Goal: Information Seeking & Learning: Learn about a topic

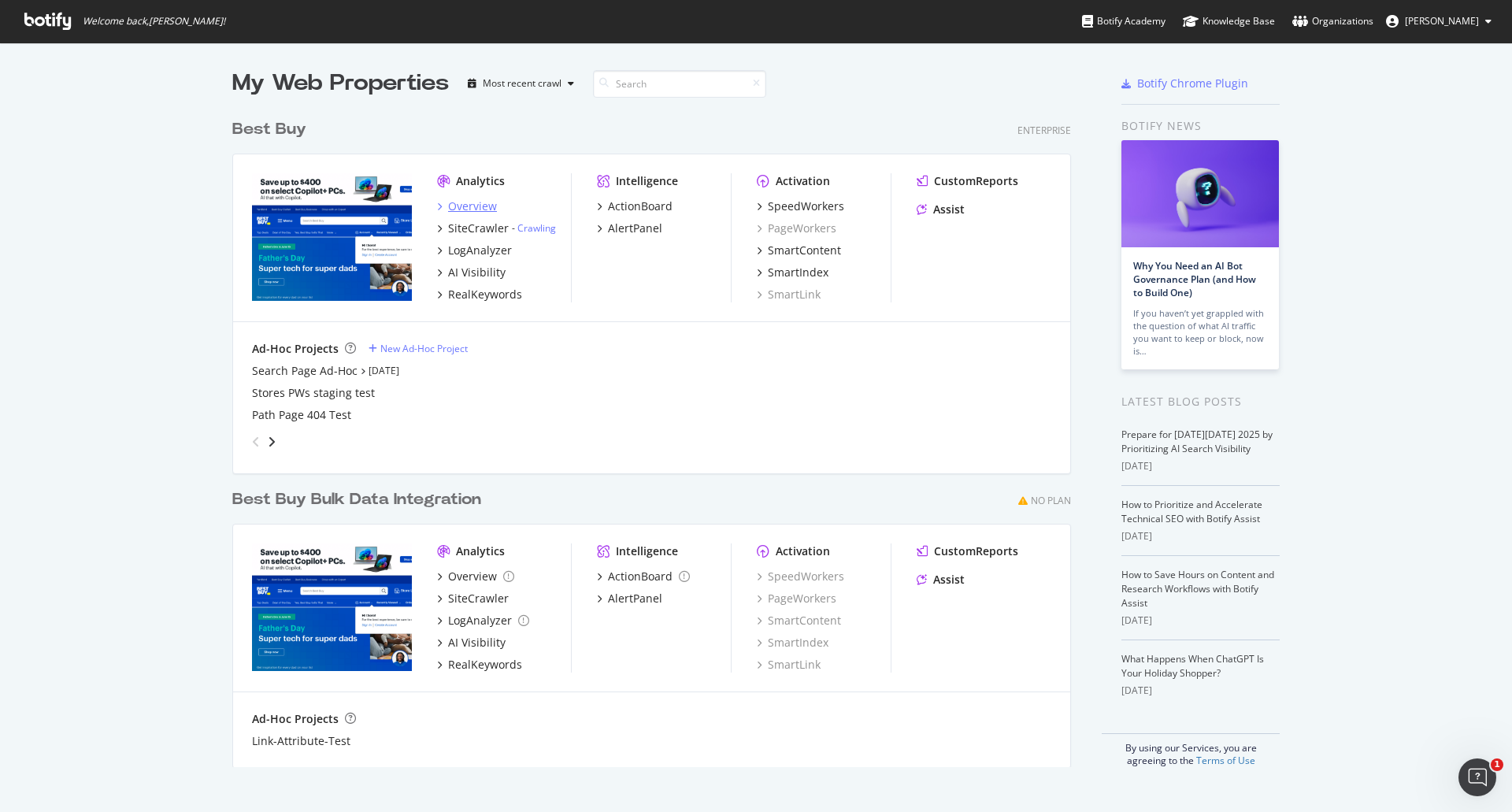
click at [467, 211] on div "Overview" at bounding box center [472, 206] width 49 height 16
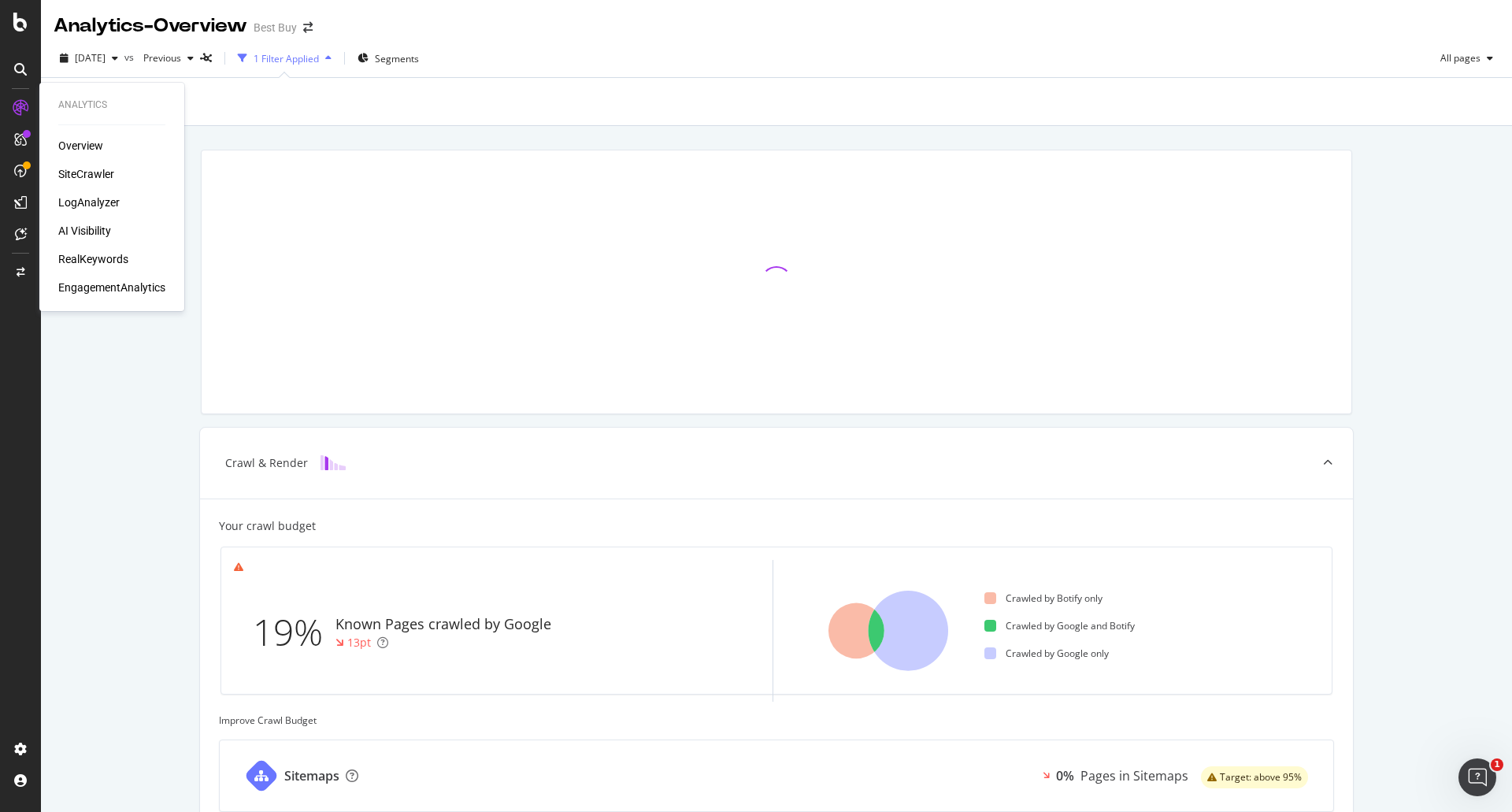
click at [77, 176] on div "SiteCrawler" at bounding box center [86, 174] width 56 height 16
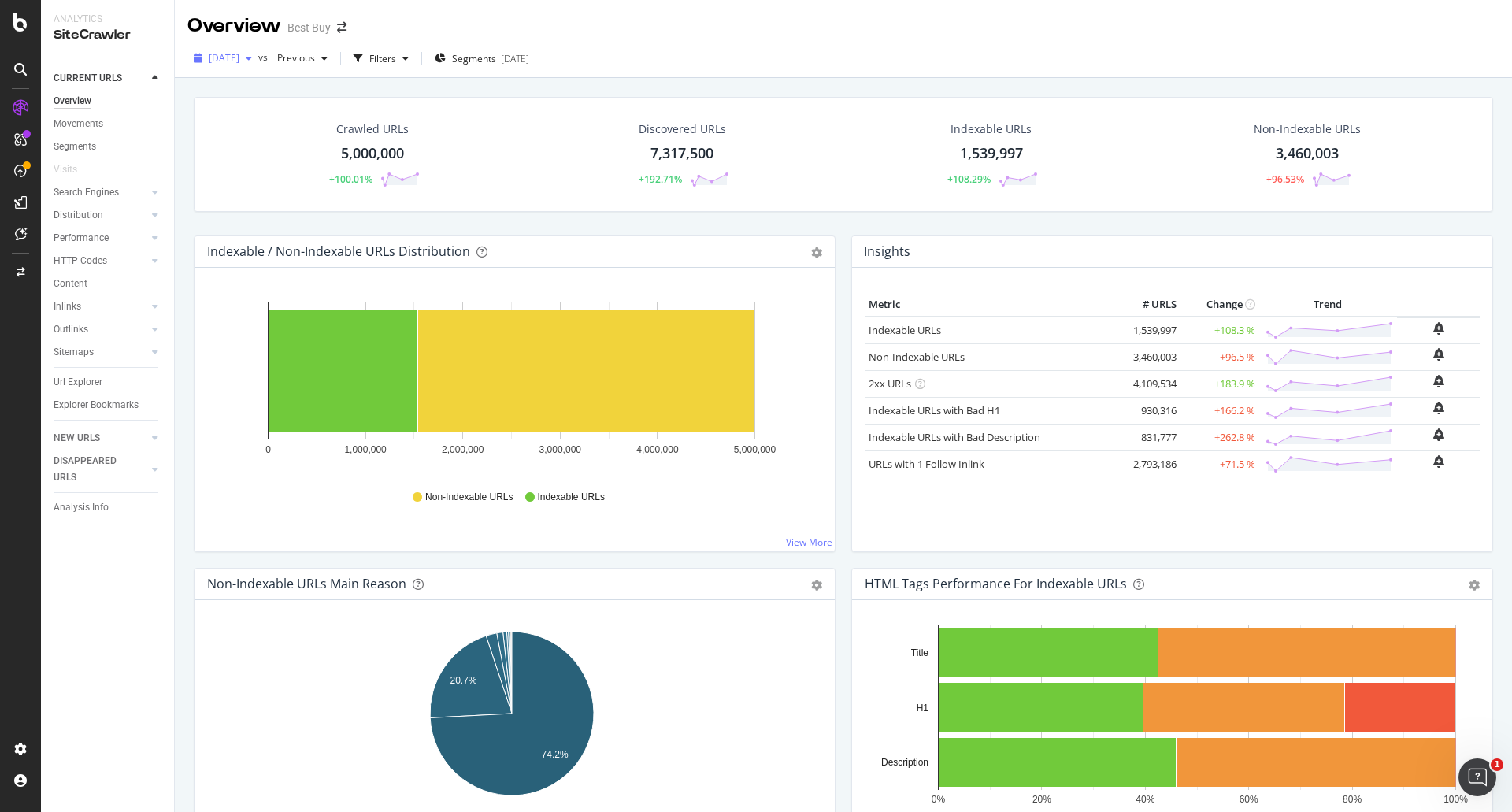
click at [258, 46] on div "[DATE]" at bounding box center [223, 58] width 71 height 24
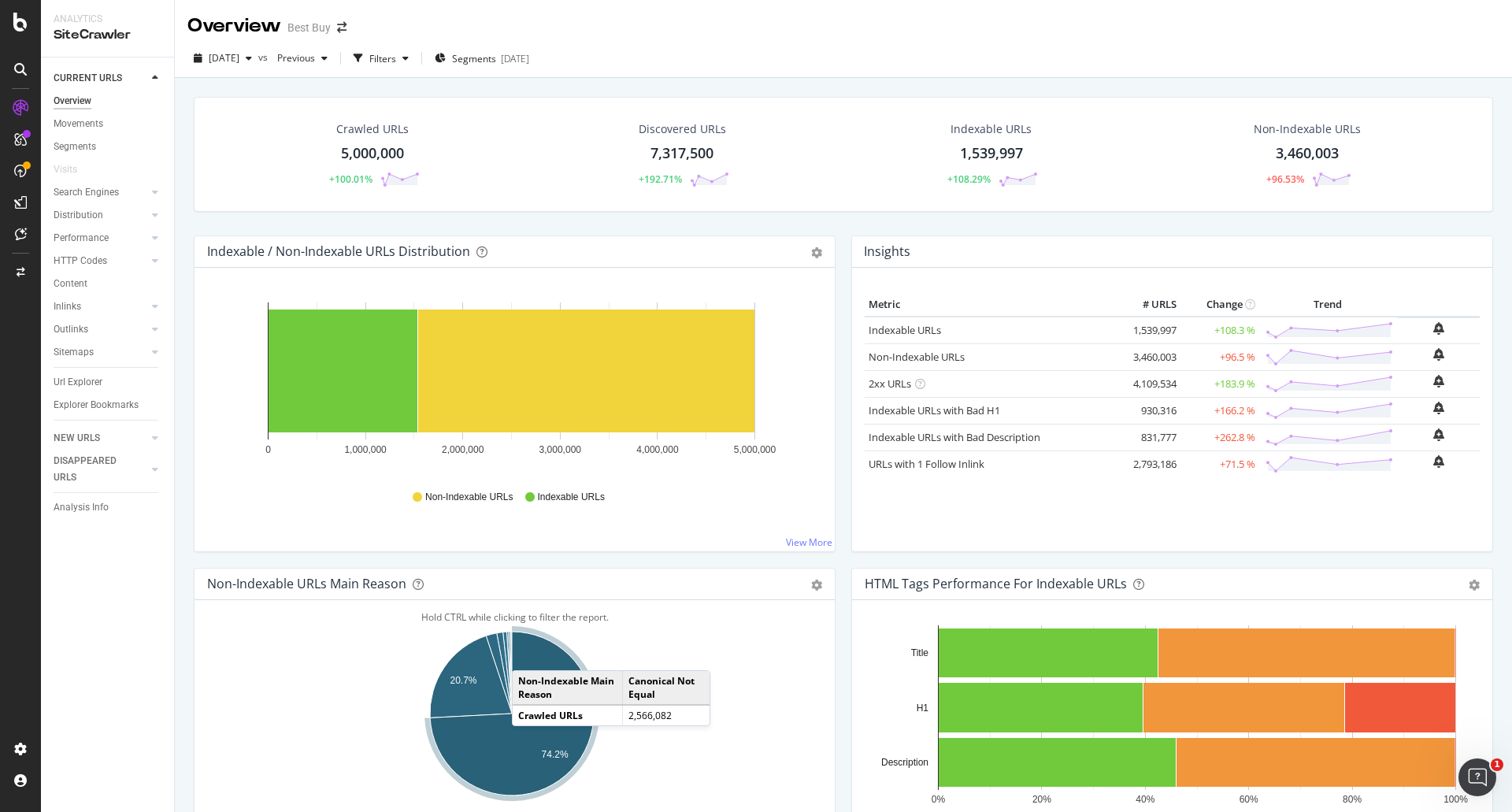
click at [532, 700] on td "Non-Indexable Main Reason" at bounding box center [567, 687] width 109 height 34
click at [537, 653] on icon "A chart." at bounding box center [512, 713] width 164 height 164
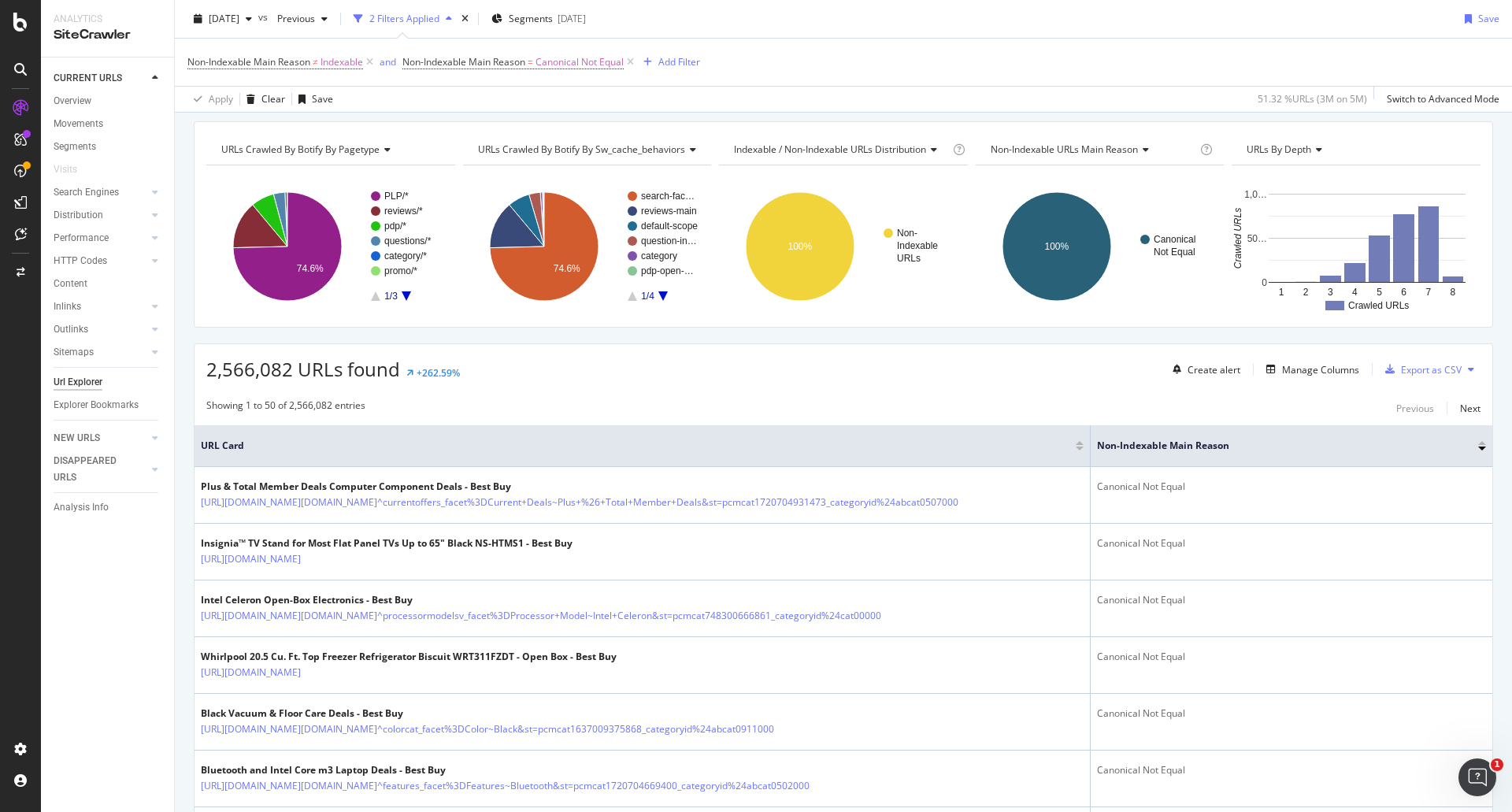
scroll to position [157, 0]
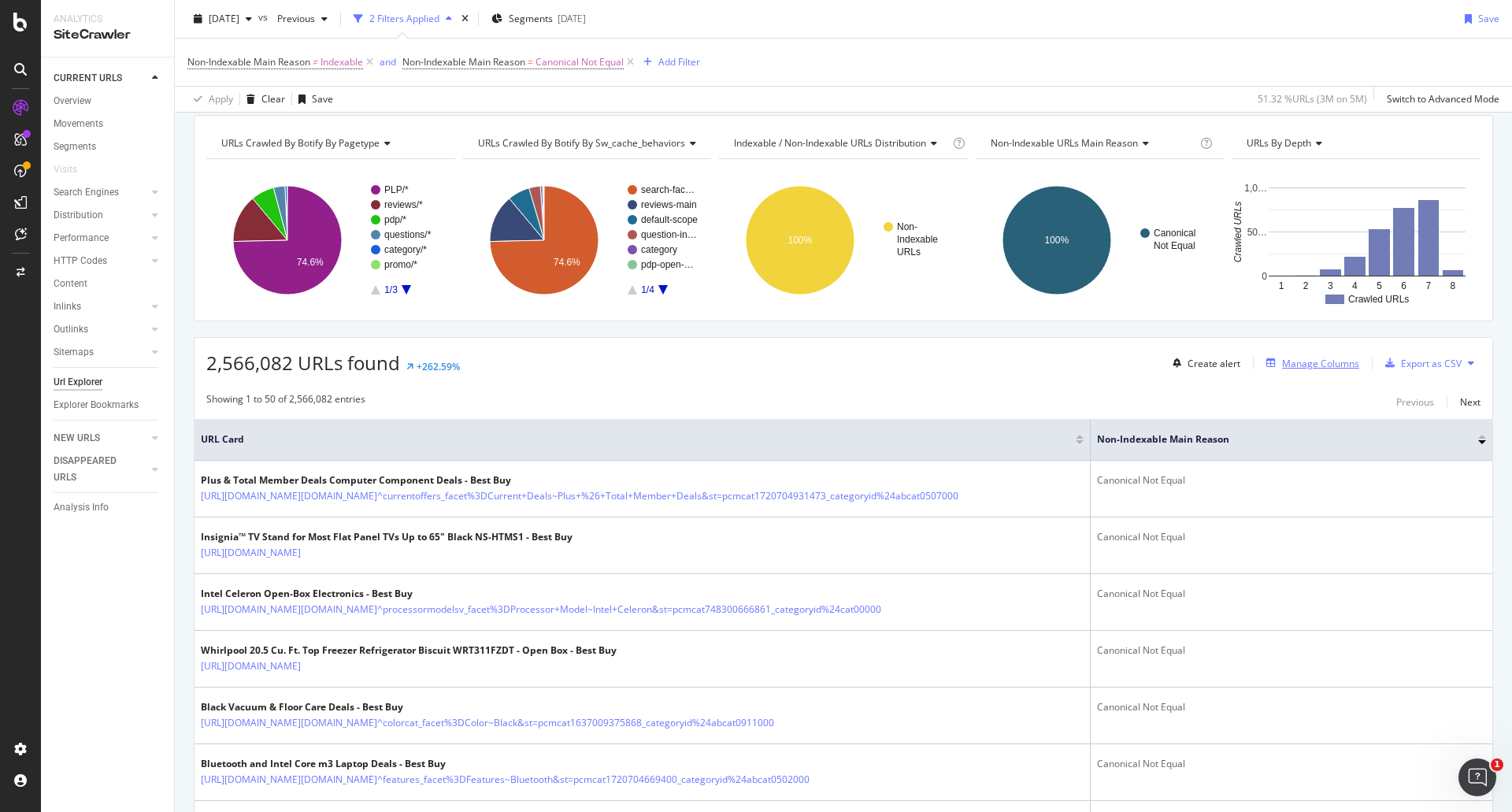
click at [1338, 368] on div "Manage Columns" at bounding box center [1321, 364] width 77 height 13
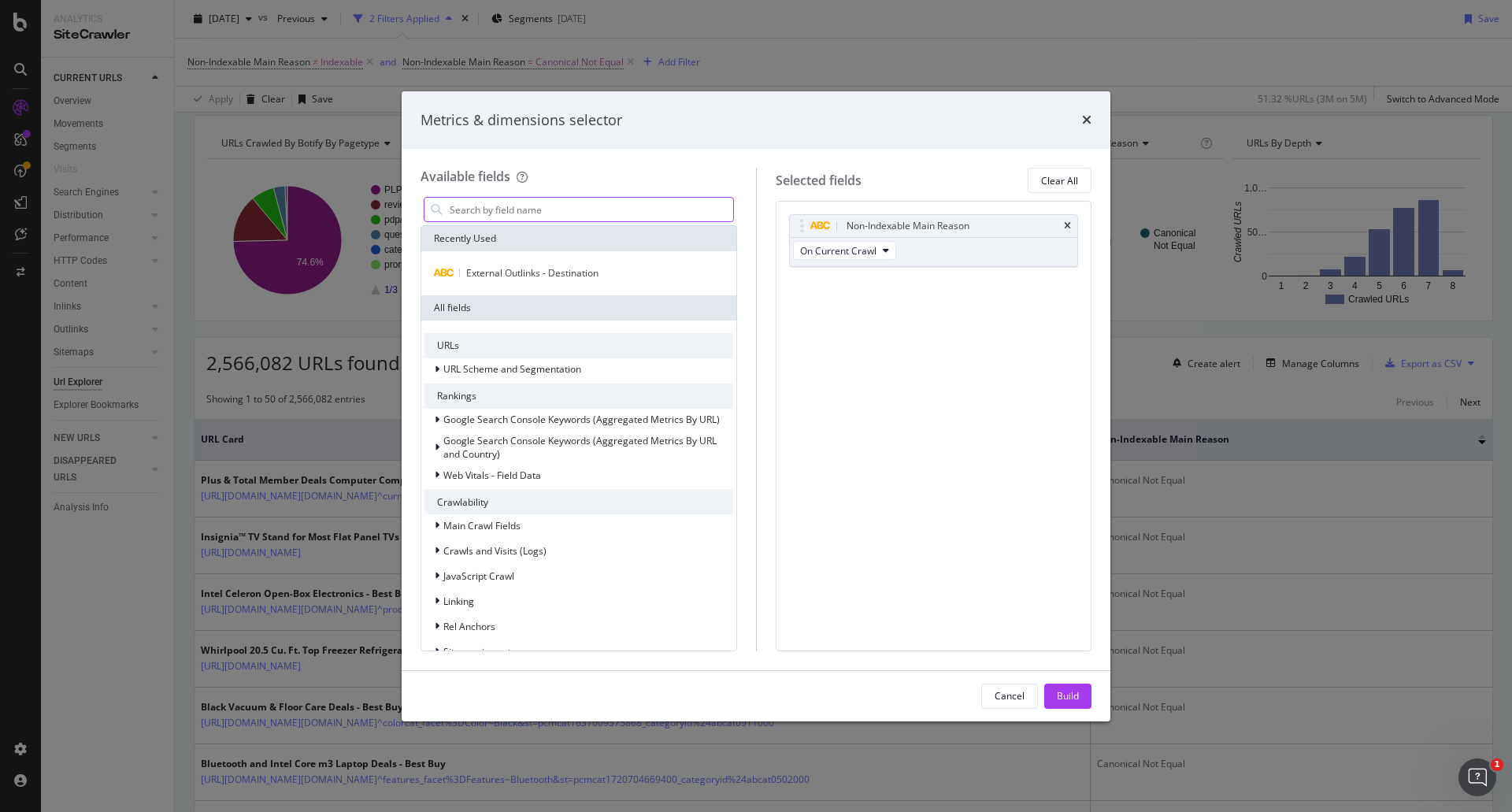
click at [609, 213] on input "modal" at bounding box center [591, 209] width 285 height 24
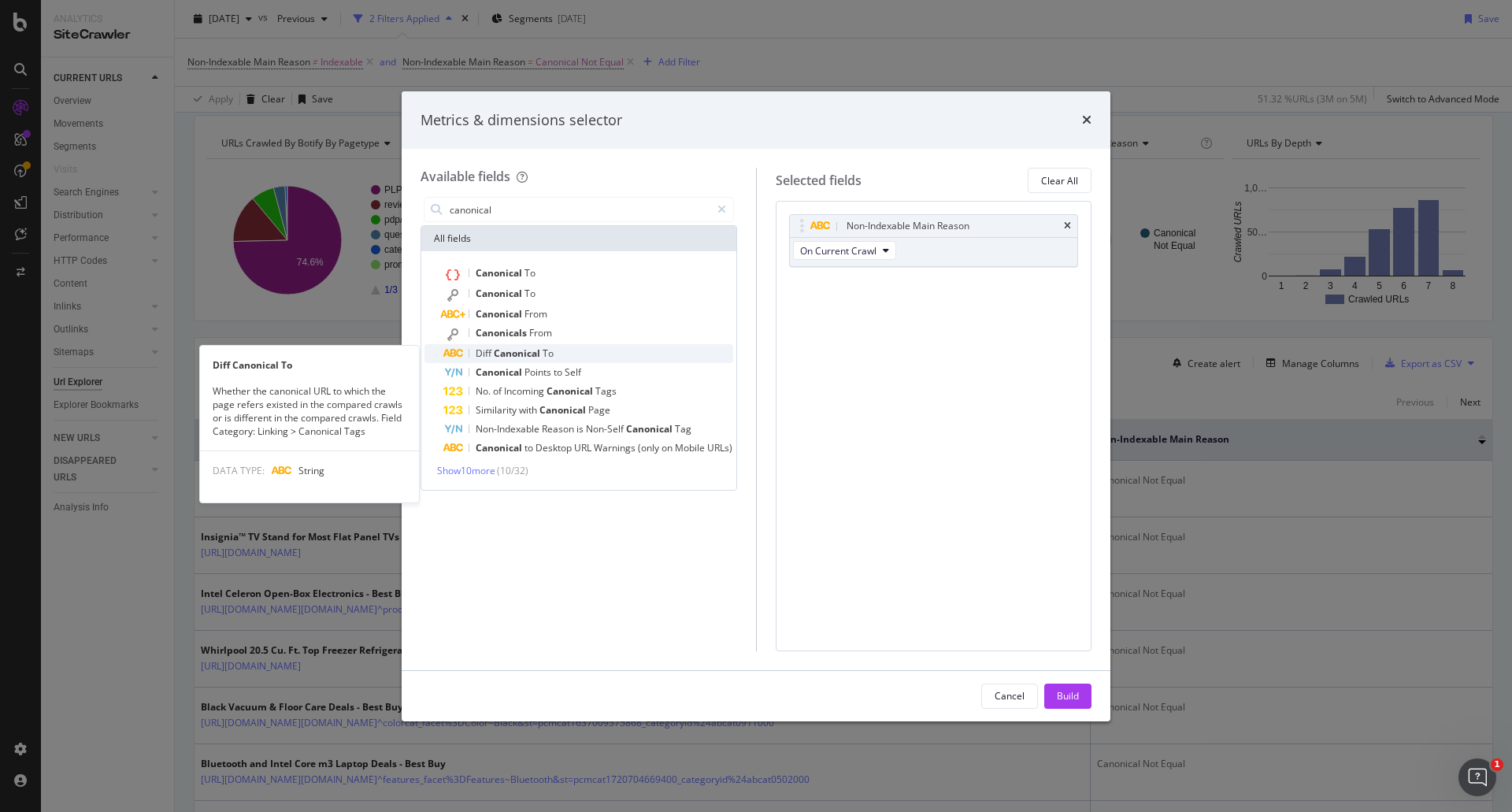
type input "canonical"
click at [561, 350] on div "Diff Canonical To" at bounding box center [589, 353] width 290 height 19
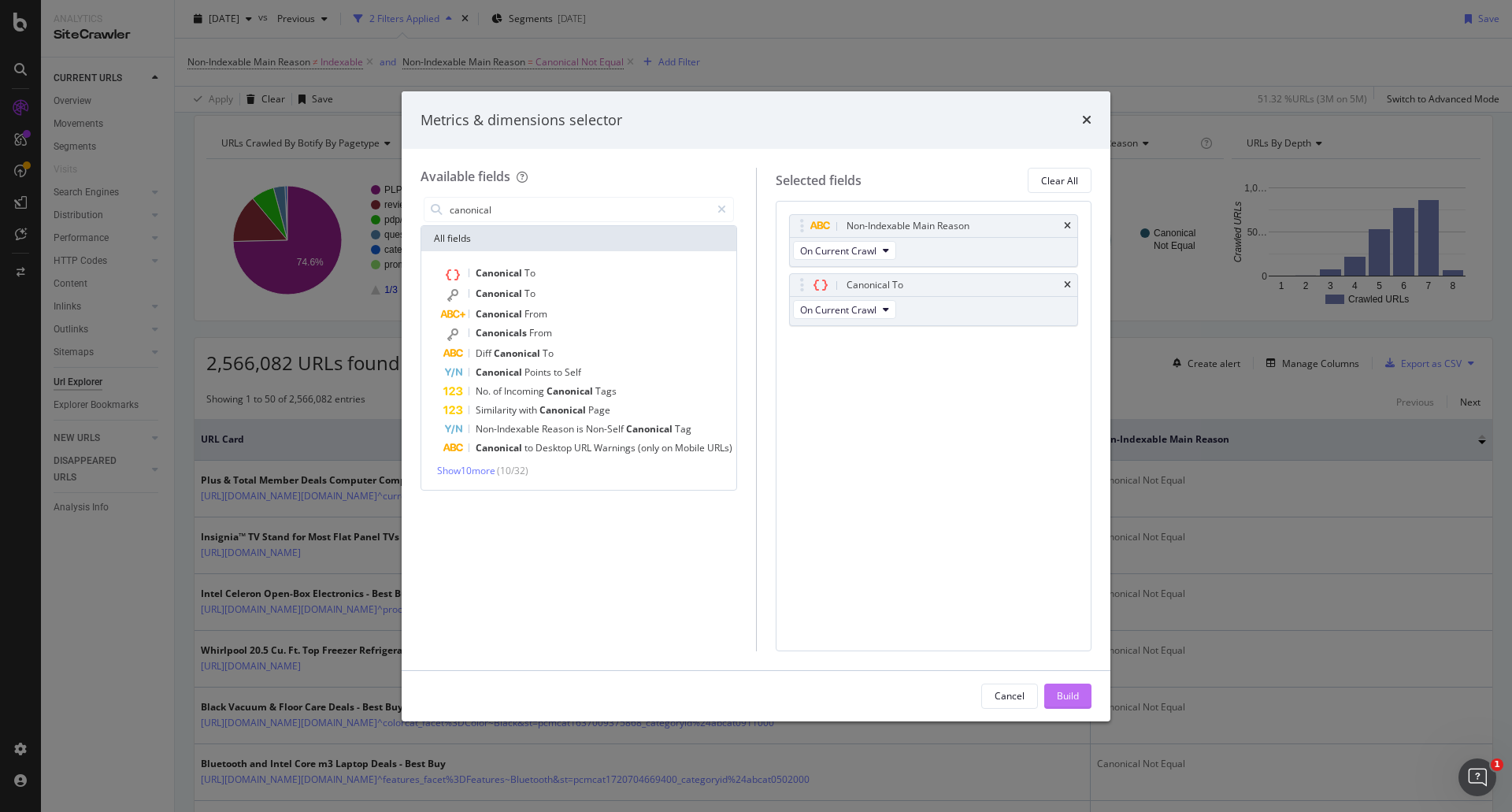
click at [1074, 704] on div "Build" at bounding box center [1068, 696] width 22 height 24
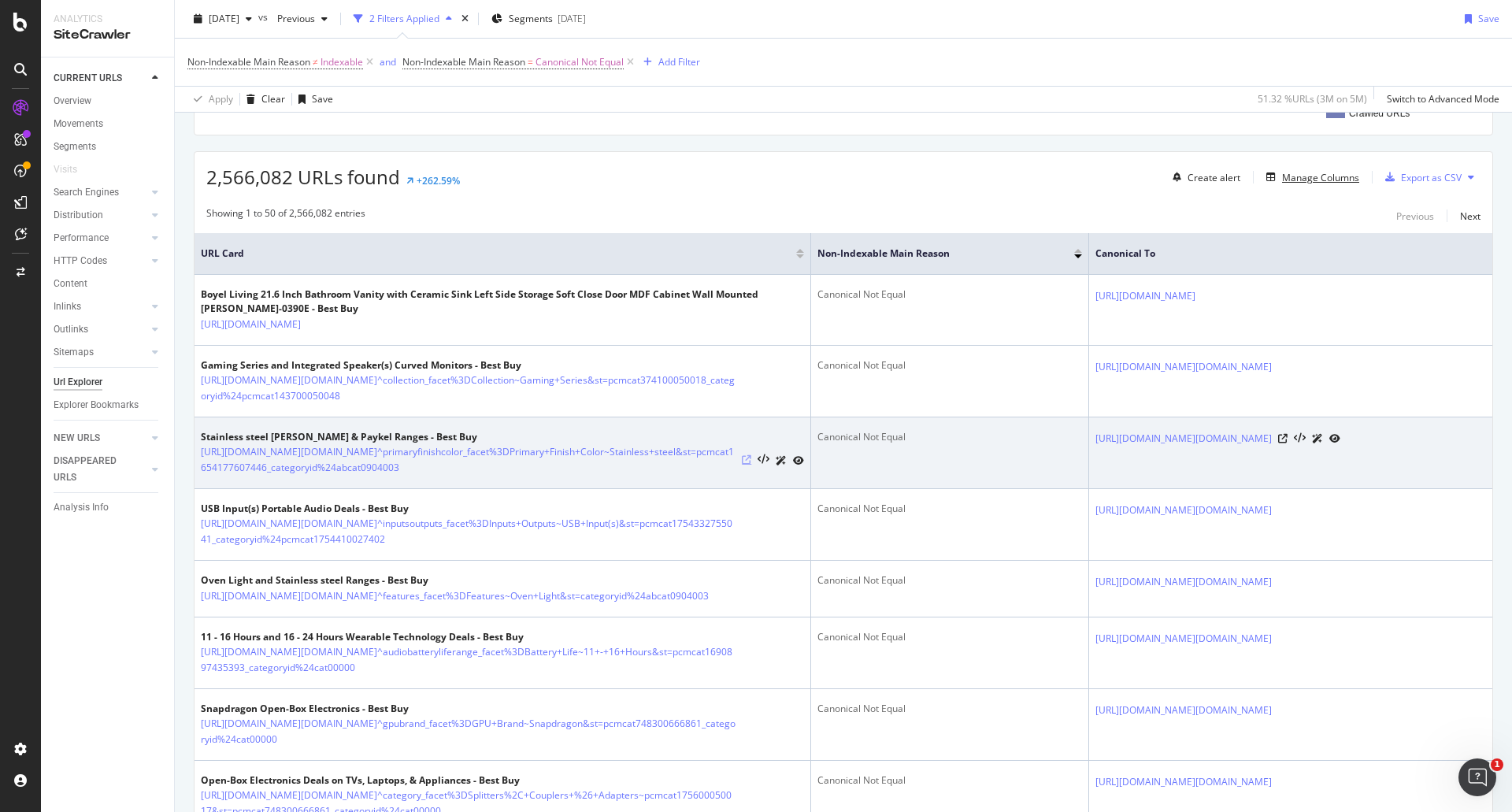
scroll to position [394, 0]
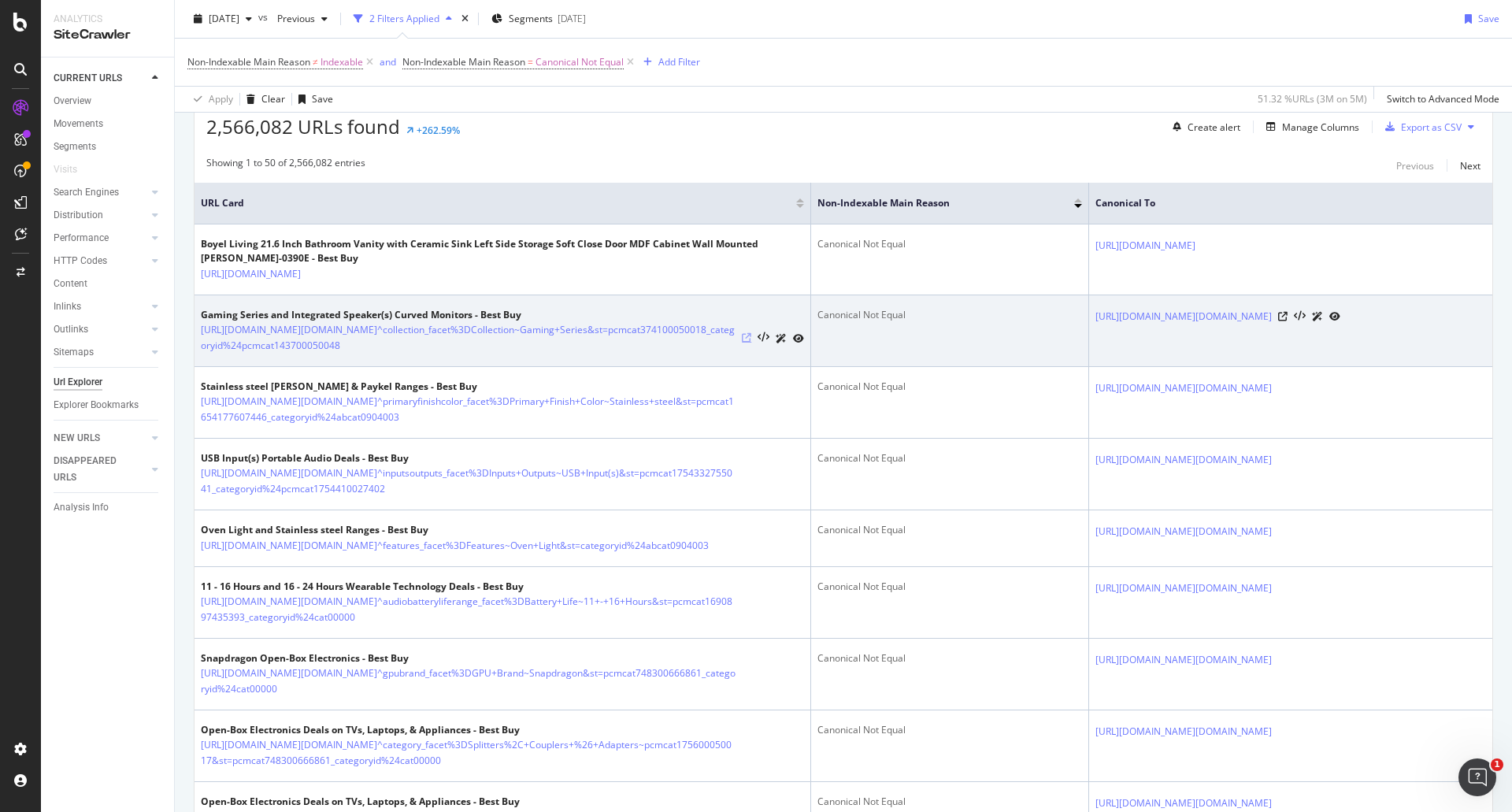
click at [742, 342] on icon at bounding box center [746, 337] width 9 height 9
click at [1288, 321] on icon at bounding box center [1282, 316] width 9 height 9
click at [742, 342] on icon at bounding box center [746, 337] width 9 height 9
click at [1288, 321] on icon at bounding box center [1282, 316] width 9 height 9
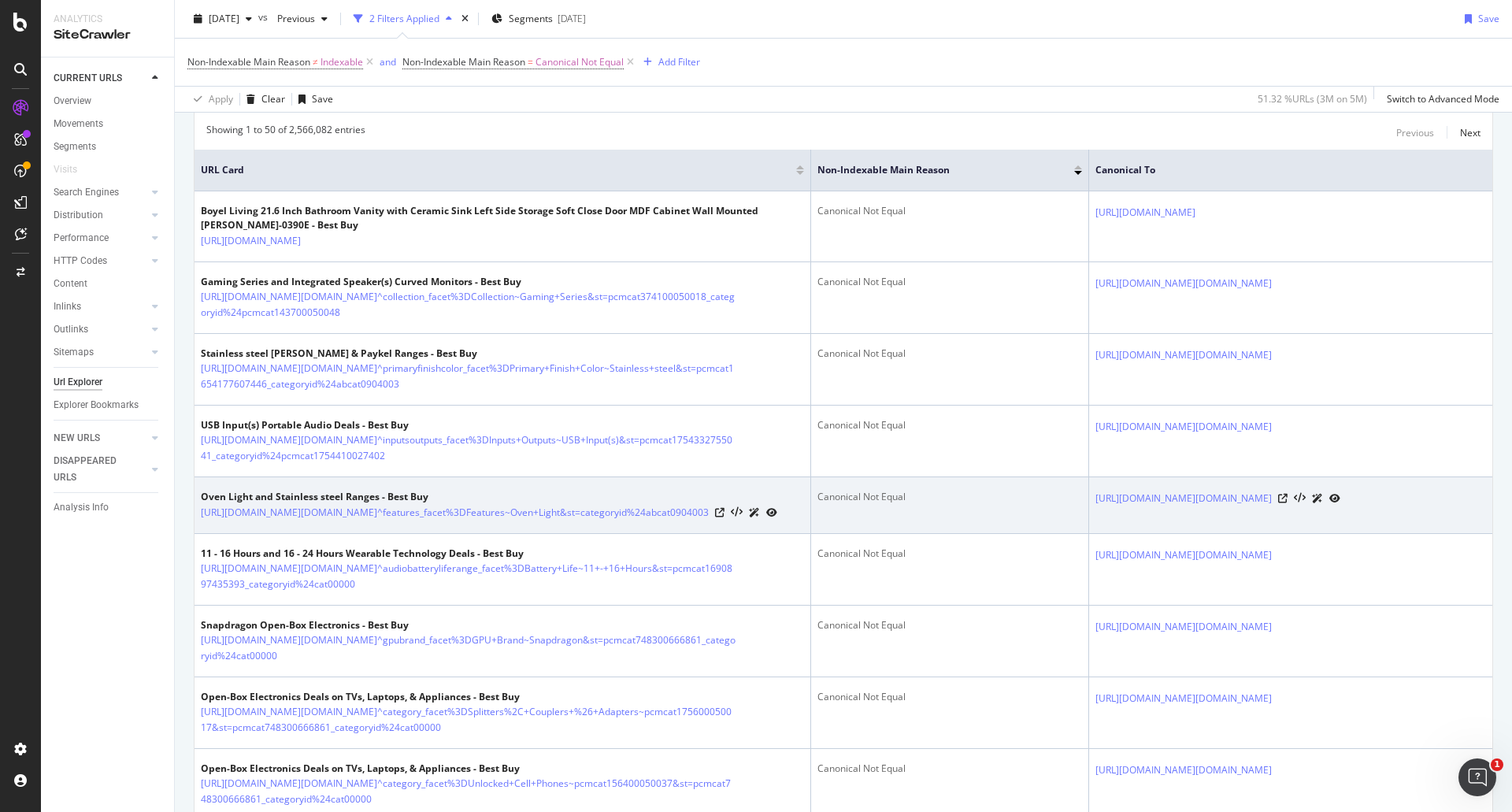
scroll to position [0, 0]
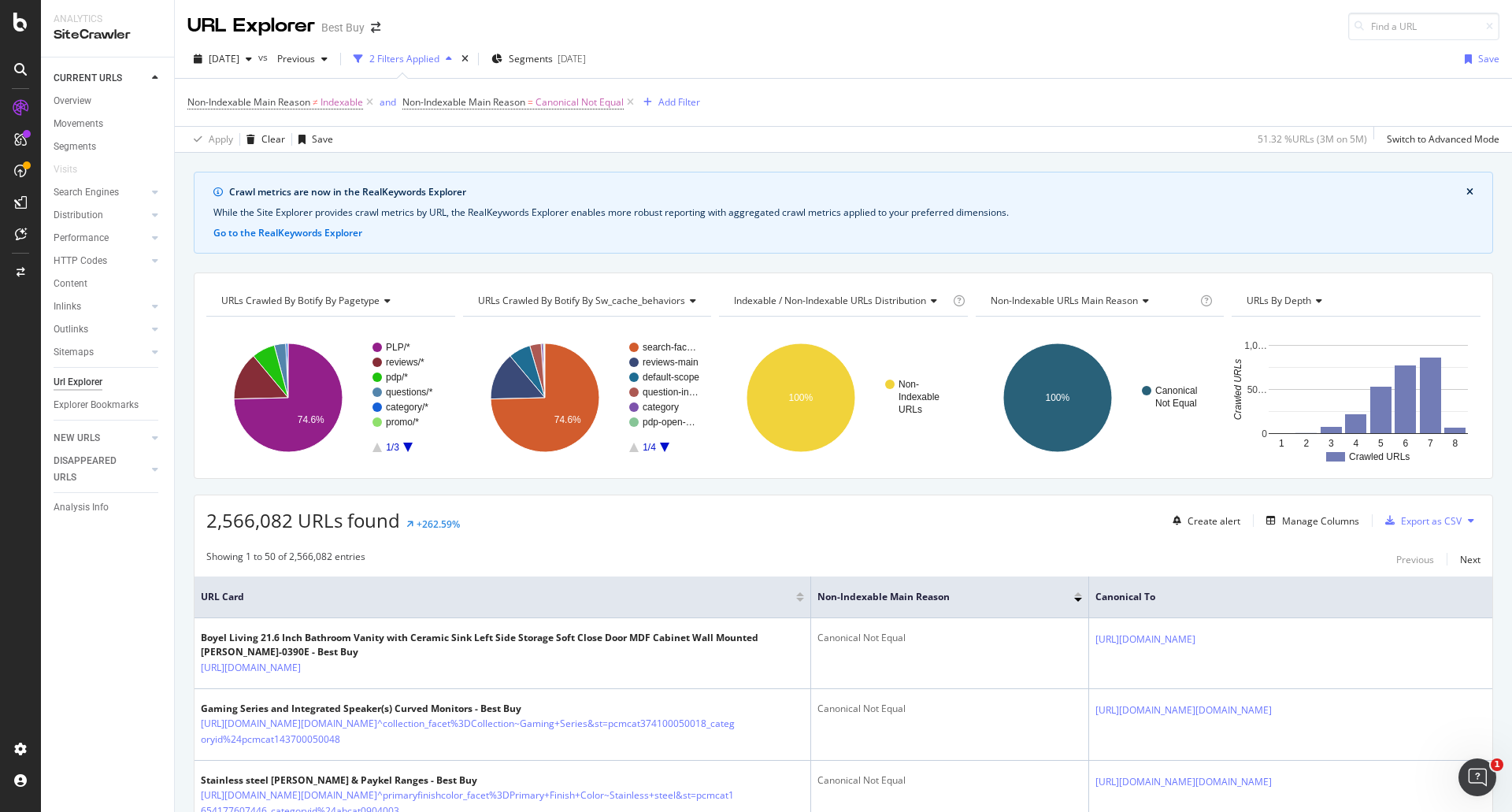
click at [90, 375] on div "Url Explorer" at bounding box center [77, 383] width 49 height 16
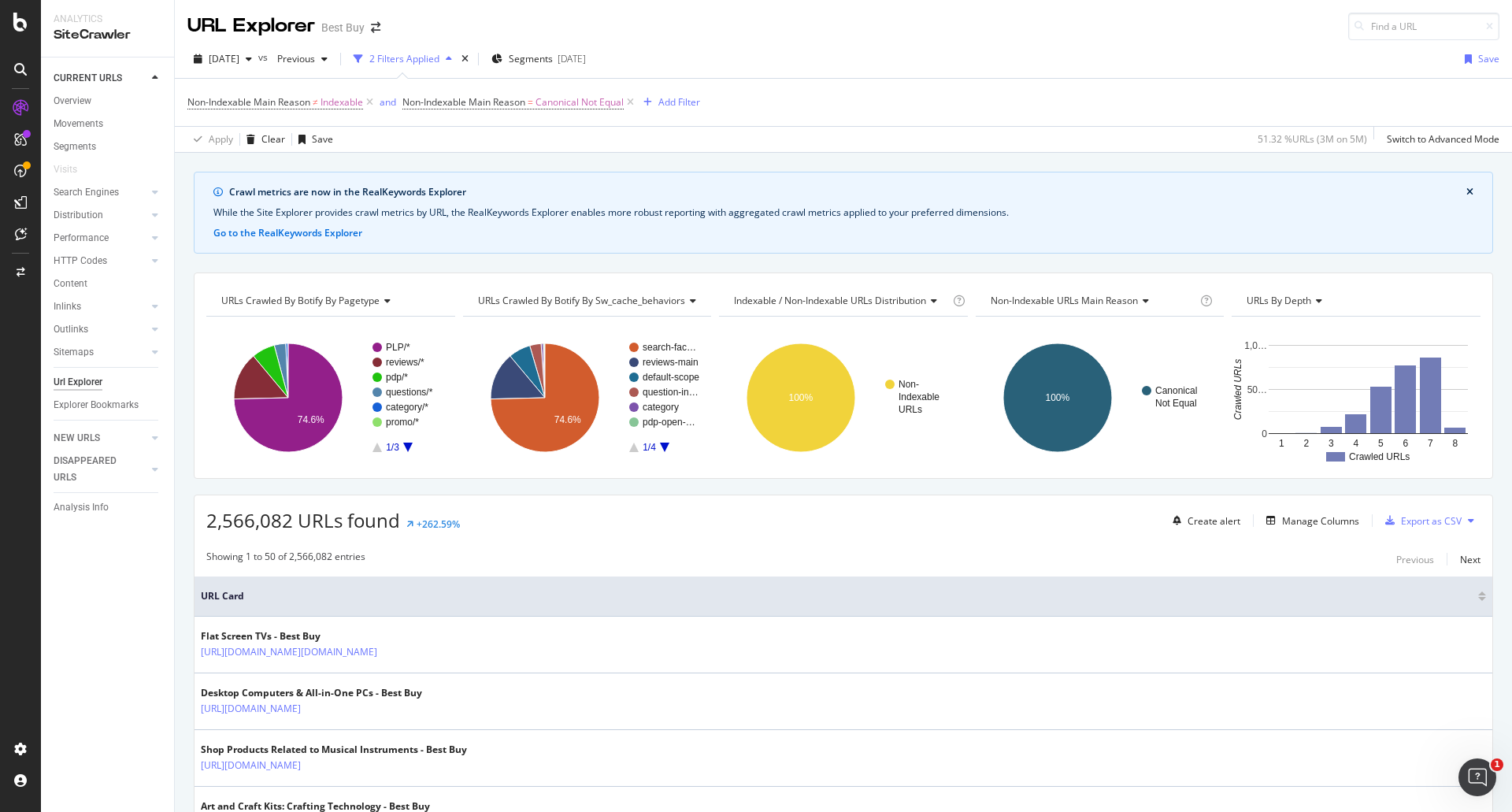
drag, startPoint x: 634, startPoint y: 101, endPoint x: 366, endPoint y: 90, distance: 268.2
click at [634, 101] on icon at bounding box center [630, 102] width 13 height 16
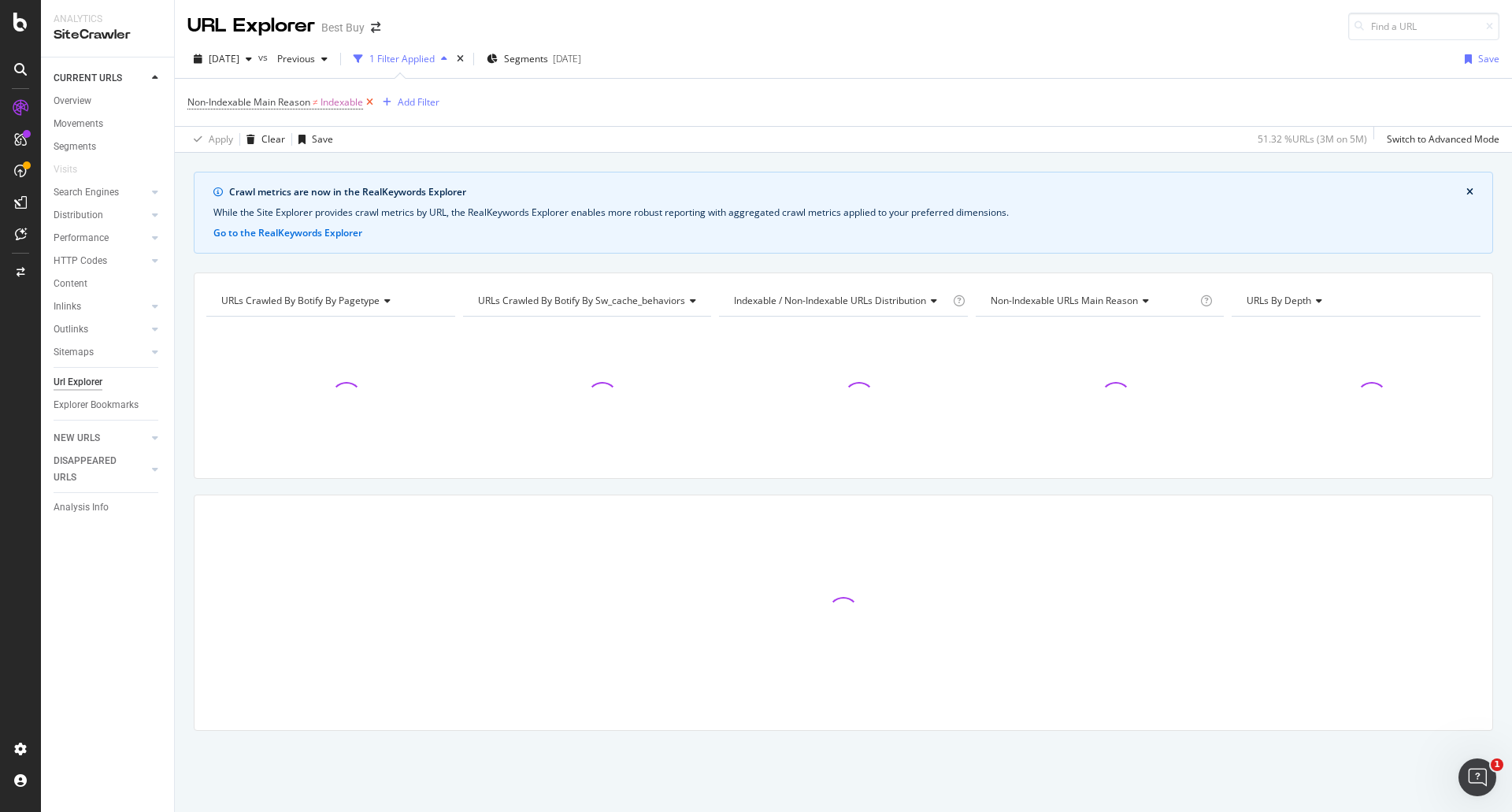
click at [375, 100] on icon at bounding box center [370, 102] width 13 height 16
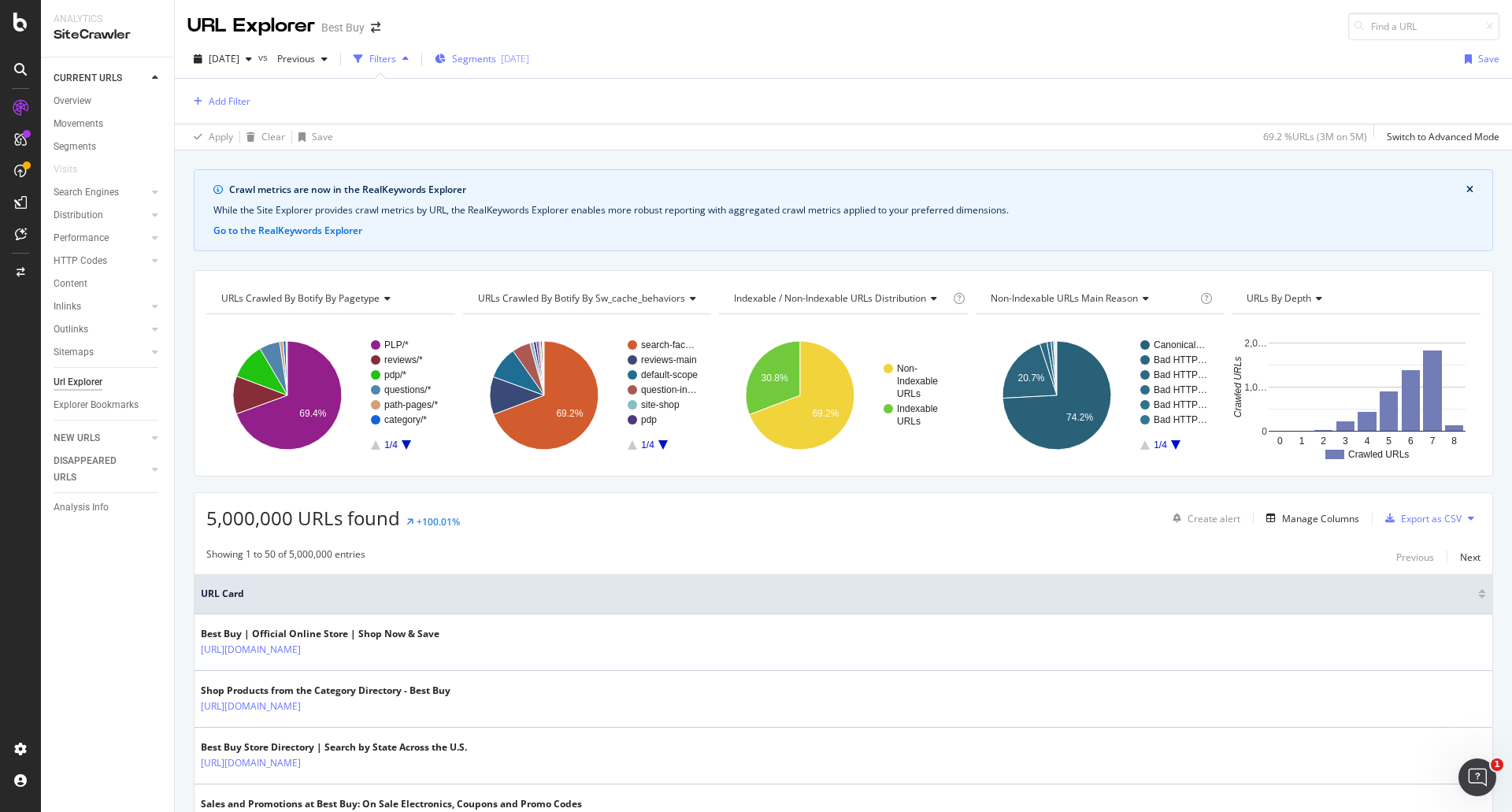
click at [496, 59] on span "Segments" at bounding box center [474, 58] width 44 height 13
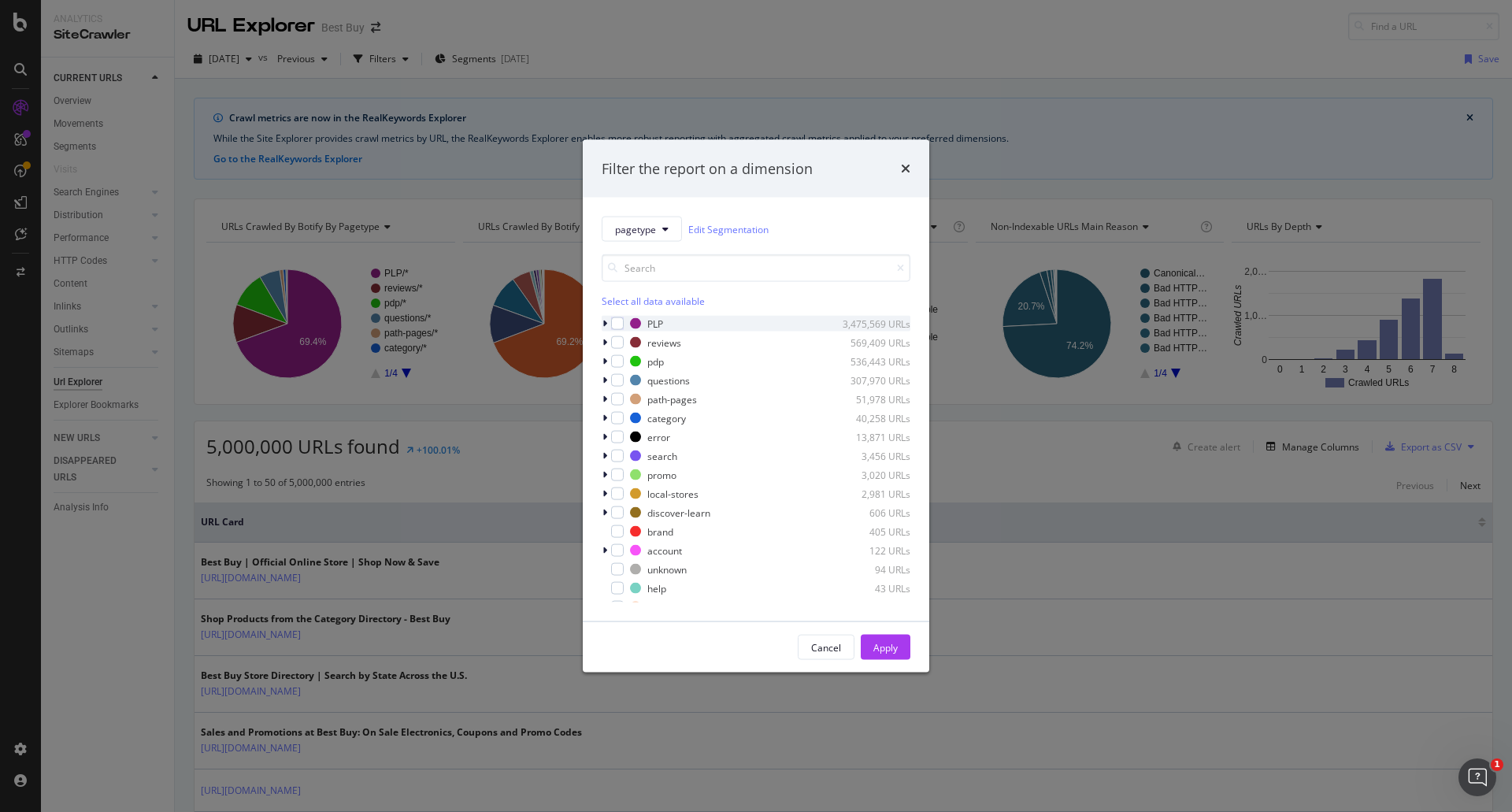
click at [606, 321] on icon "modal" at bounding box center [605, 323] width 5 height 9
click at [624, 341] on div "modal" at bounding box center [626, 342] width 12 height 12
click at [885, 649] on div "Apply" at bounding box center [886, 647] width 25 height 13
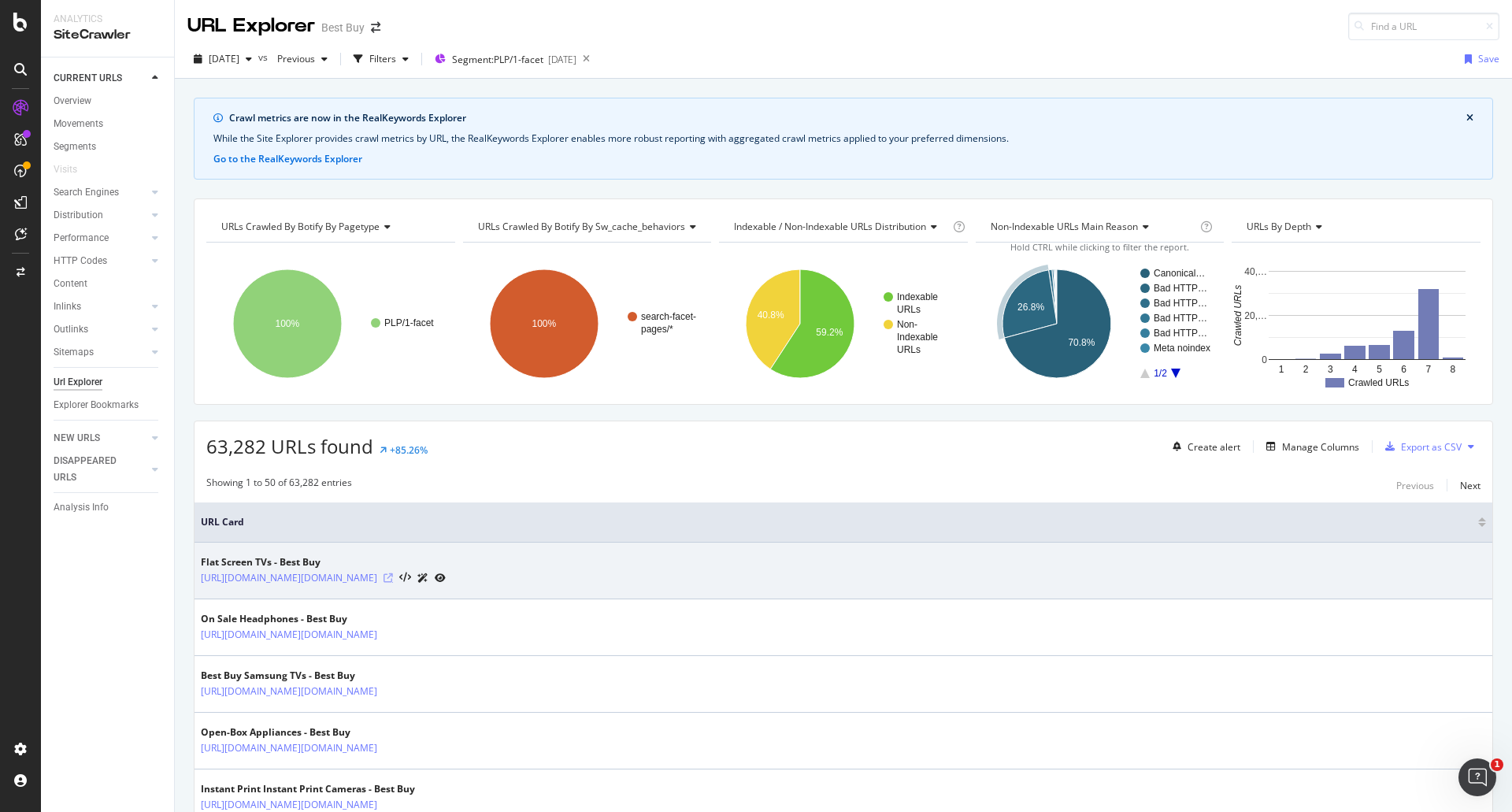
click at [393, 577] on icon at bounding box center [388, 578] width 9 height 9
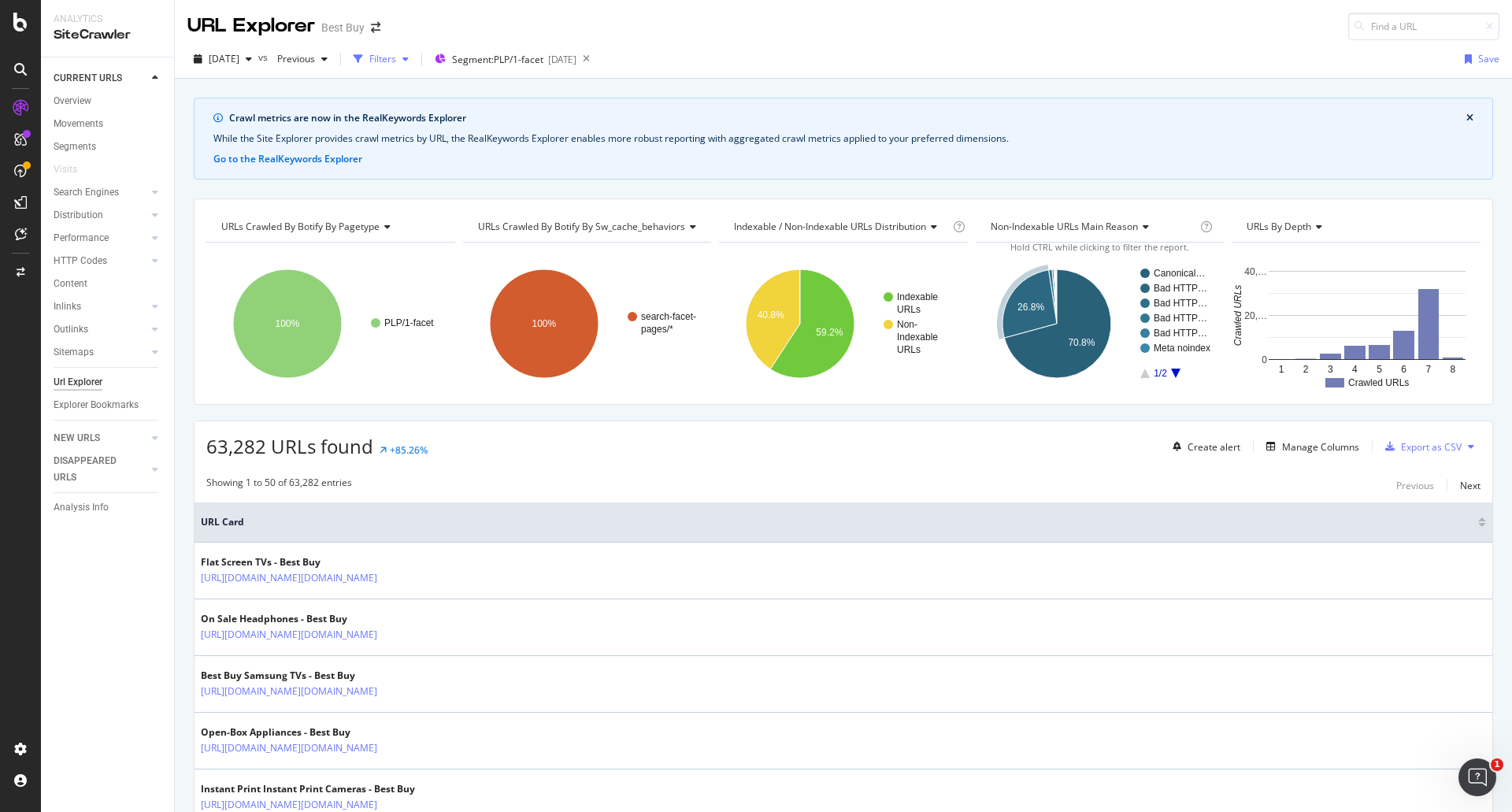
click at [396, 57] on div "Filters" at bounding box center [383, 58] width 27 height 13
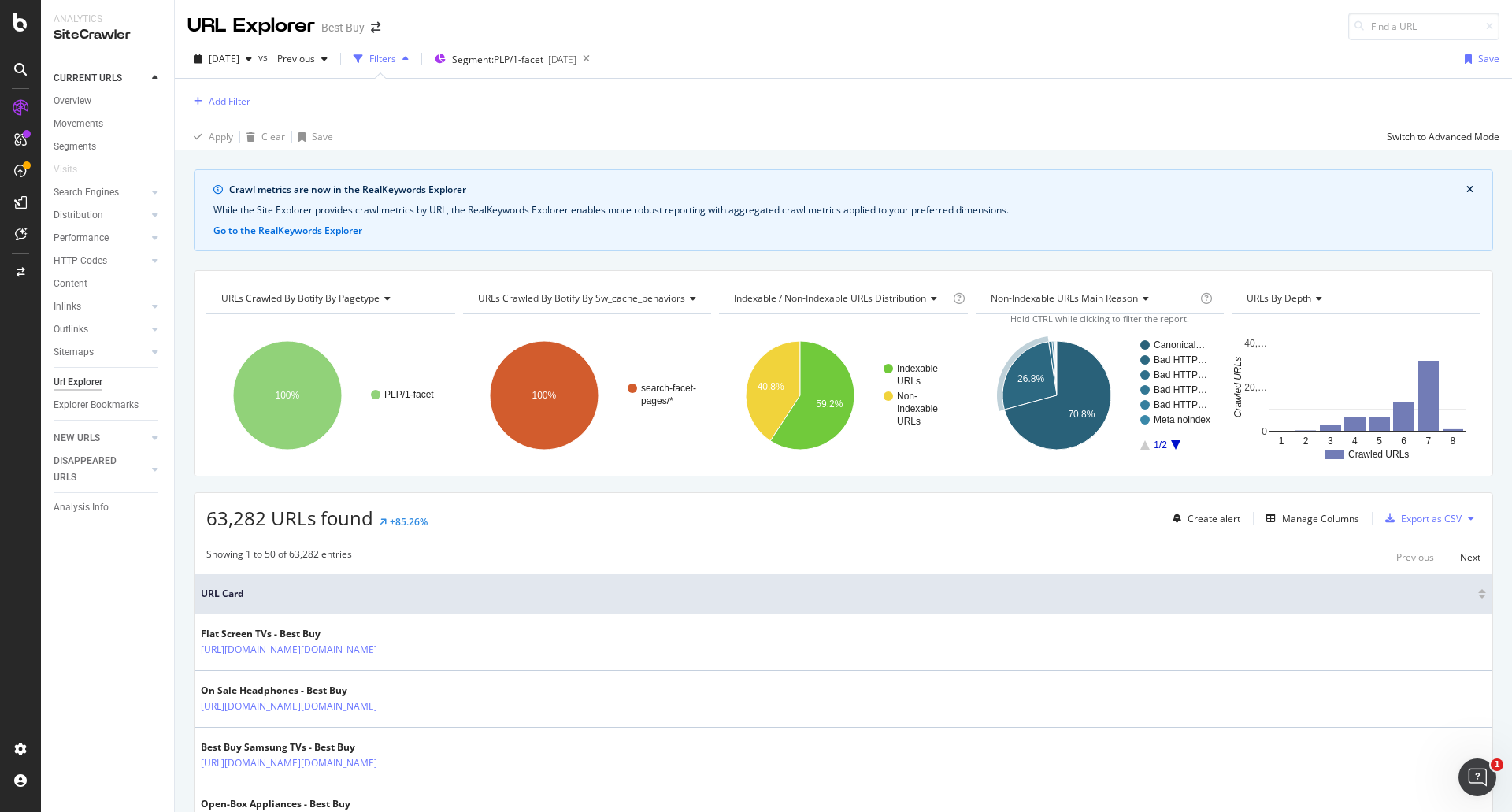
click at [218, 98] on div "Add Filter" at bounding box center [230, 101] width 42 height 13
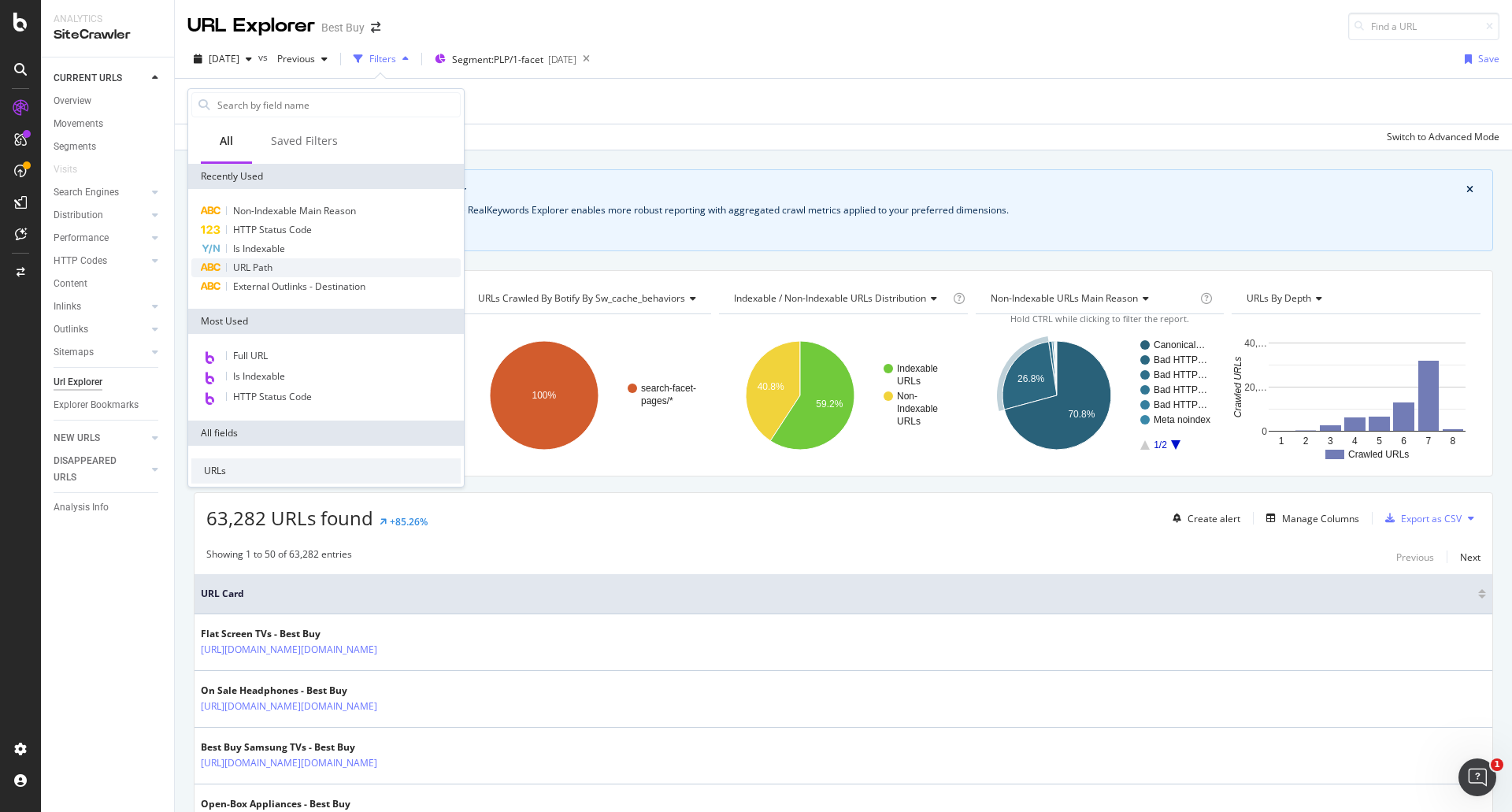
click at [268, 267] on span "URL Path" at bounding box center [253, 267] width 40 height 13
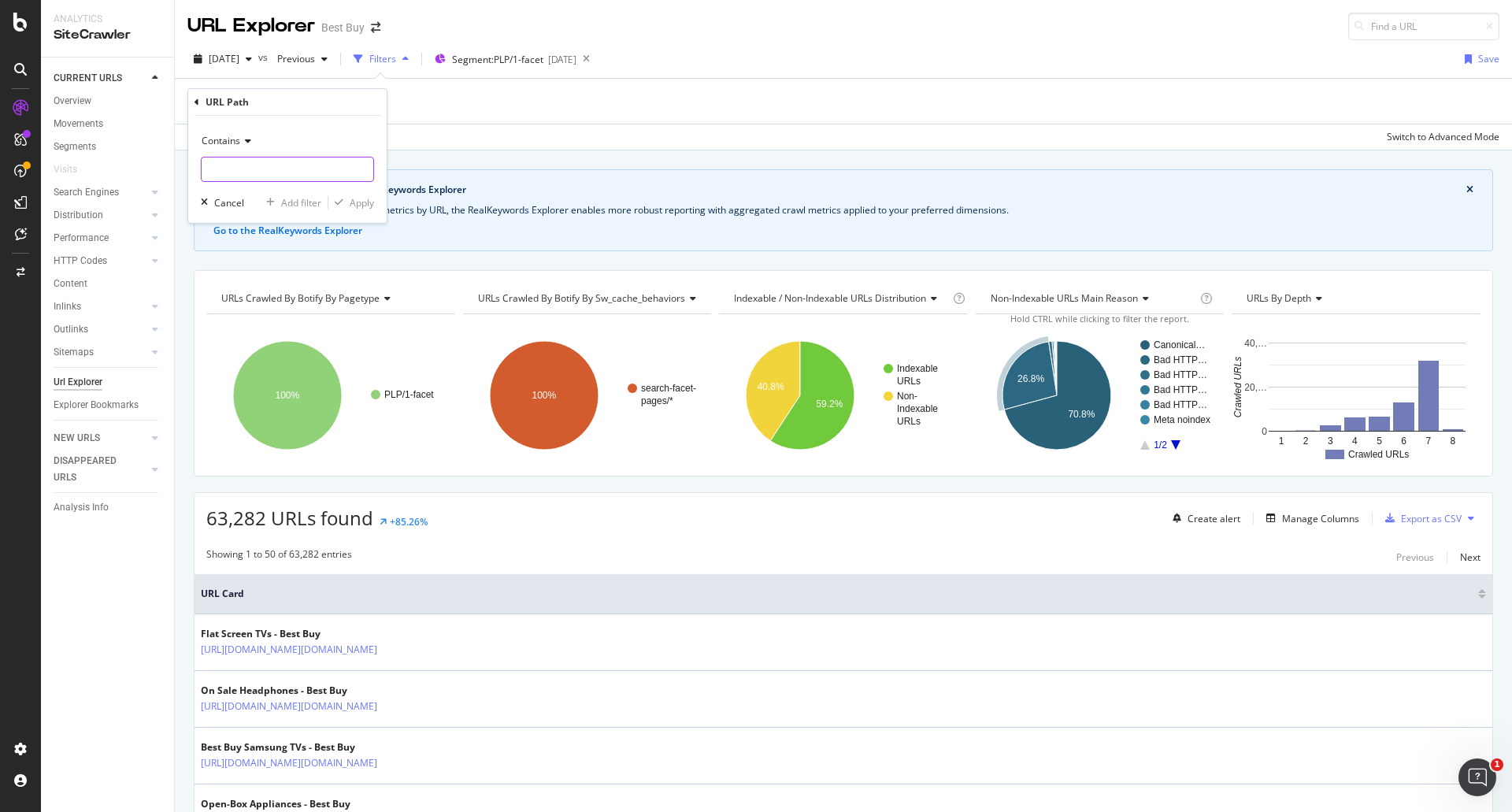
click at [293, 168] on input "text" at bounding box center [287, 169] width 172 height 26
type input "/site/tvs/"
click at [365, 211] on div "Contains /site/tvs/ Cancel Add filter Apply" at bounding box center [287, 169] width 198 height 107
click at [361, 198] on div "Apply" at bounding box center [362, 202] width 25 height 13
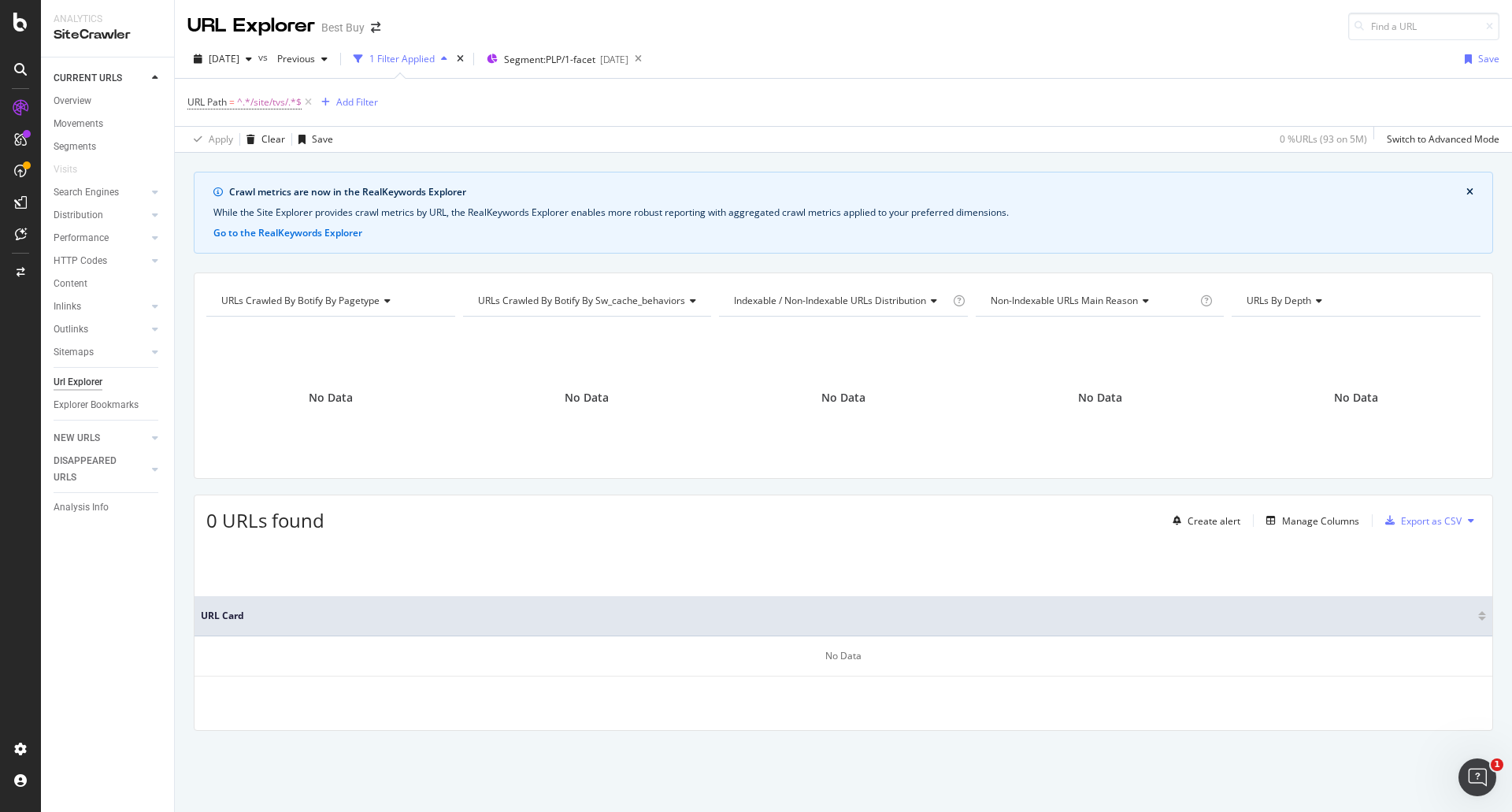
drag, startPoint x: 314, startPoint y: 102, endPoint x: 1416, endPoint y: 277, distance: 1115.8
click at [314, 102] on icon at bounding box center [309, 102] width 13 height 16
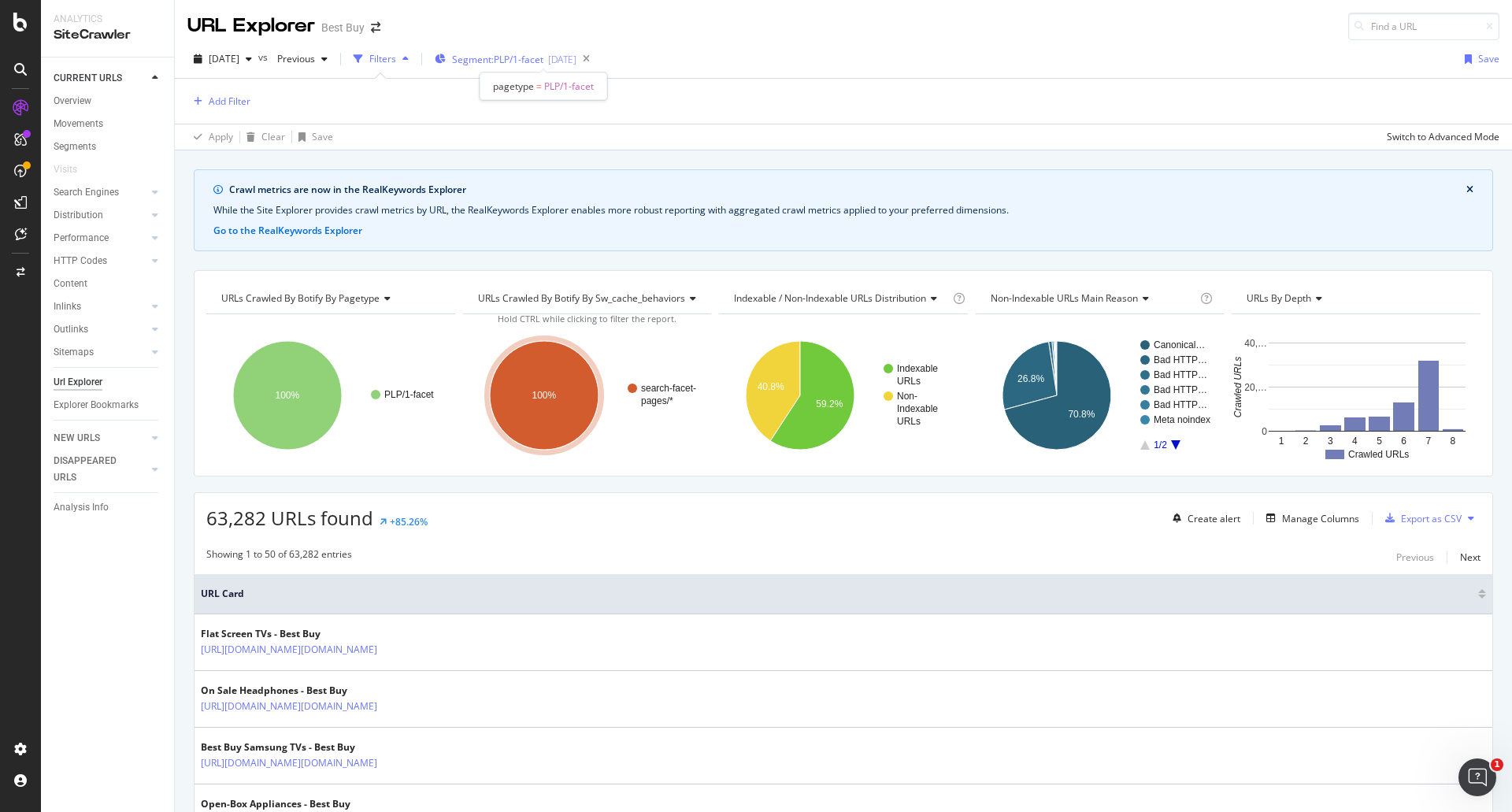
click at [495, 58] on span "Segment: PLP/1-facet" at bounding box center [497, 59] width 91 height 13
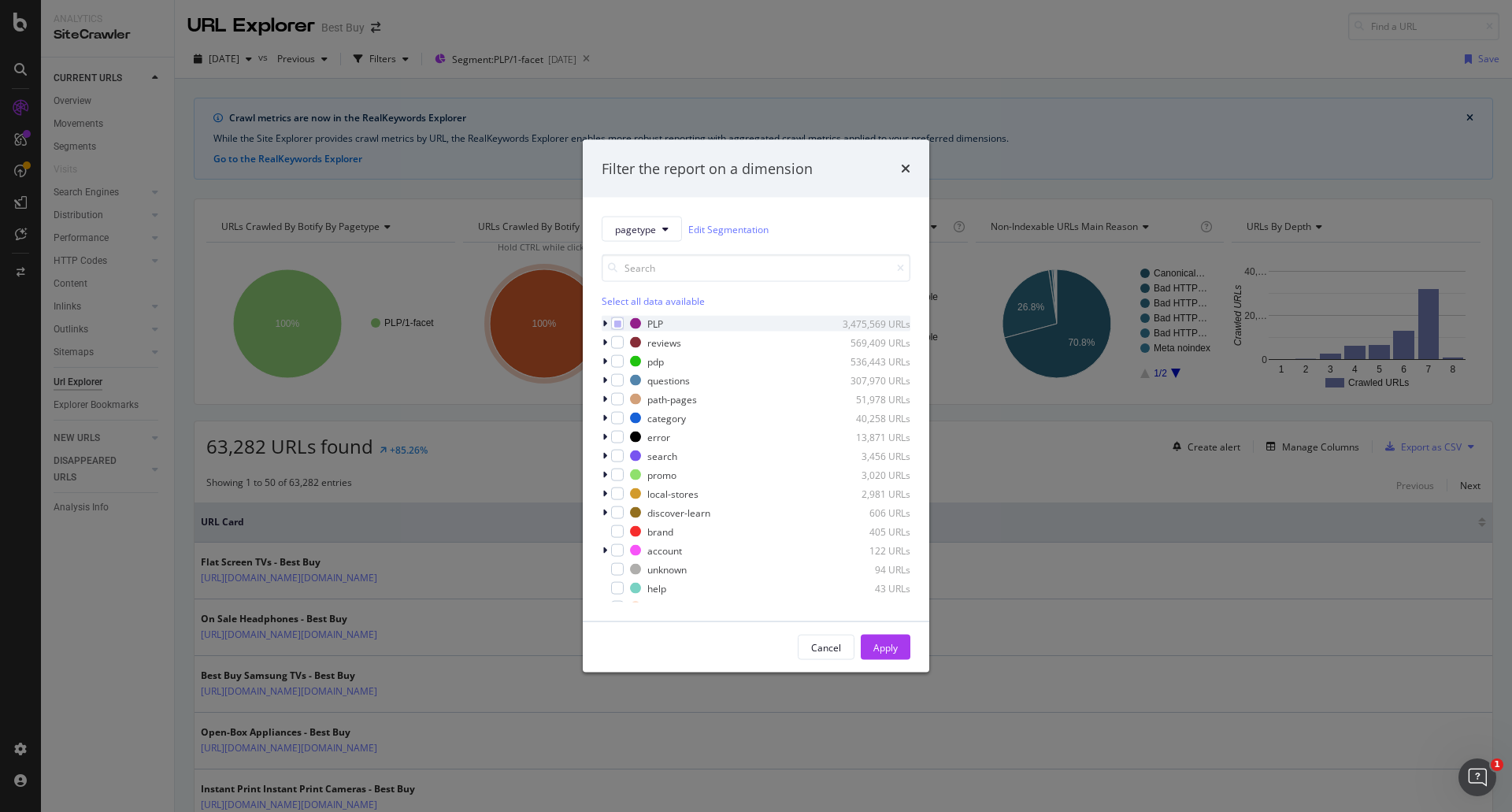
click at [602, 321] on icon "modal" at bounding box center [605, 323] width 5 height 9
click at [626, 341] on icon "modal" at bounding box center [627, 343] width 7 height 8
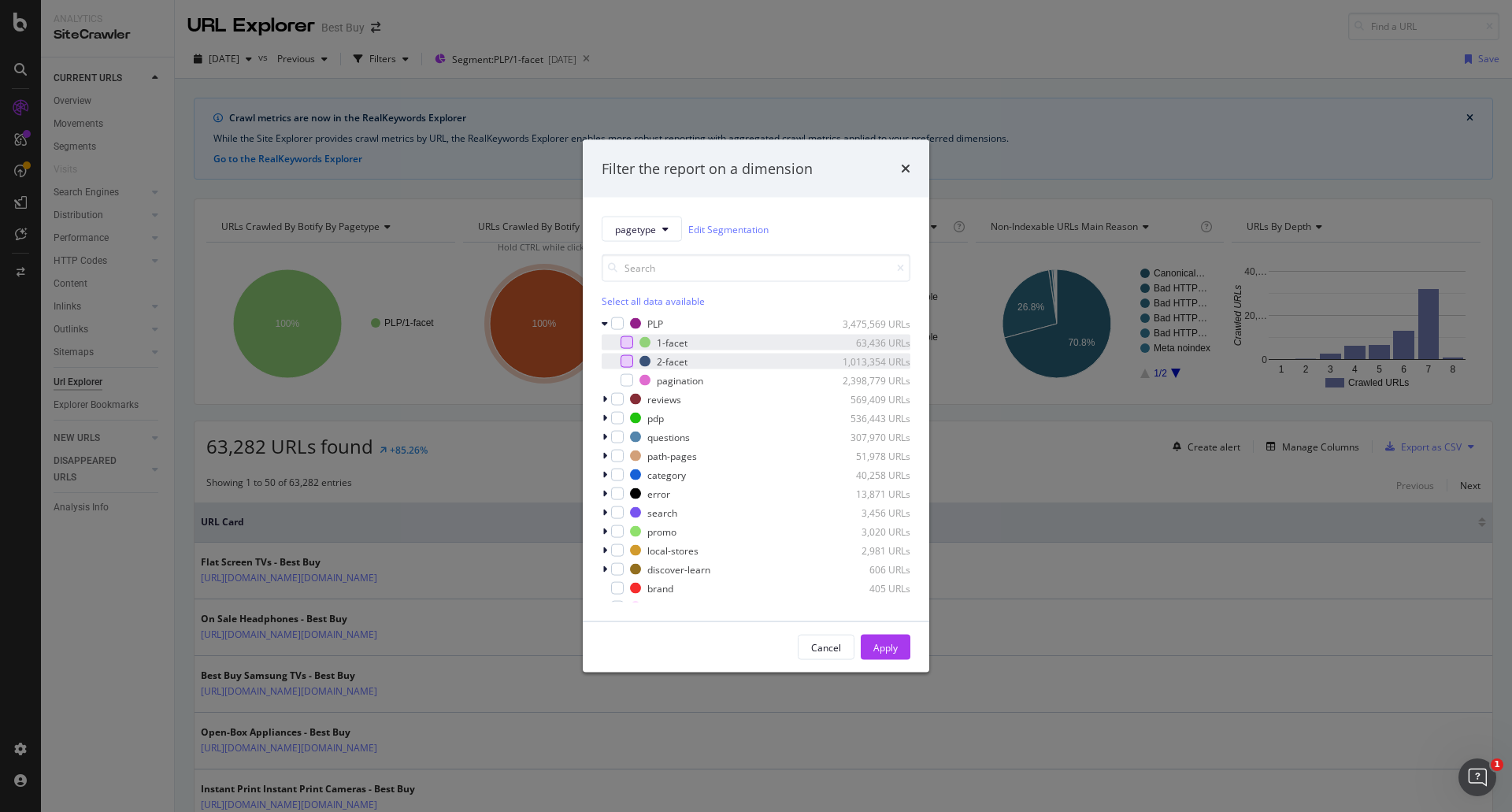
click at [624, 359] on div "modal" at bounding box center [626, 361] width 12 height 12
drag, startPoint x: 873, startPoint y: 646, endPoint x: 1193, endPoint y: 630, distance: 320.4
click at [874, 646] on div "Apply" at bounding box center [886, 647] width 25 height 13
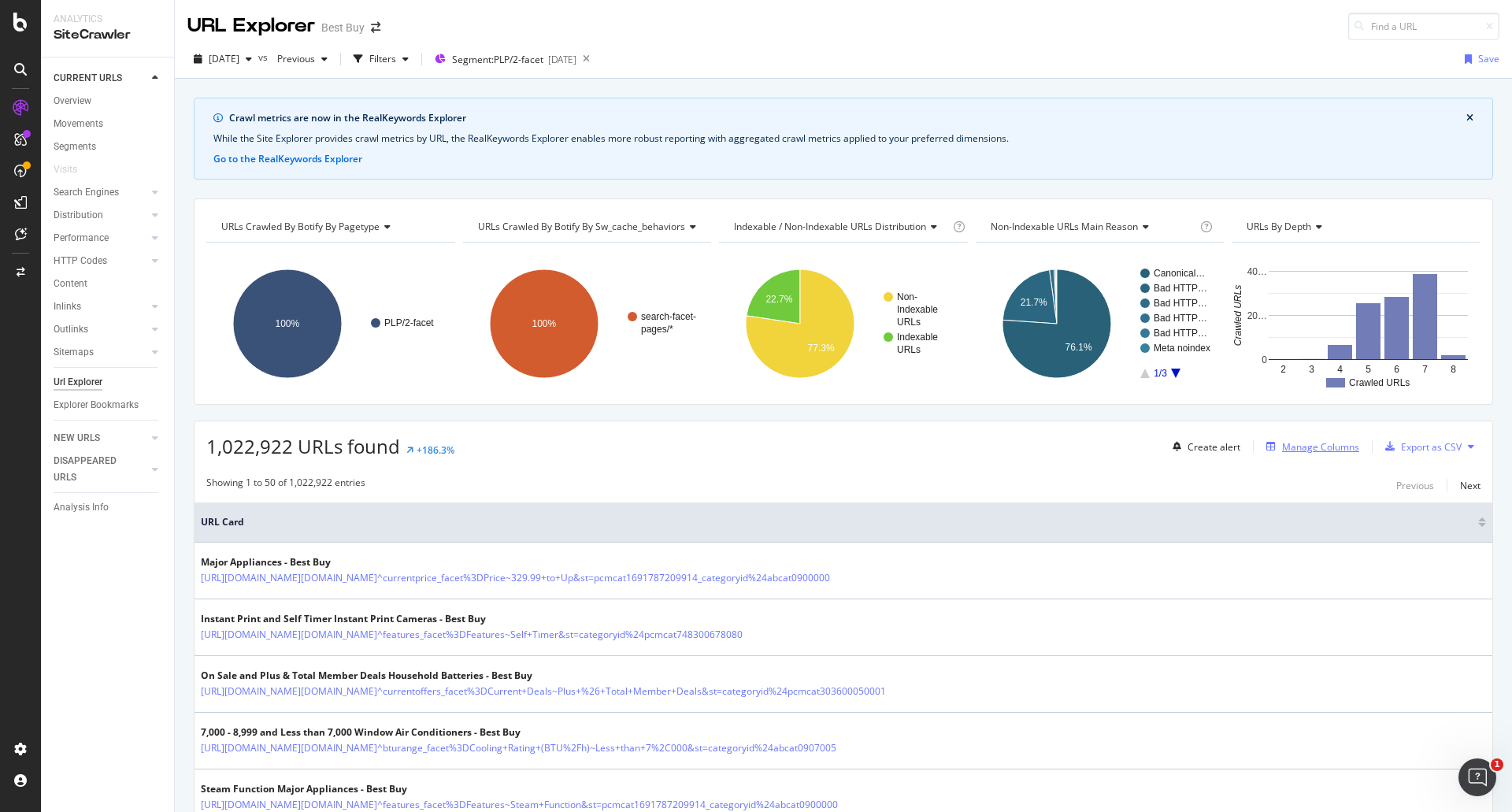
click at [1319, 446] on div "Manage Columns" at bounding box center [1321, 447] width 77 height 13
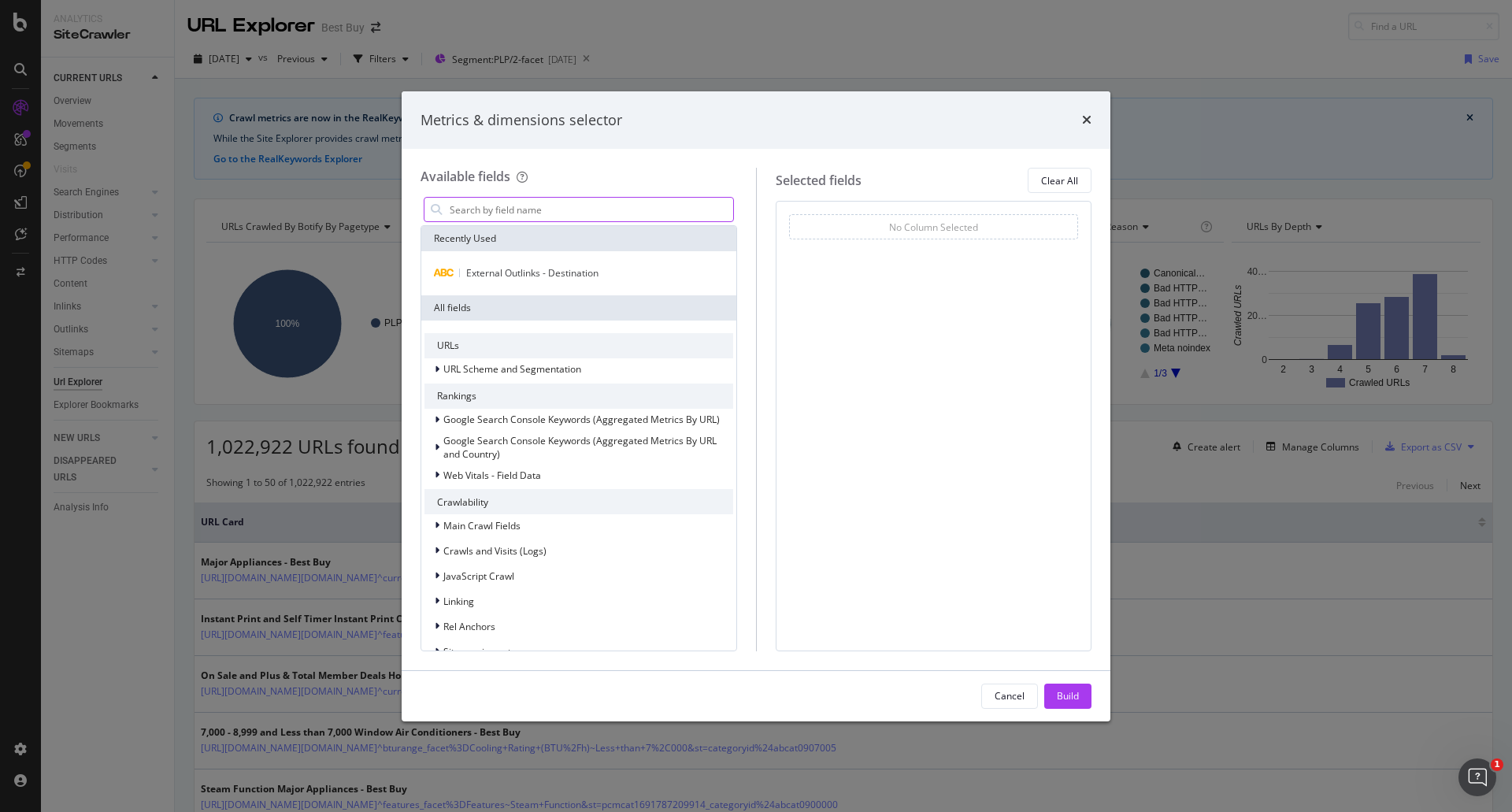
click at [551, 205] on input "modal" at bounding box center [591, 209] width 285 height 24
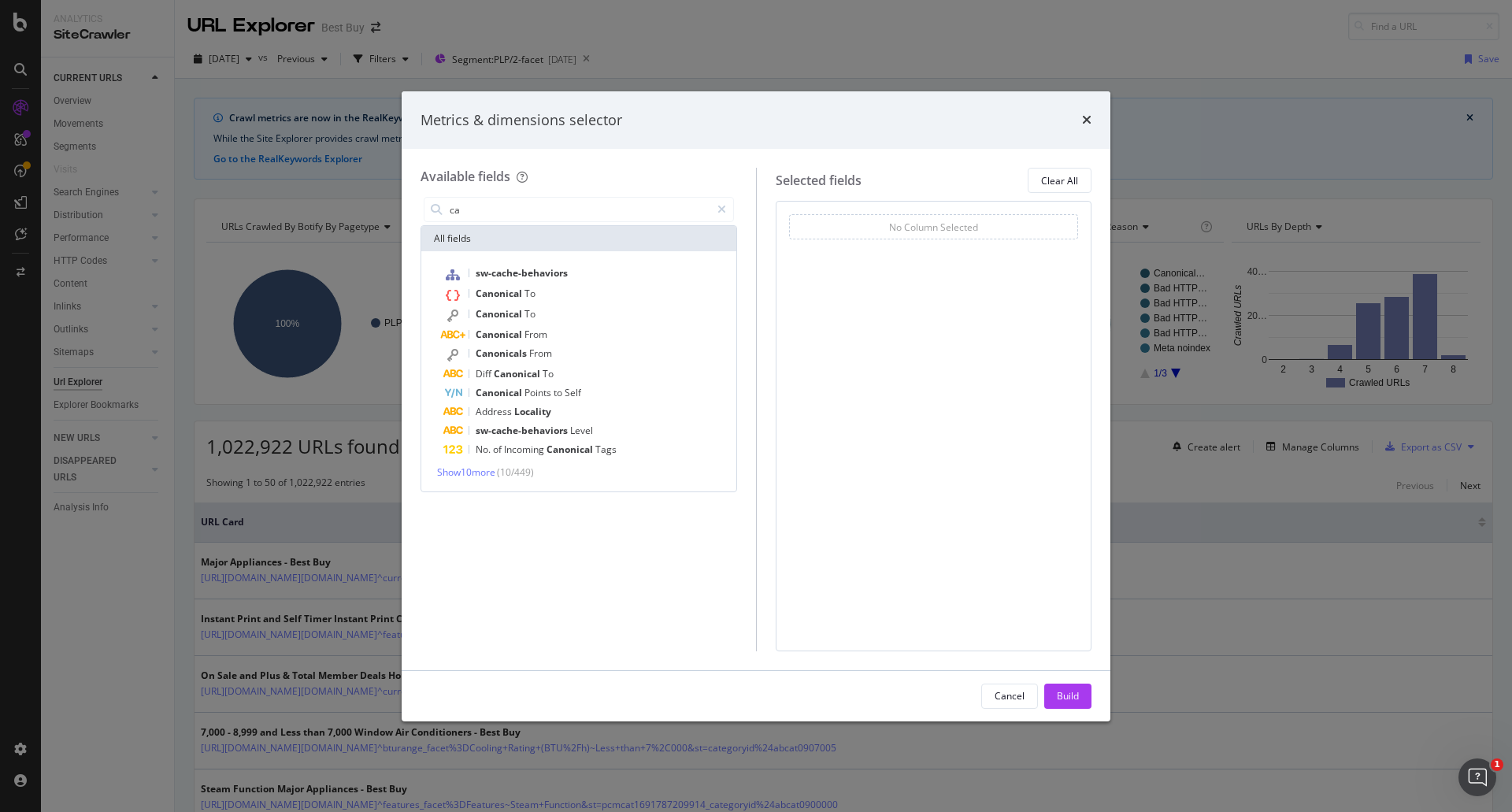
type input "ca"
click at [1077, 117] on div "Metrics & dimensions selector" at bounding box center [756, 120] width 671 height 21
click at [1078, 116] on div "Metrics & dimensions selector" at bounding box center [756, 120] width 671 height 21
click at [1088, 118] on icon "times" at bounding box center [1086, 119] width 9 height 12
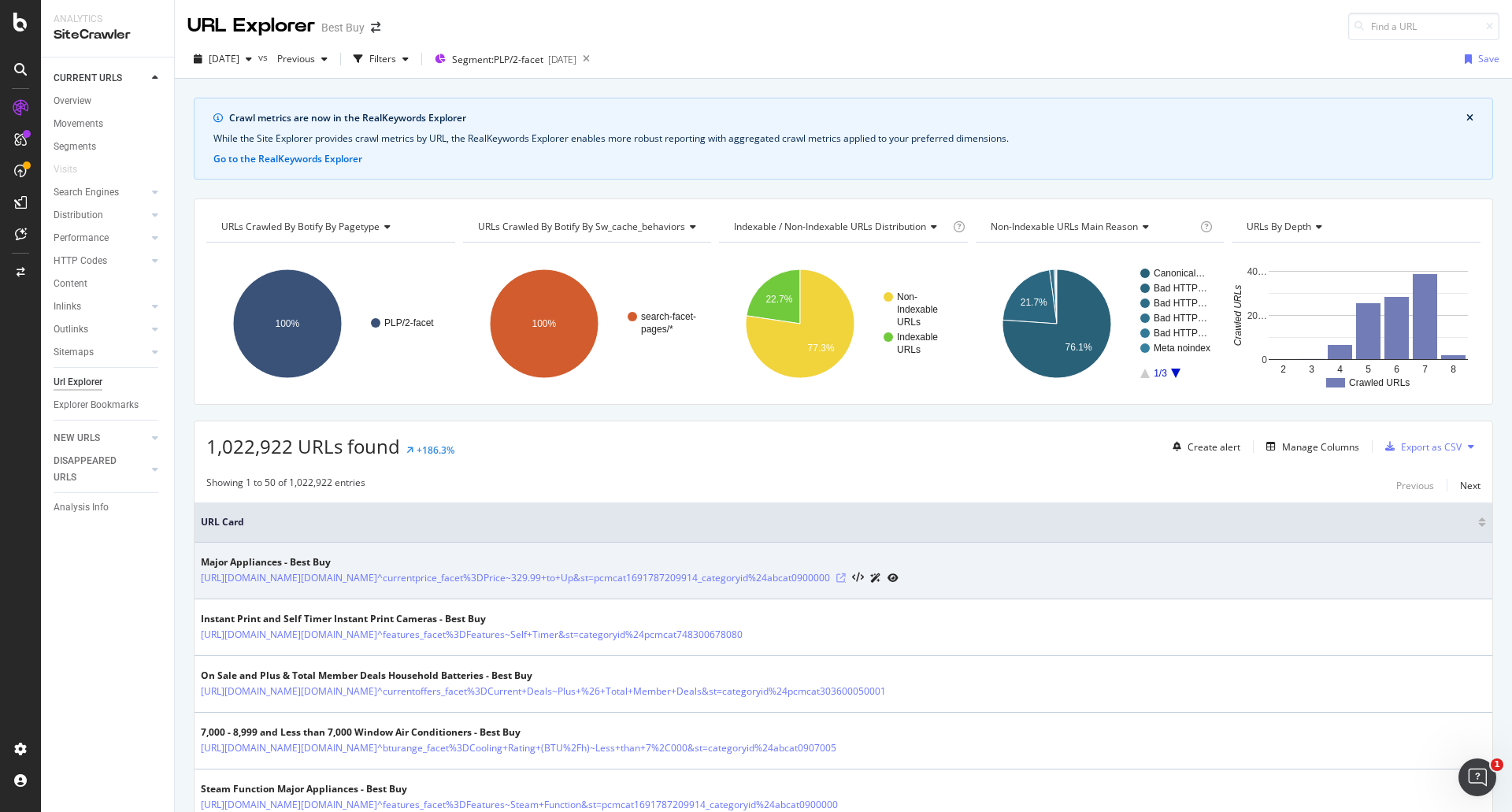
click at [846, 577] on icon at bounding box center [840, 578] width 9 height 9
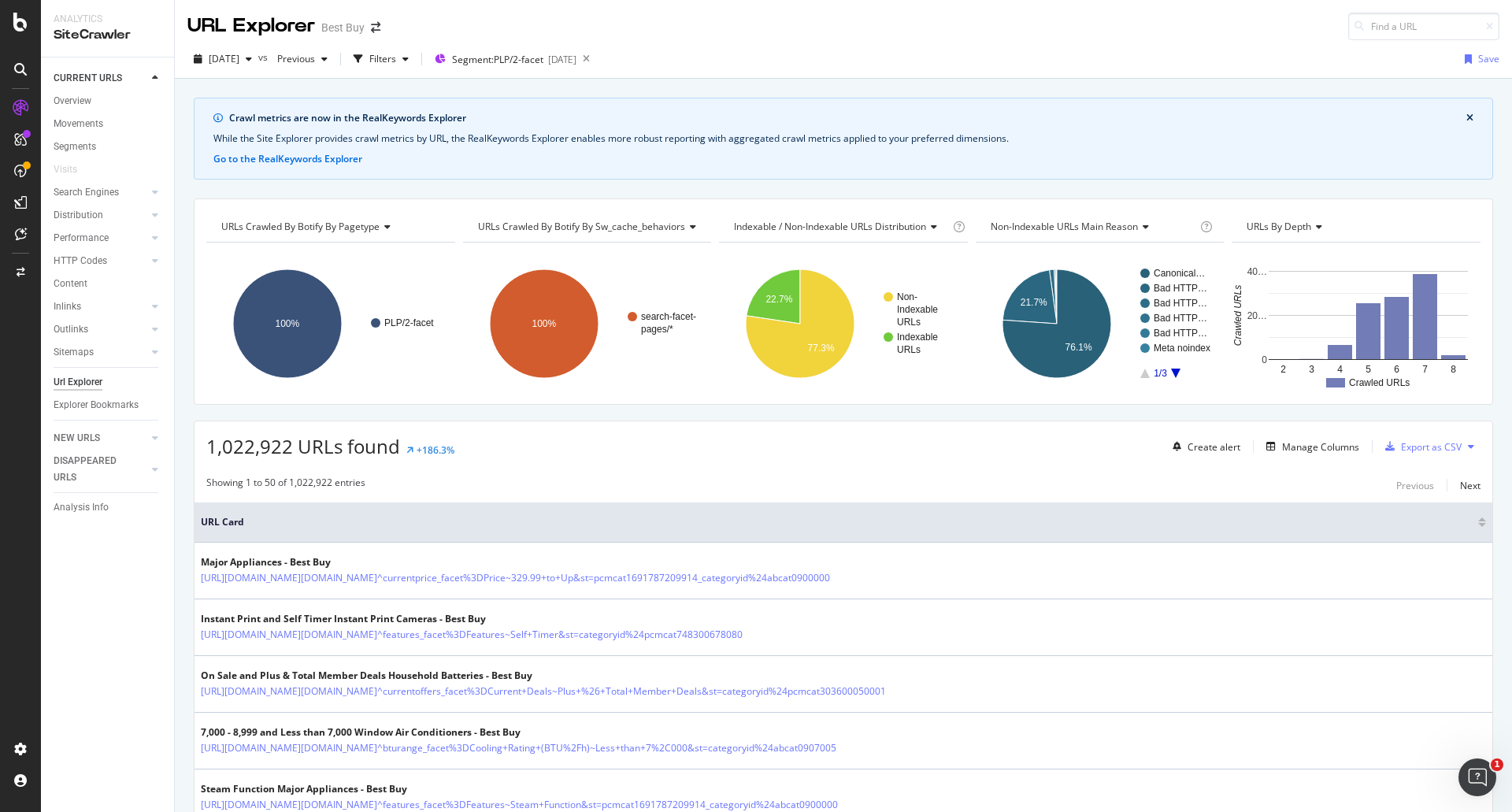
click at [1282, 434] on div "Create alert Manage Columns Export as CSV" at bounding box center [1324, 446] width 314 height 27
click at [1284, 438] on div "Manage Columns" at bounding box center [1310, 446] width 100 height 17
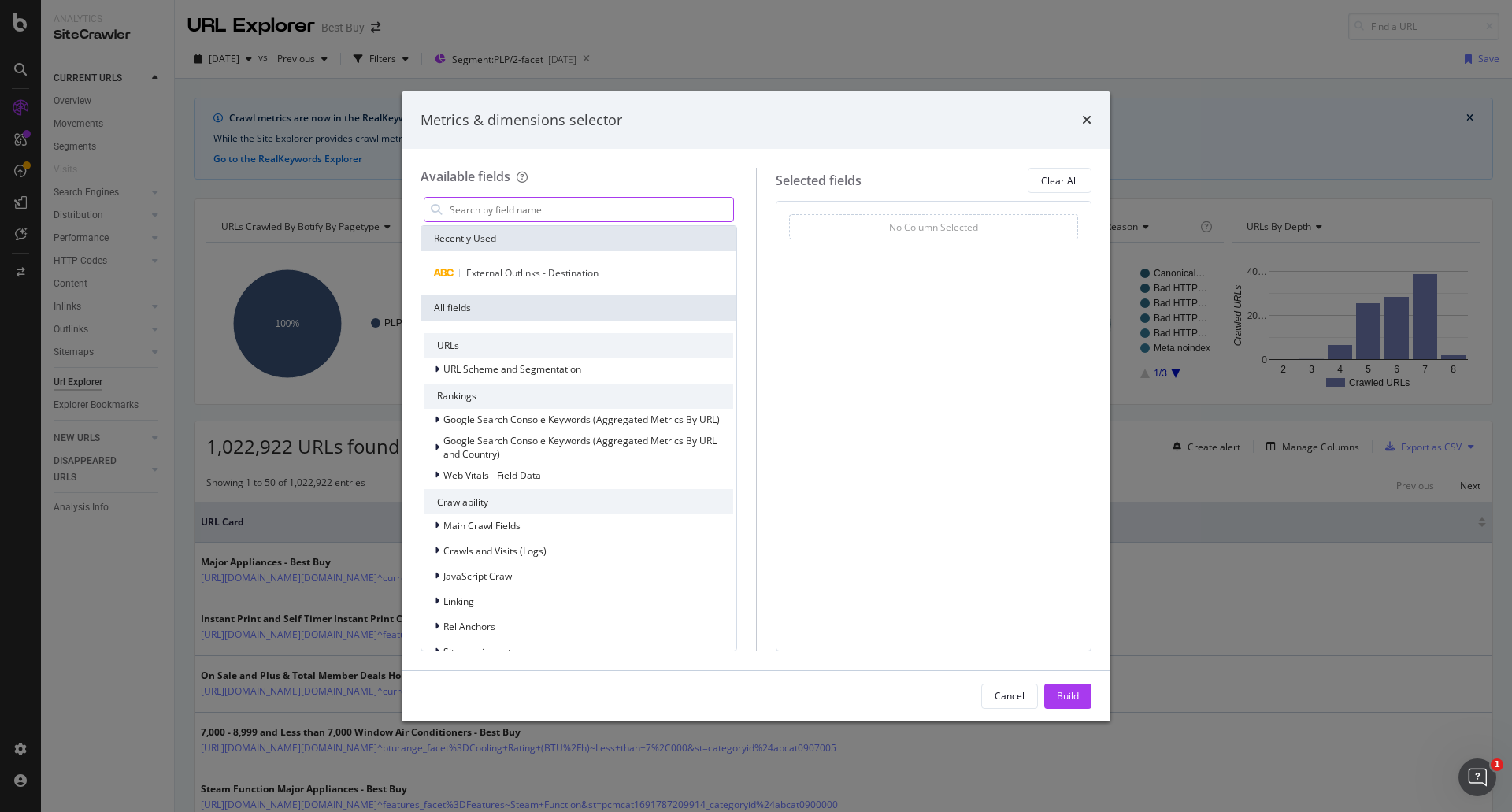
click at [528, 201] on input "modal" at bounding box center [591, 209] width 285 height 24
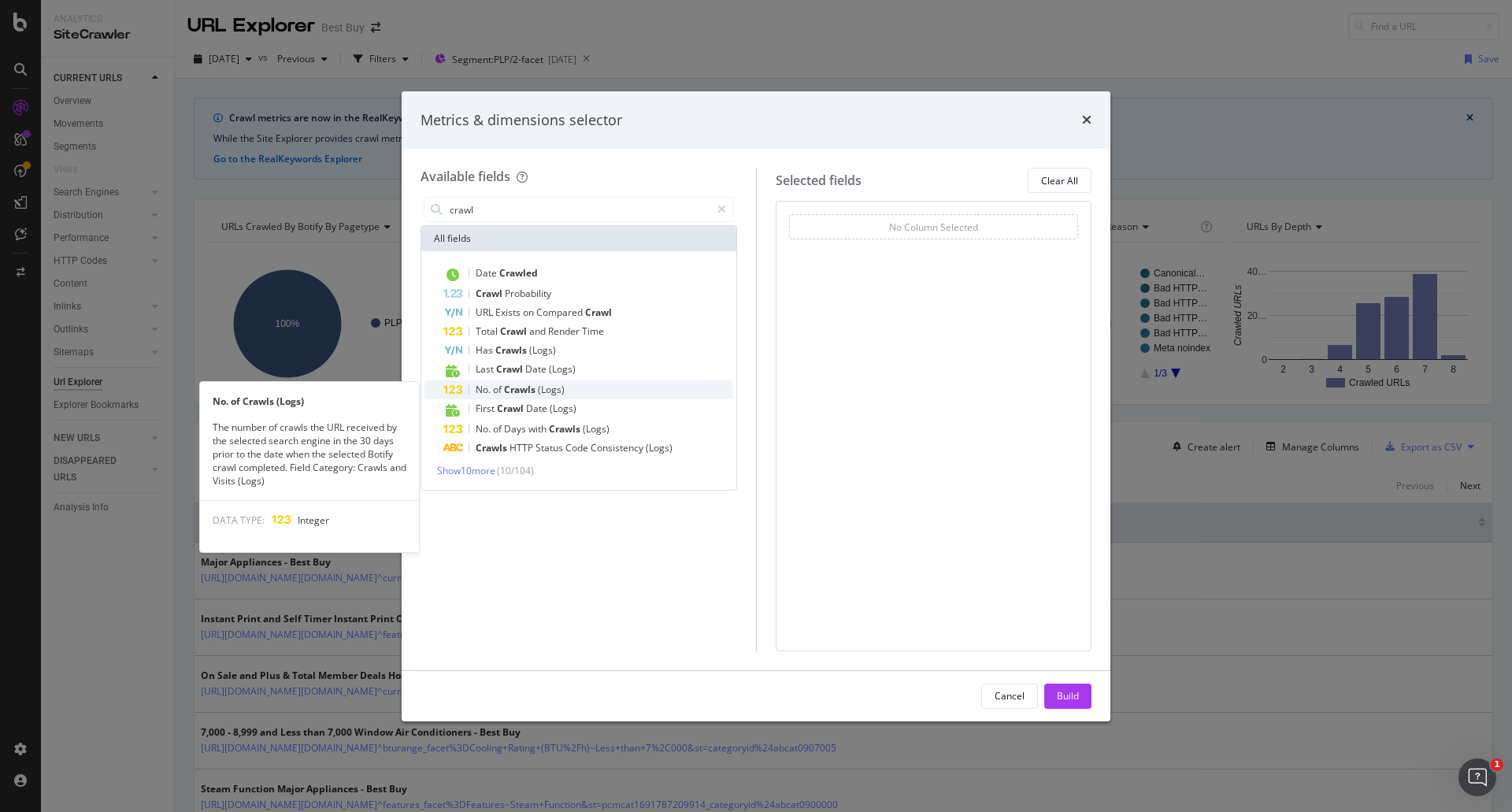
type input "crawl"
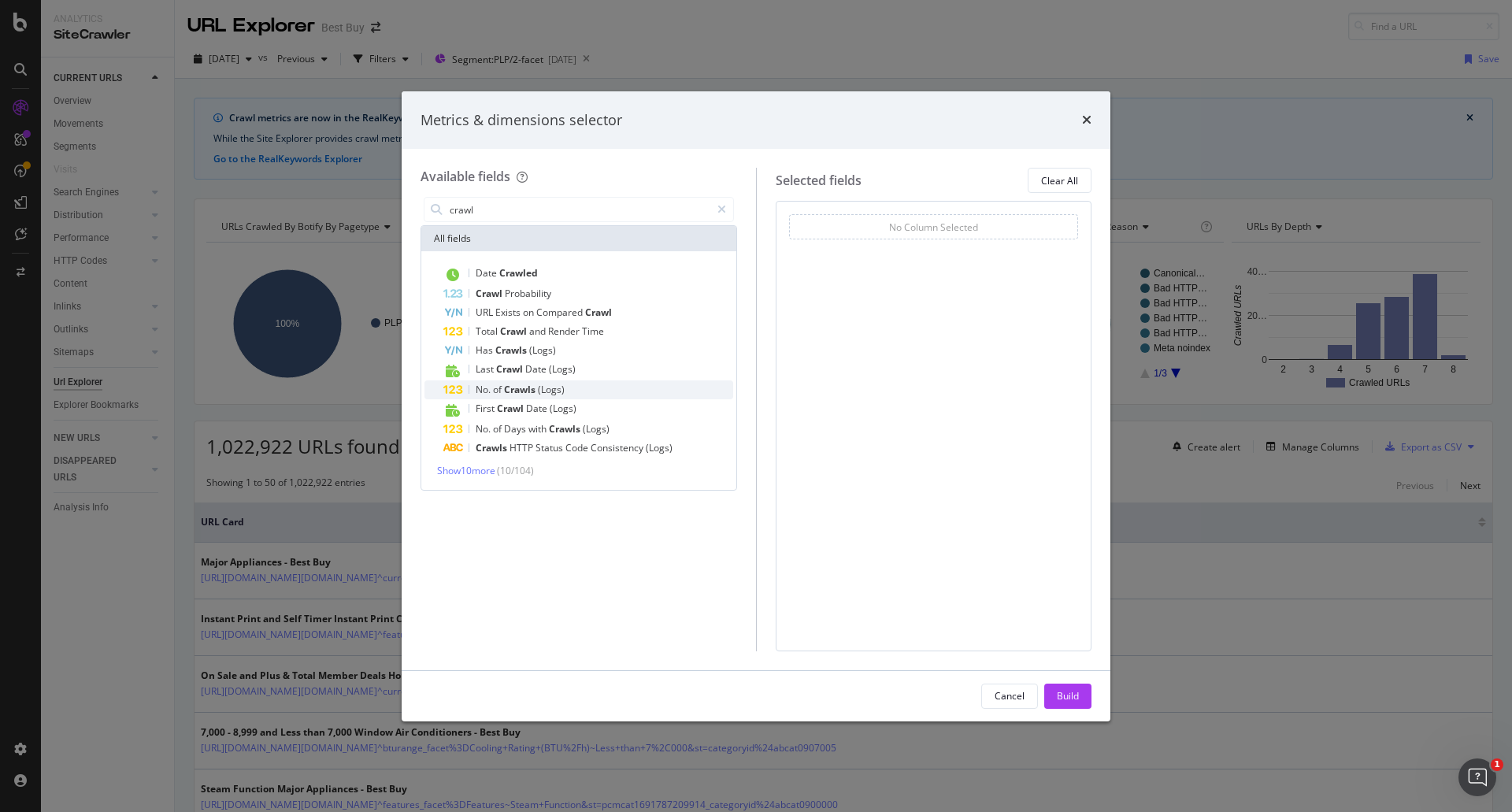
click at [577, 389] on div "No. of Crawls (Logs)" at bounding box center [589, 389] width 290 height 19
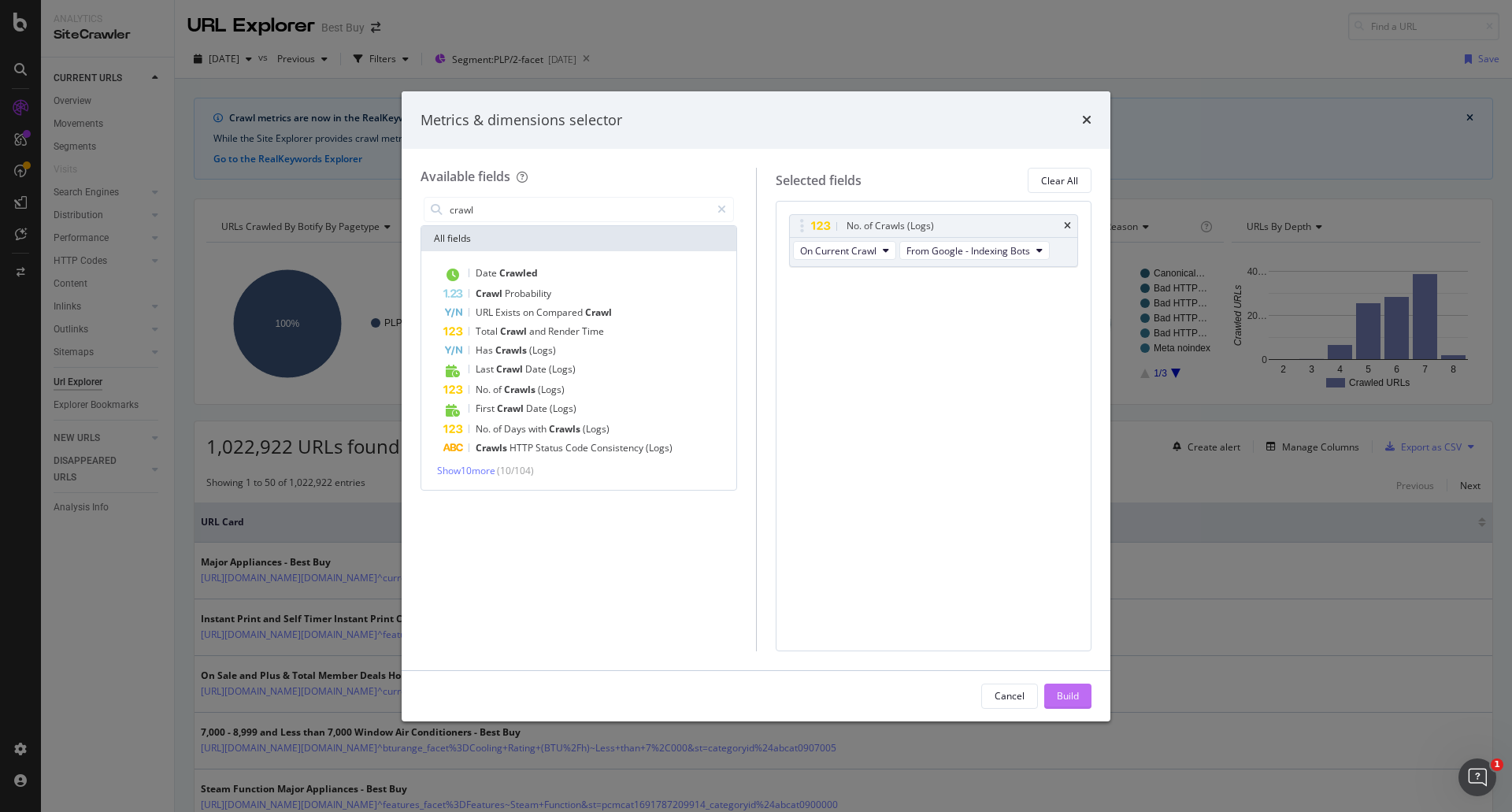
click at [1066, 690] on div "Build" at bounding box center [1068, 695] width 22 height 13
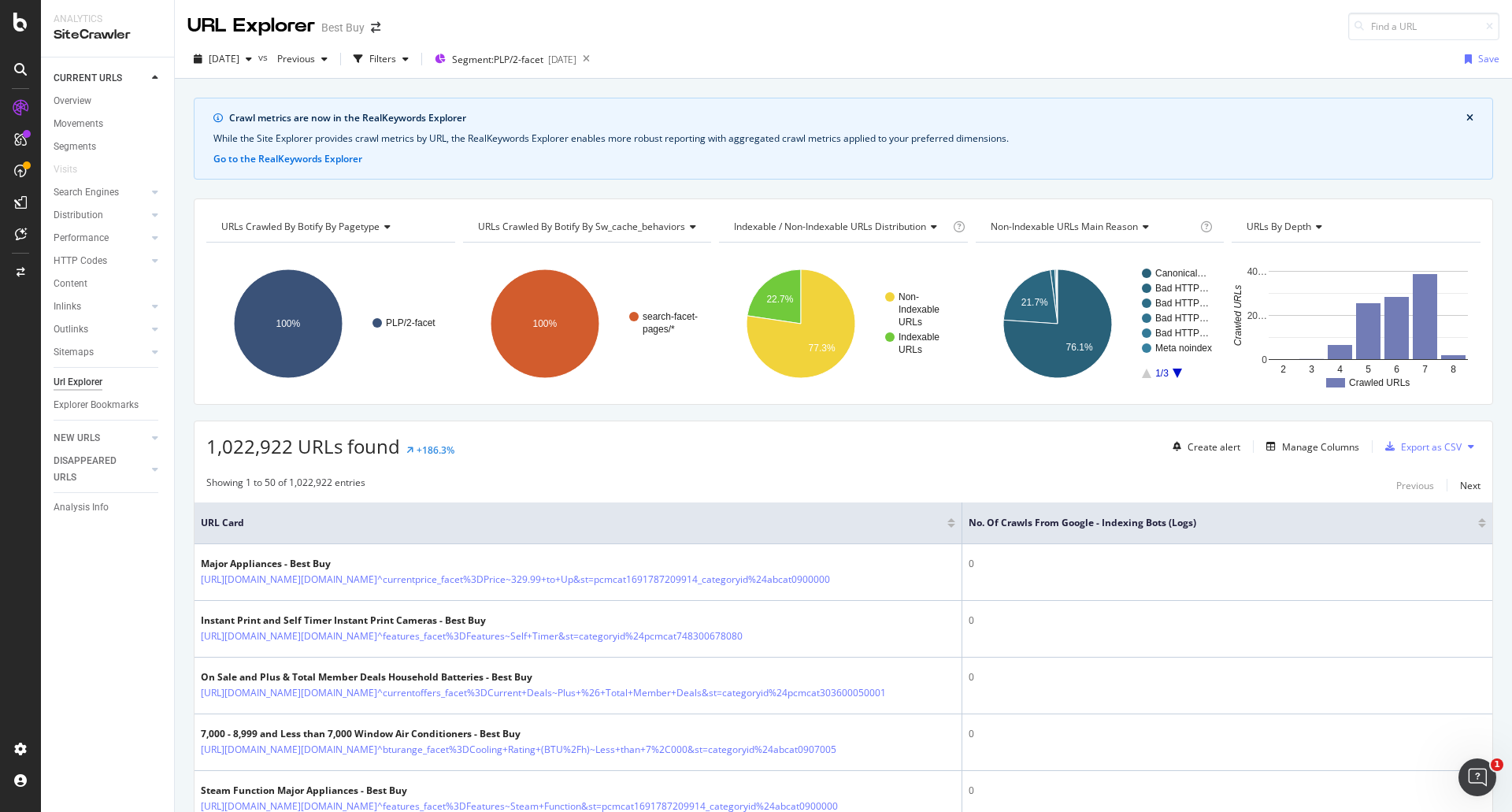
click at [1478, 518] on div at bounding box center [1482, 520] width 8 height 4
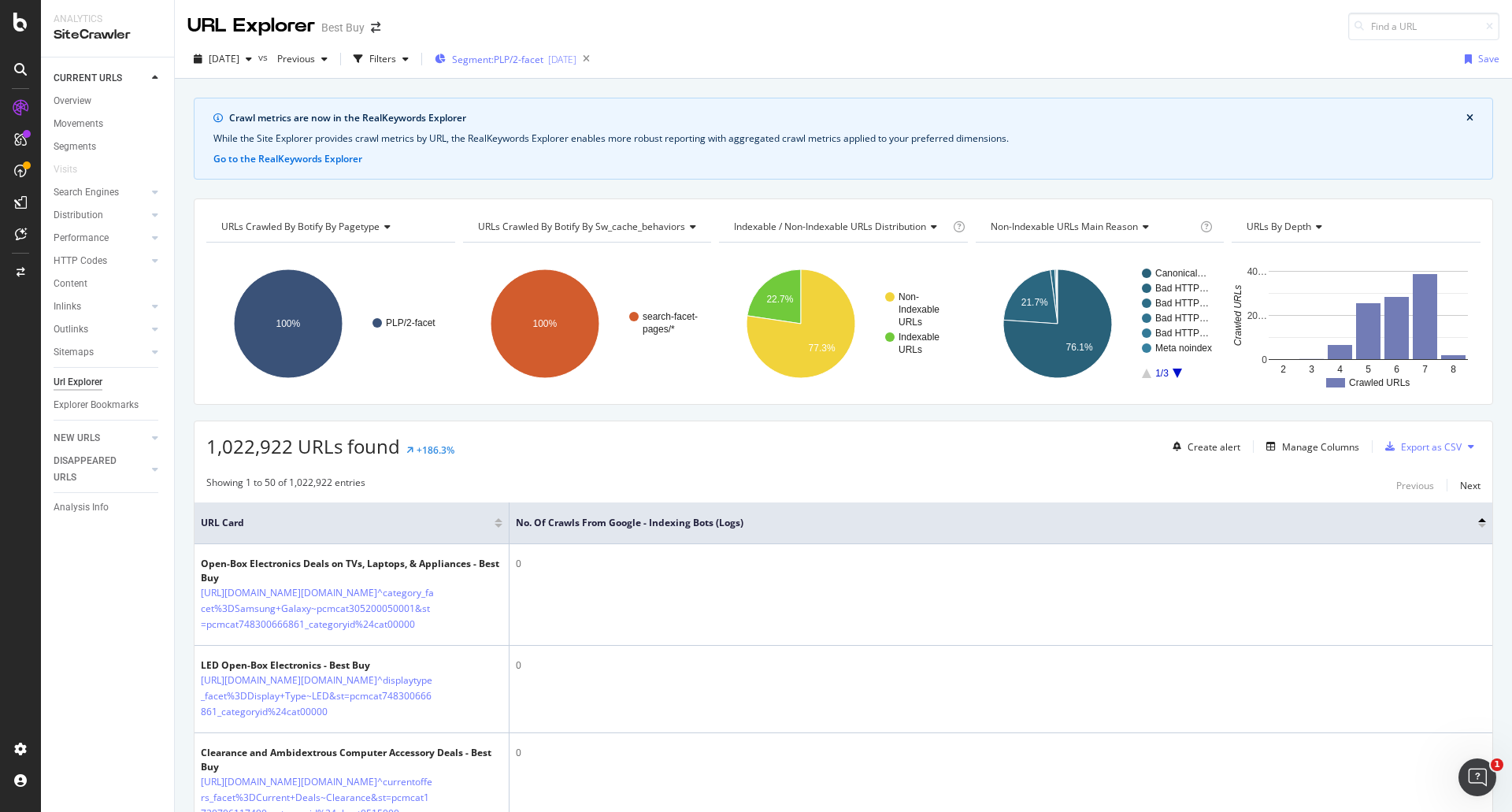
click at [576, 49] on div "Segment: PLP/2-facet [DATE]" at bounding box center [505, 58] width 142 height 24
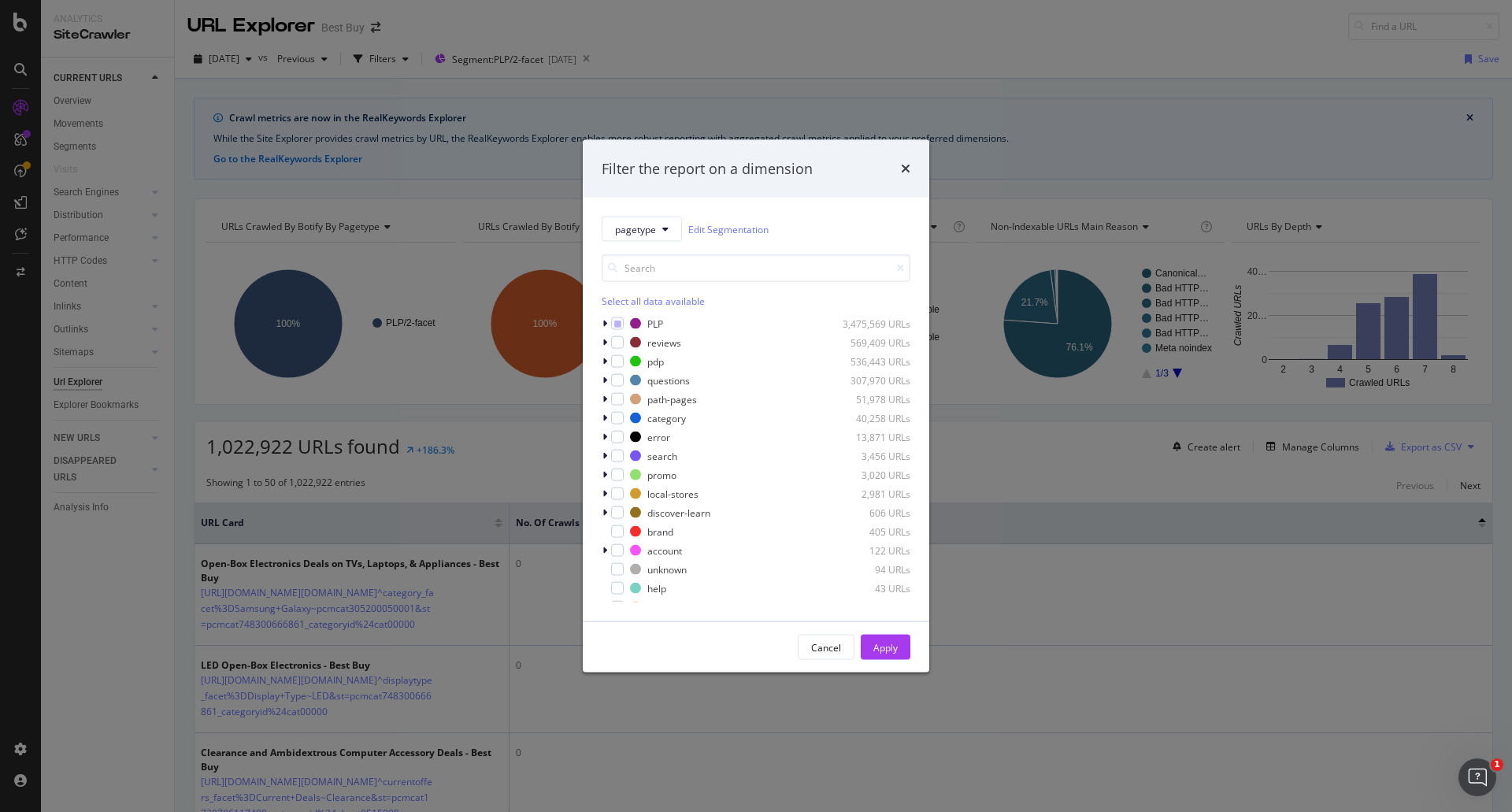
click at [601, 323] on div "pagetype Edit Segmentation Select all data available PLP 3,475,569 URLs reviews…" at bounding box center [756, 409] width 347 height 424
click at [608, 324] on div "modal" at bounding box center [606, 323] width 9 height 16
click at [627, 362] on icon "modal" at bounding box center [627, 361] width 7 height 8
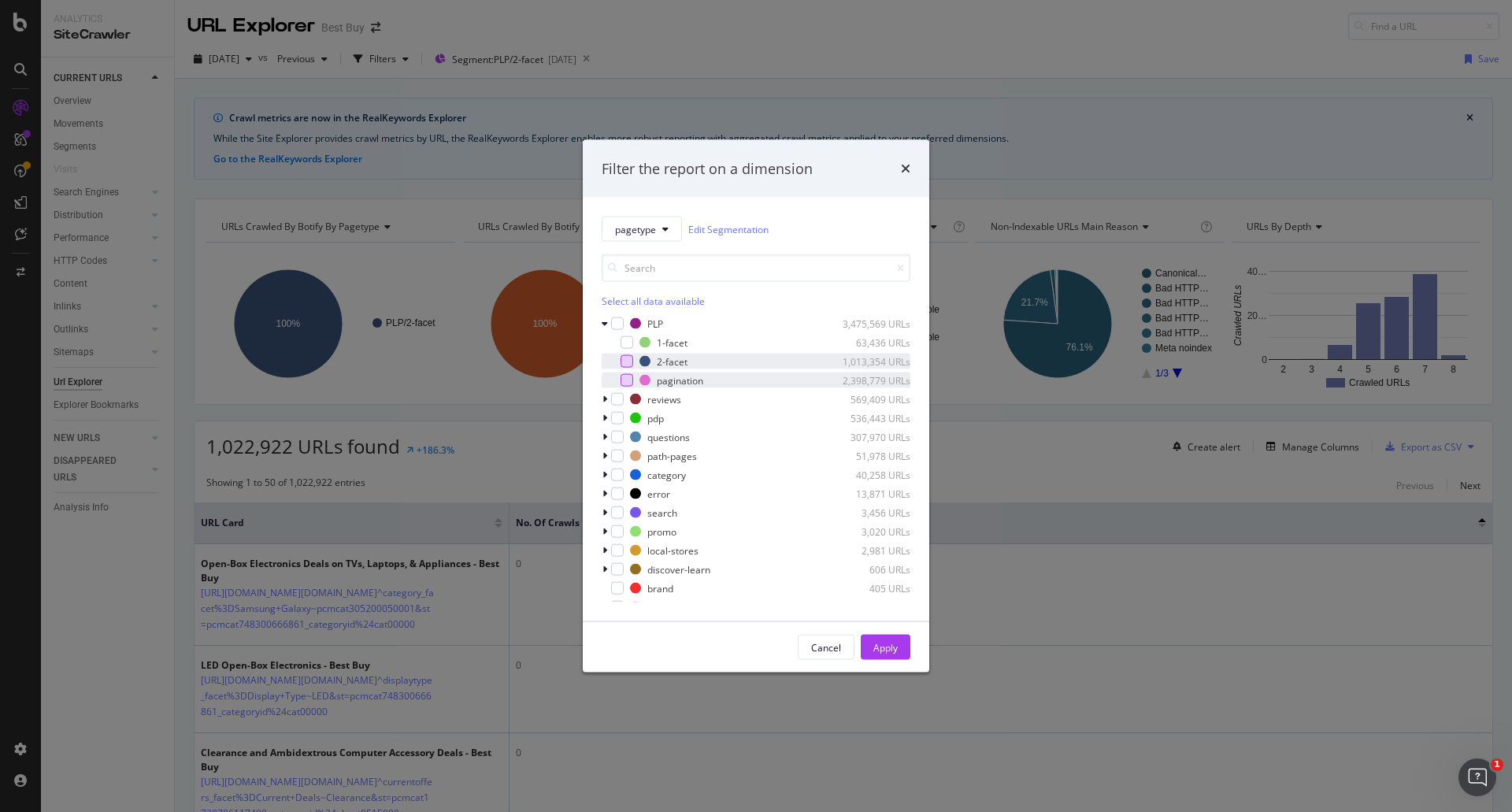
click at [627, 380] on div "modal" at bounding box center [626, 380] width 12 height 12
click at [892, 651] on div "Apply" at bounding box center [886, 647] width 25 height 13
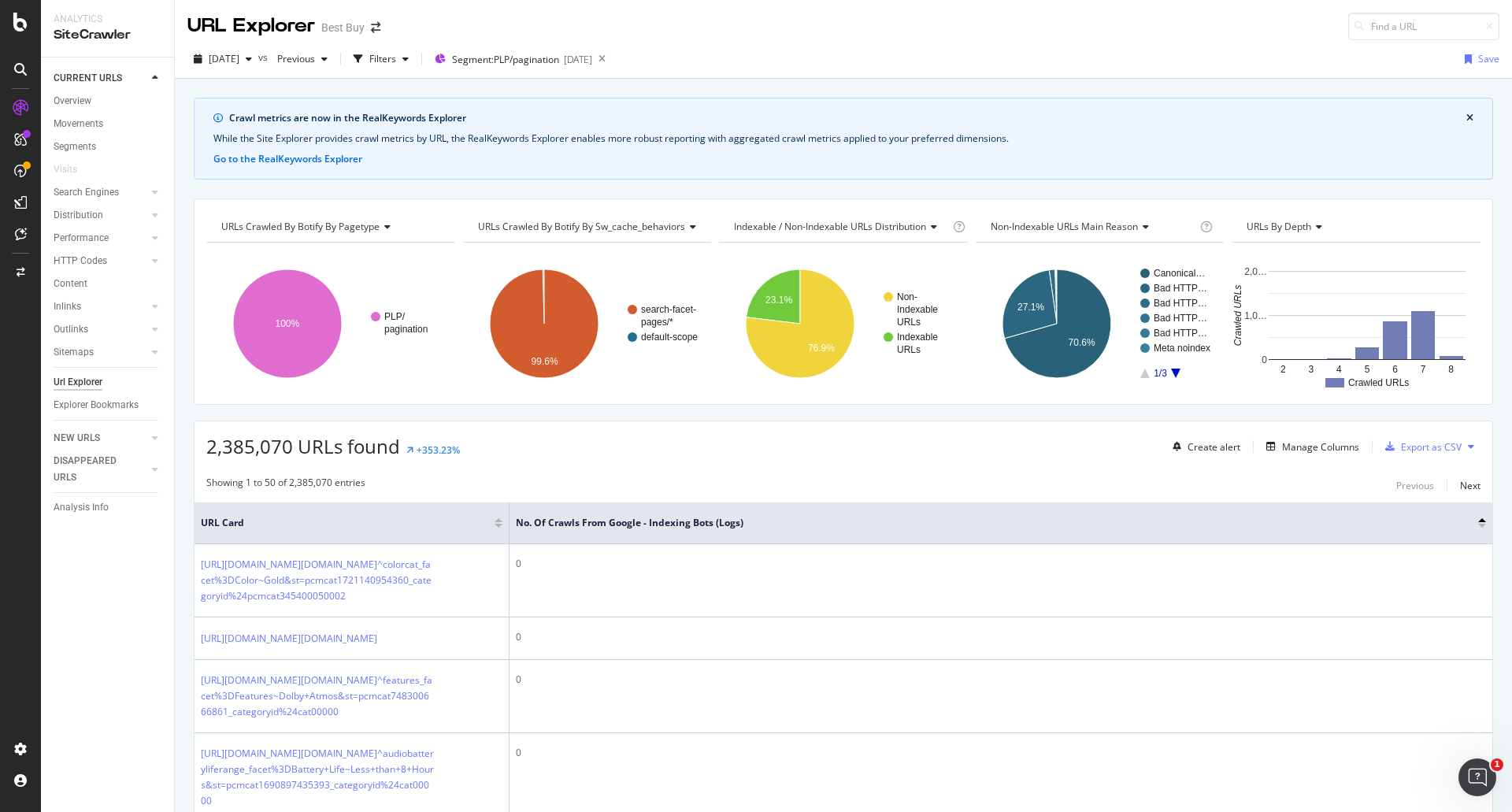
click at [1478, 518] on div at bounding box center [1482, 520] width 8 height 4
click at [1478, 527] on div at bounding box center [1482, 525] width 8 height 4
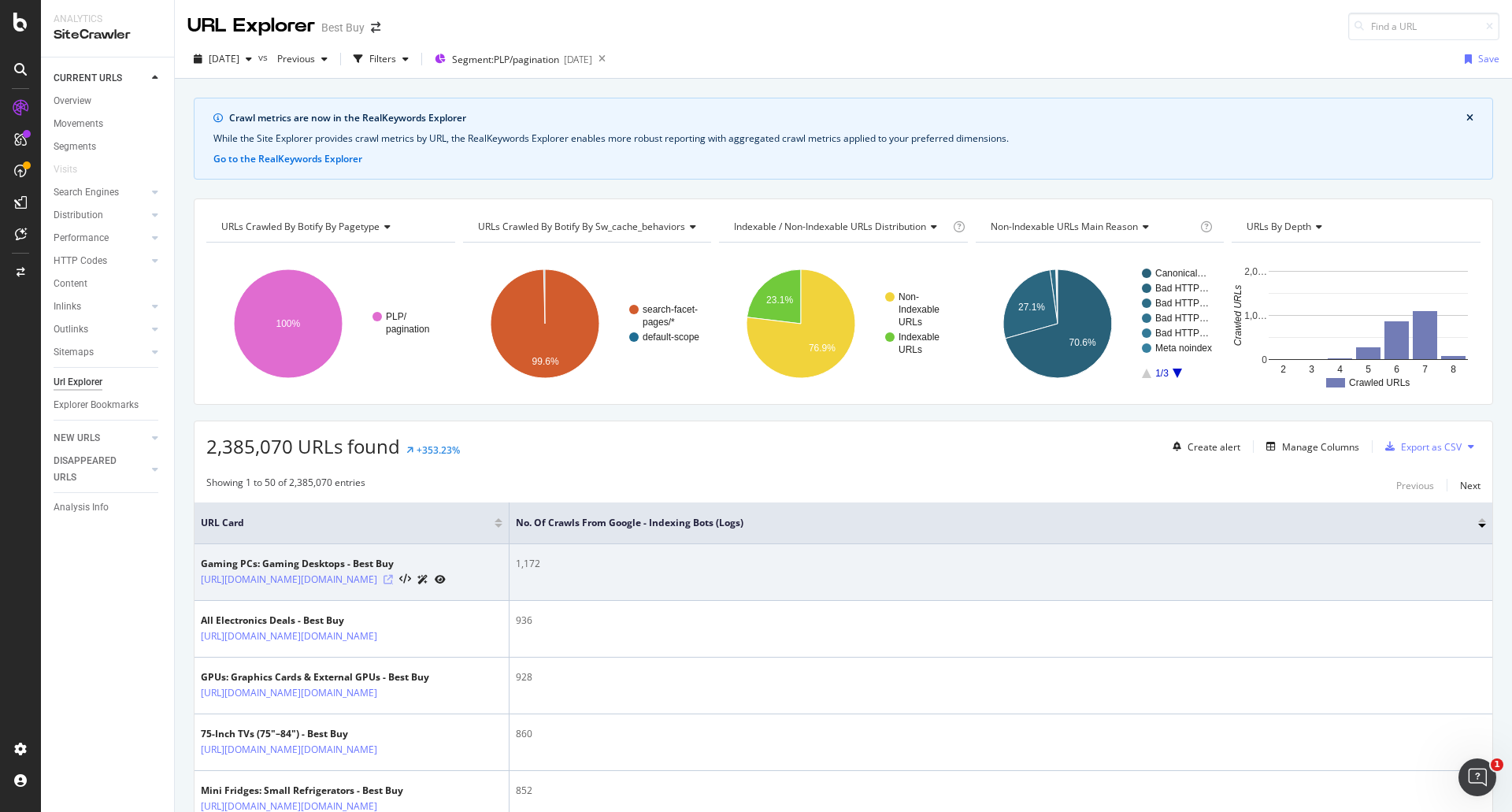
click at [393, 584] on icon at bounding box center [388, 579] width 9 height 9
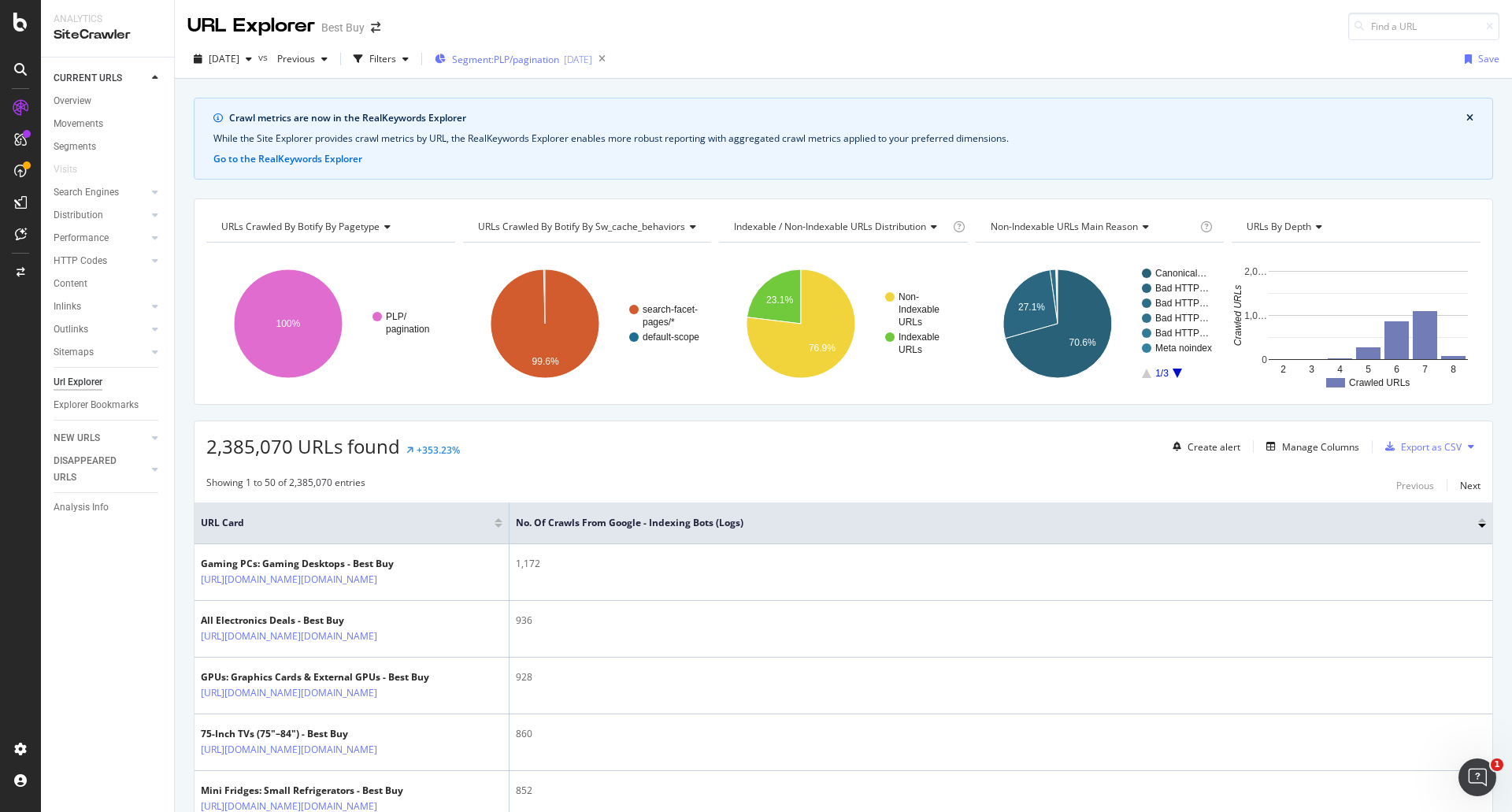
drag, startPoint x: 575, startPoint y: 44, endPoint x: 574, endPoint y: 56, distance: 12.0
click at [575, 45] on div "[DATE] vs Previous Filters Segment: PLP/pagination [DATE] Save" at bounding box center [843, 59] width 1338 height 39
click at [559, 56] on span "Segment: PLP/pagination" at bounding box center [505, 59] width 107 height 13
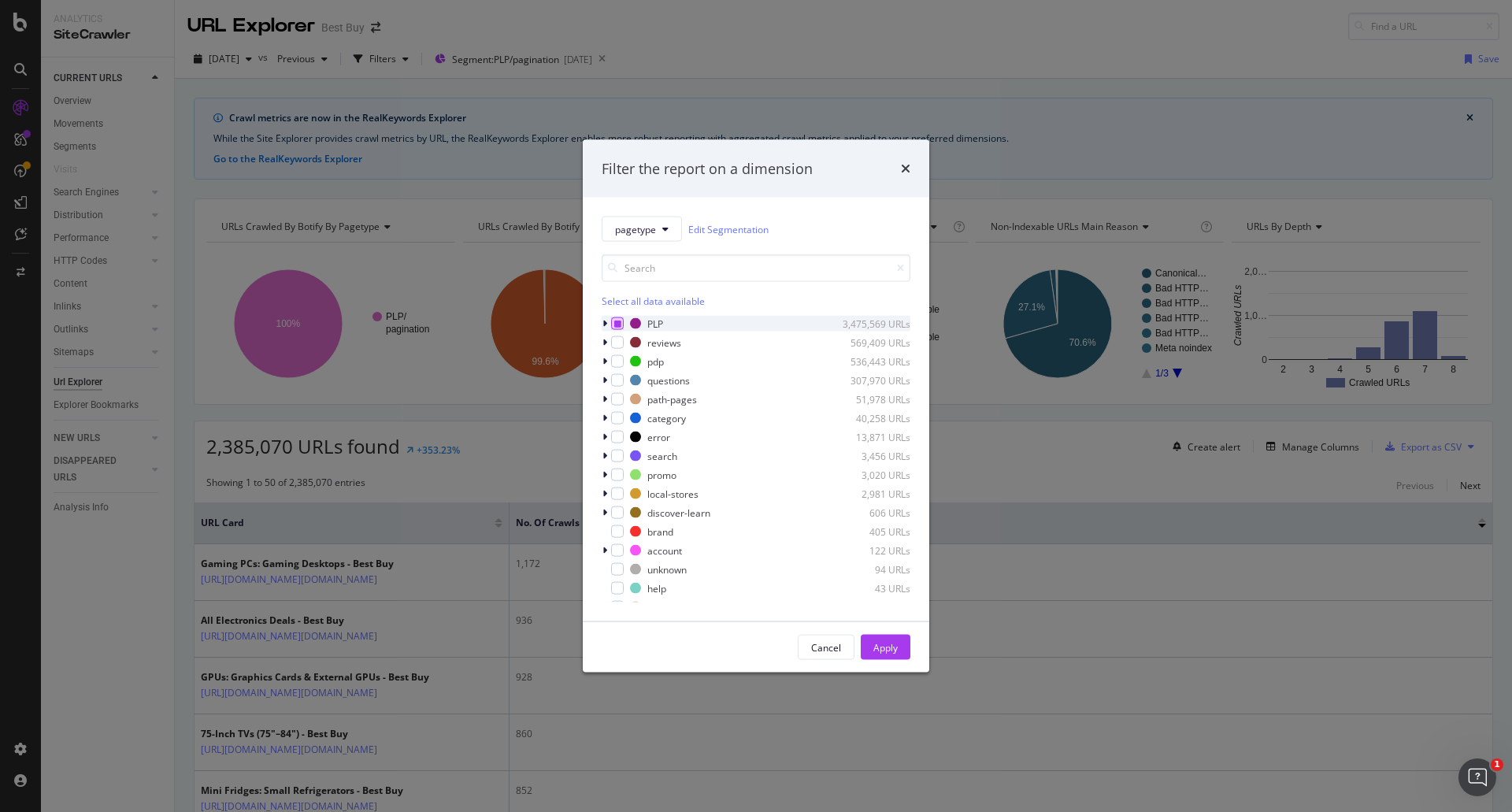
click at [616, 326] on icon "modal" at bounding box center [617, 324] width 7 height 8
click at [614, 325] on icon "modal" at bounding box center [617, 324] width 7 height 8
click at [607, 339] on icon "modal" at bounding box center [605, 342] width 5 height 9
click at [629, 364] on div "modal" at bounding box center [626, 361] width 12 height 12
click at [895, 652] on div "Apply" at bounding box center [886, 647] width 25 height 13
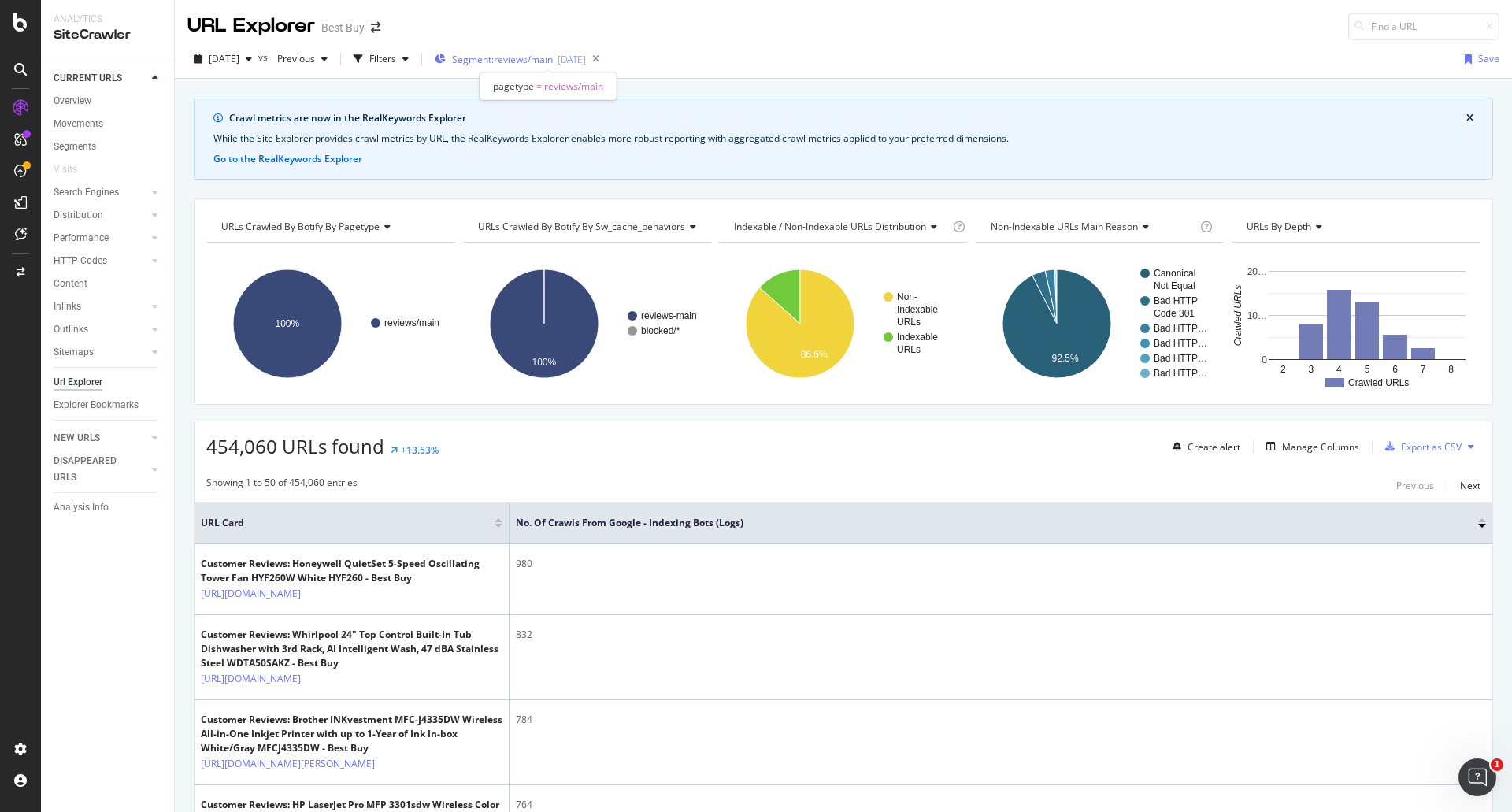
click at [491, 63] on span "Segment: reviews/main" at bounding box center [502, 59] width 100 height 13
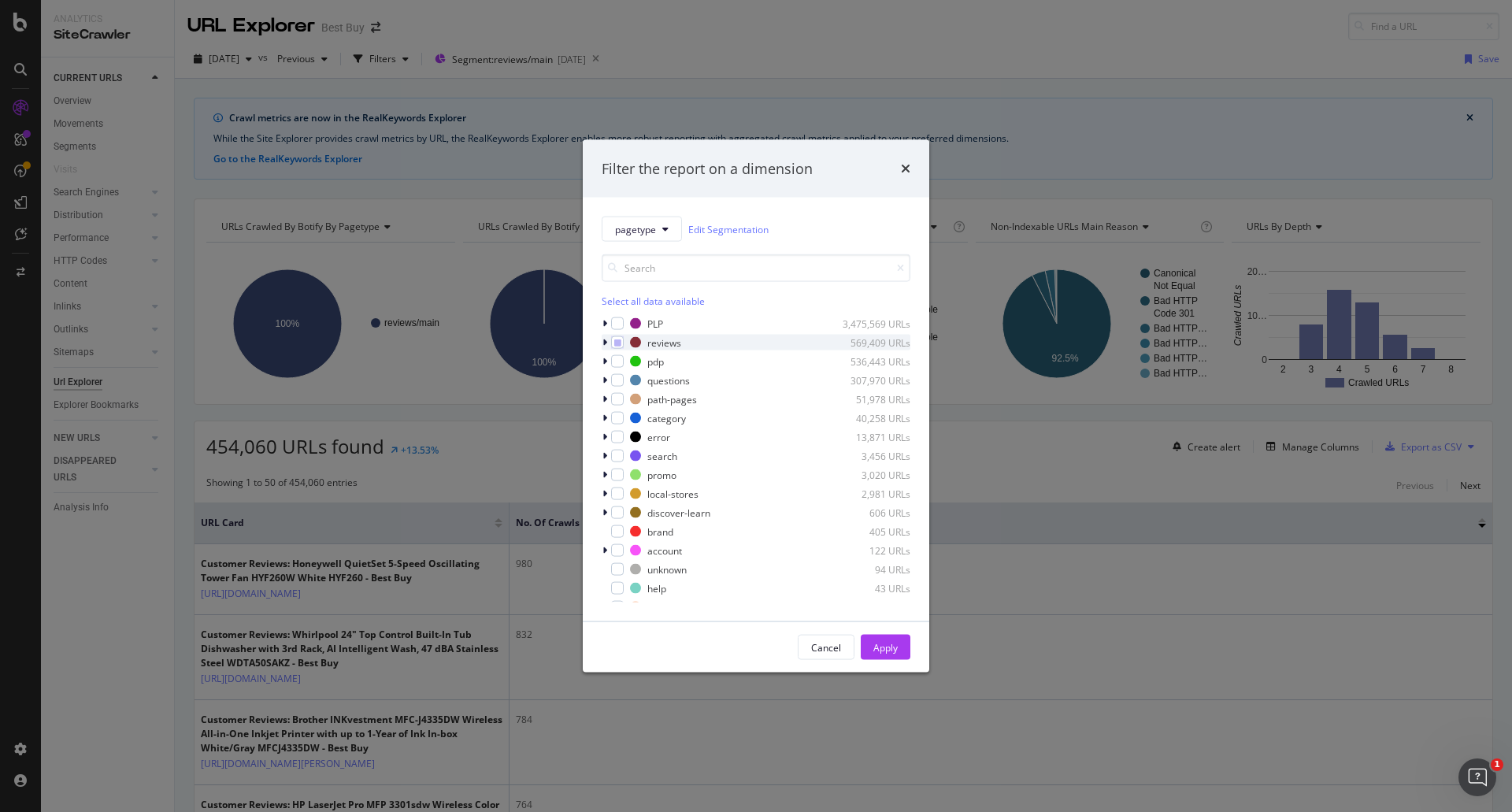
click at [605, 346] on icon "modal" at bounding box center [605, 342] width 5 height 9
click at [626, 378] on div "modal" at bounding box center [626, 380] width 12 height 12
click at [630, 358] on icon "modal" at bounding box center [627, 361] width 7 height 8
drag, startPoint x: 890, startPoint y: 650, endPoint x: 904, endPoint y: 653, distance: 14.3
click at [890, 650] on div "Apply" at bounding box center [886, 647] width 25 height 13
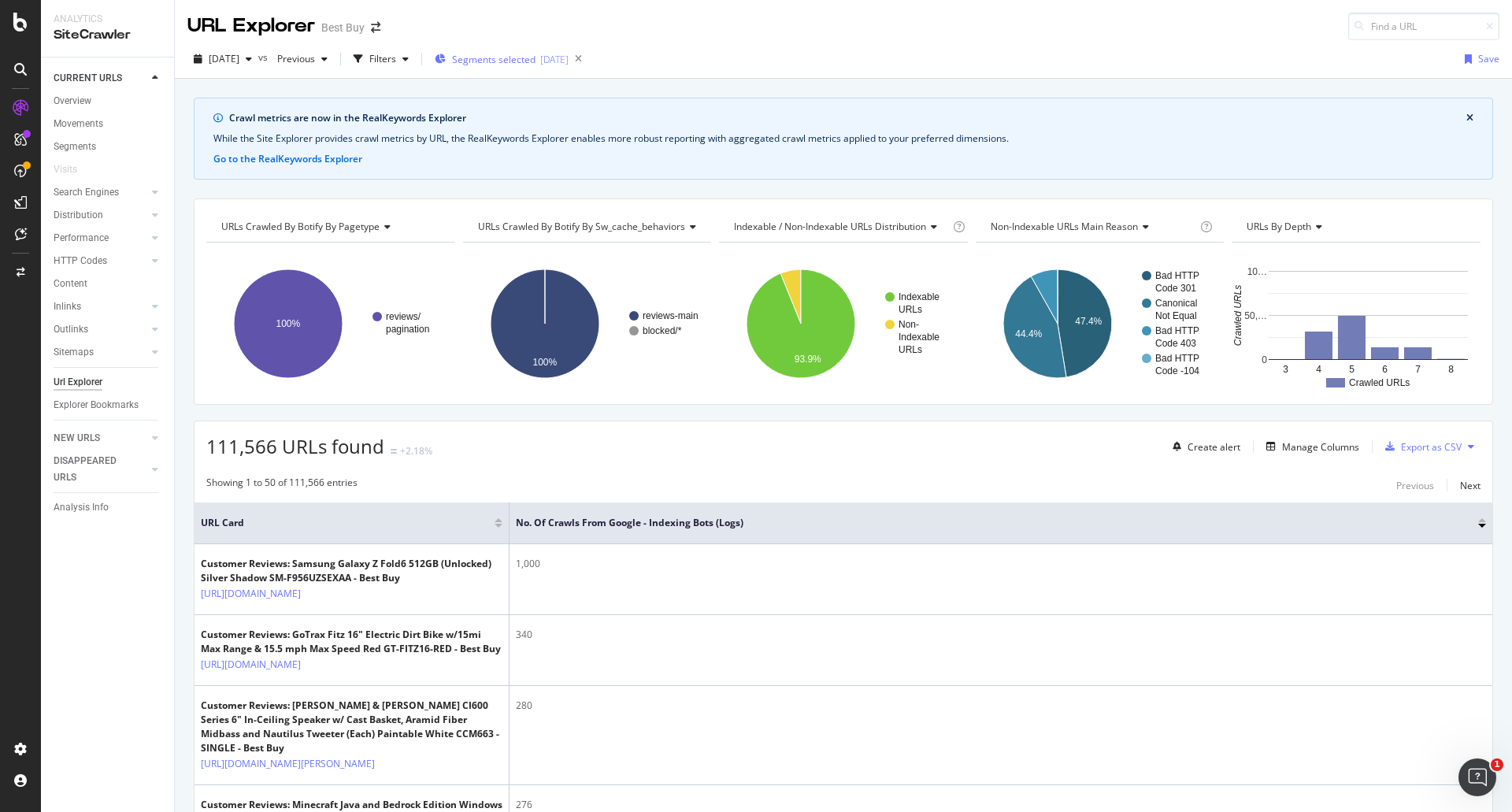
click at [561, 67] on div "Segments selected [DATE]" at bounding box center [501, 58] width 134 height 24
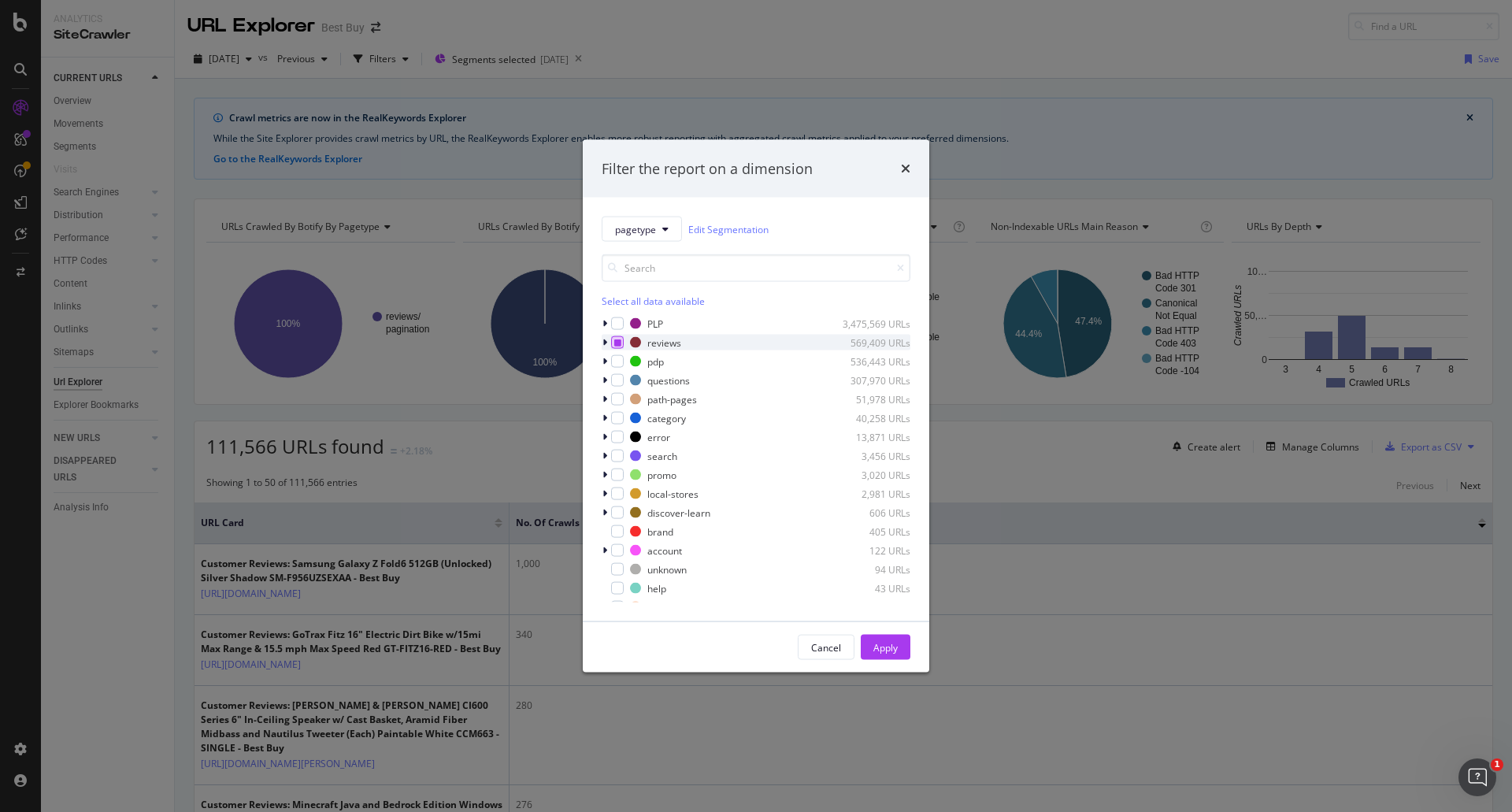
click at [619, 341] on icon "modal" at bounding box center [617, 343] width 7 height 8
click at [624, 341] on div "reviews 569,409 URLs" at bounding box center [756, 342] width 309 height 16
click at [615, 343] on icon "modal" at bounding box center [617, 343] width 7 height 8
click at [608, 414] on div "modal" at bounding box center [606, 418] width 9 height 16
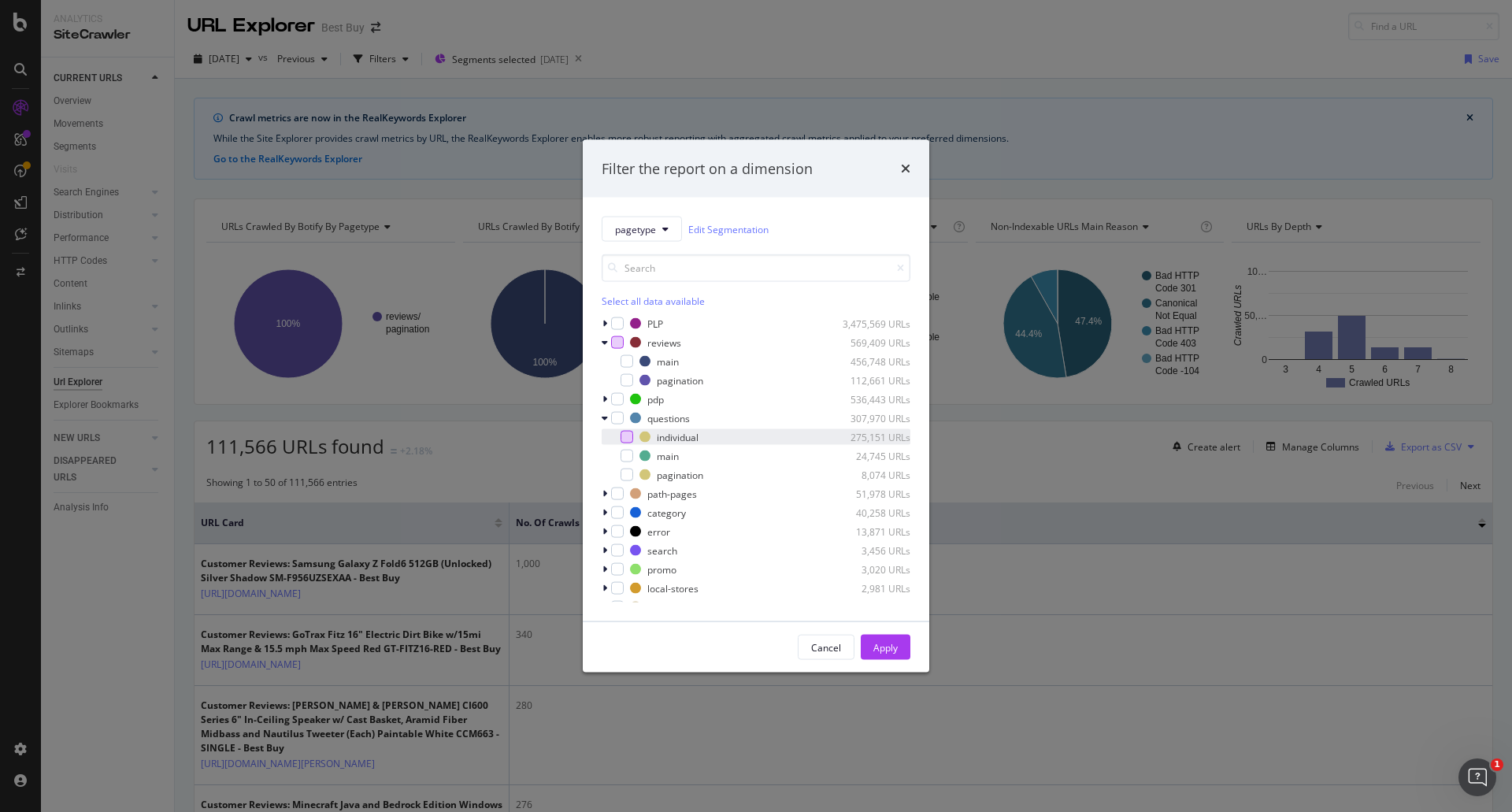
click at [626, 437] on div "modal" at bounding box center [626, 436] width 12 height 12
click at [901, 647] on button "Apply" at bounding box center [886, 647] width 49 height 26
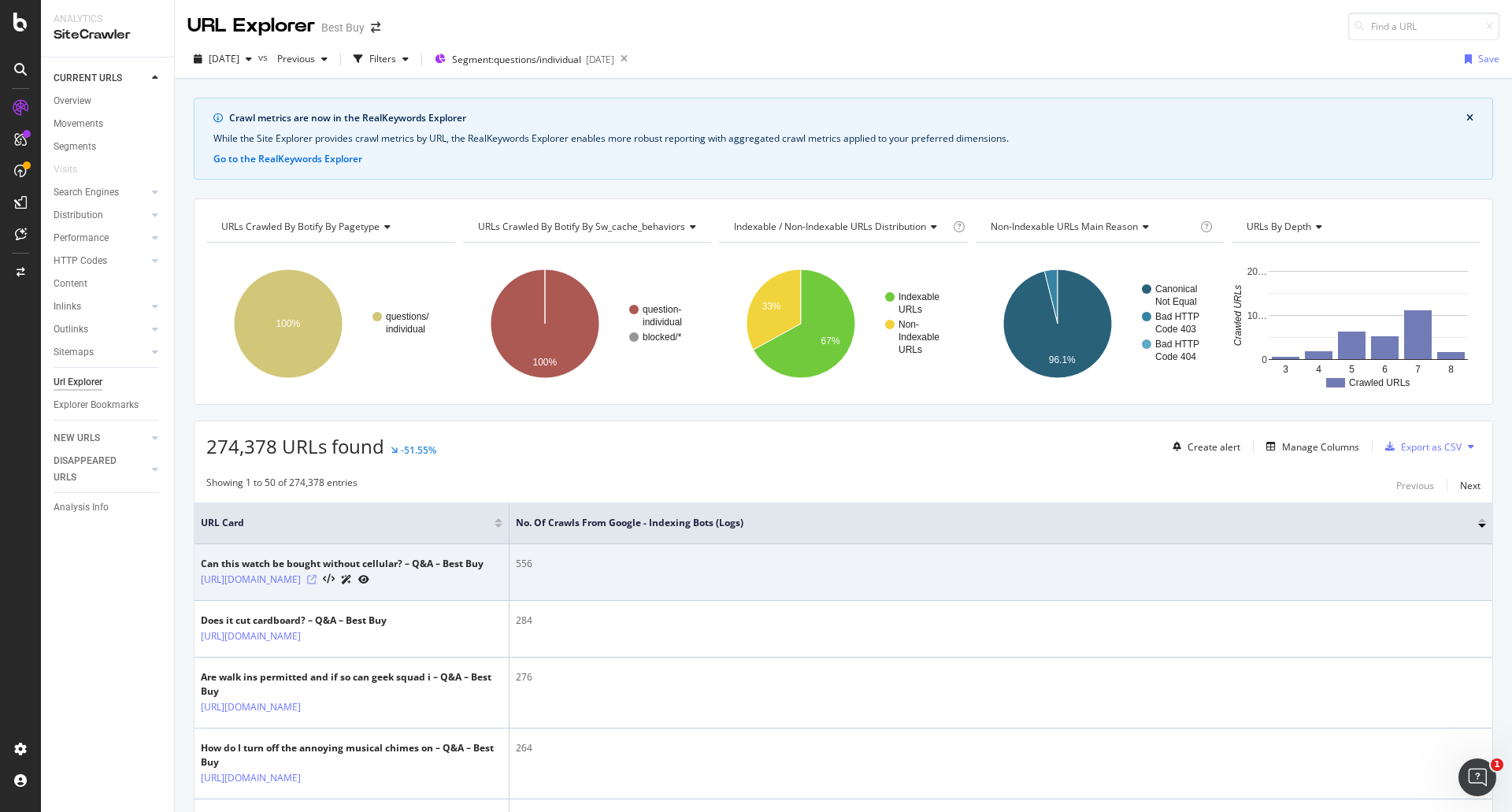
click at [317, 584] on icon at bounding box center [311, 579] width 9 height 9
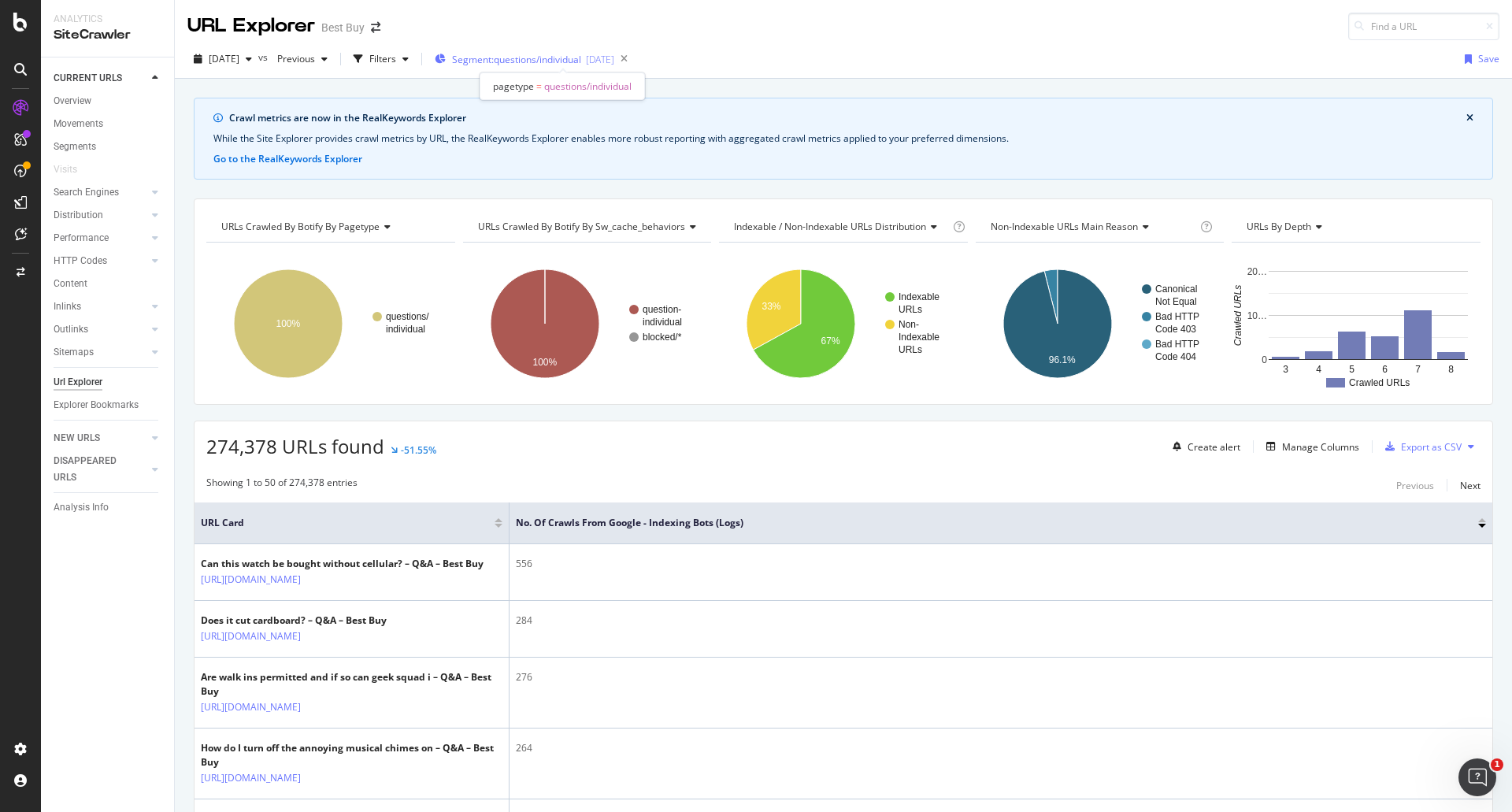
click at [566, 55] on span "Segment: questions/individual" at bounding box center [516, 59] width 129 height 13
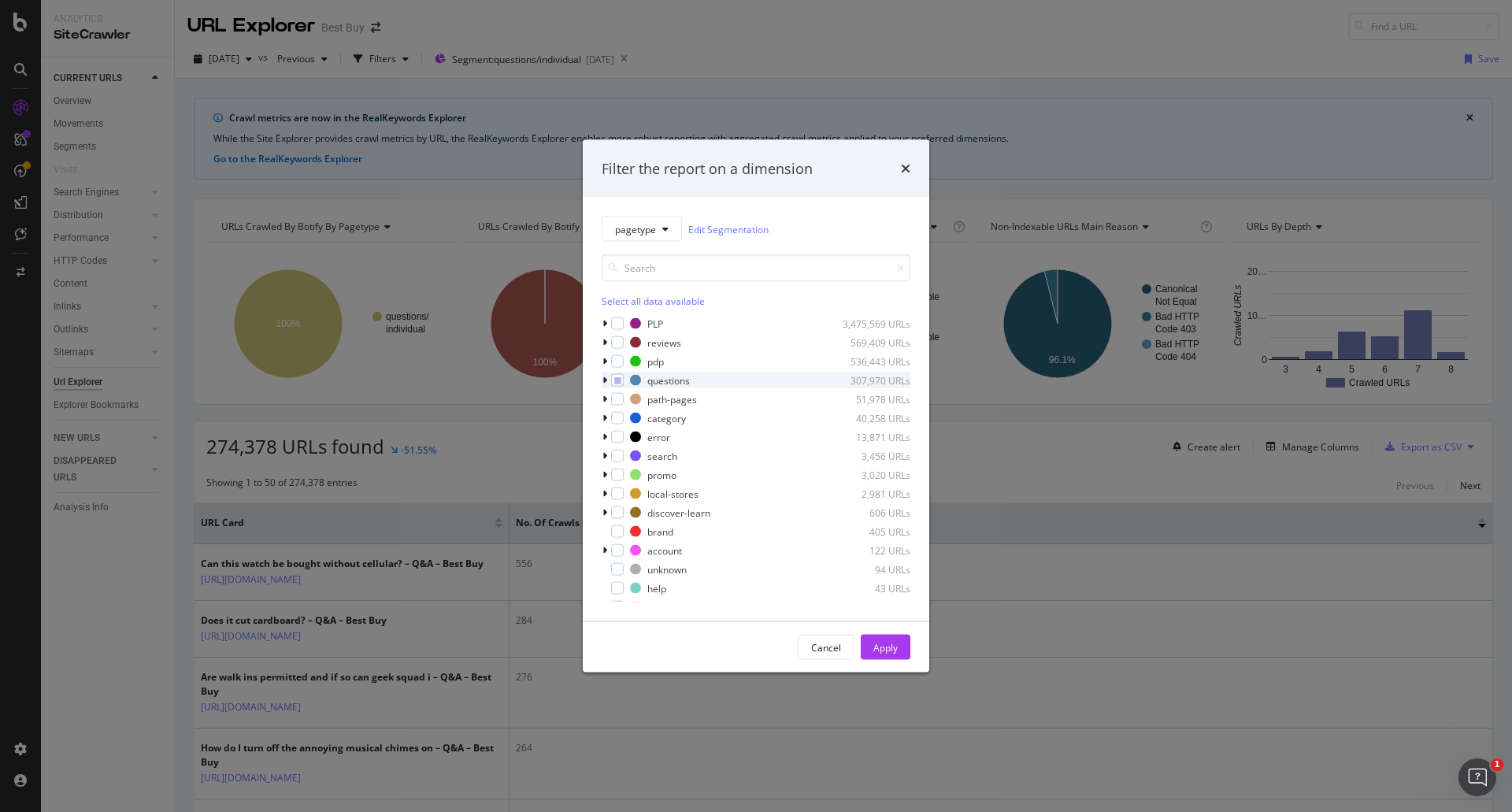
click at [606, 384] on icon "modal" at bounding box center [605, 379] width 5 height 9
click at [628, 398] on icon "modal" at bounding box center [627, 399] width 7 height 8
click at [632, 419] on div "modal" at bounding box center [626, 418] width 12 height 12
click at [876, 646] on div "Apply" at bounding box center [886, 647] width 25 height 13
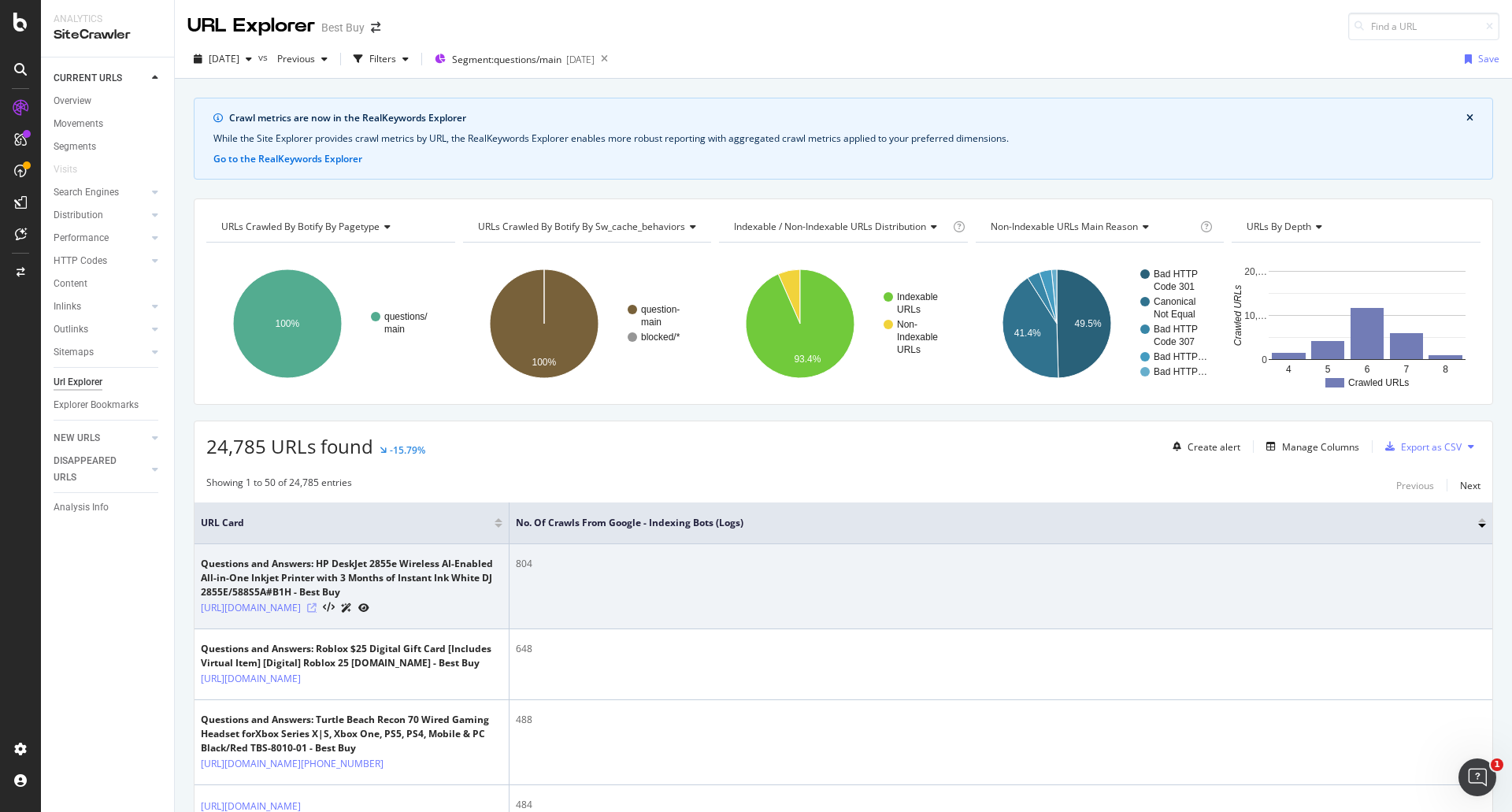
click at [317, 613] on icon at bounding box center [311, 607] width 9 height 9
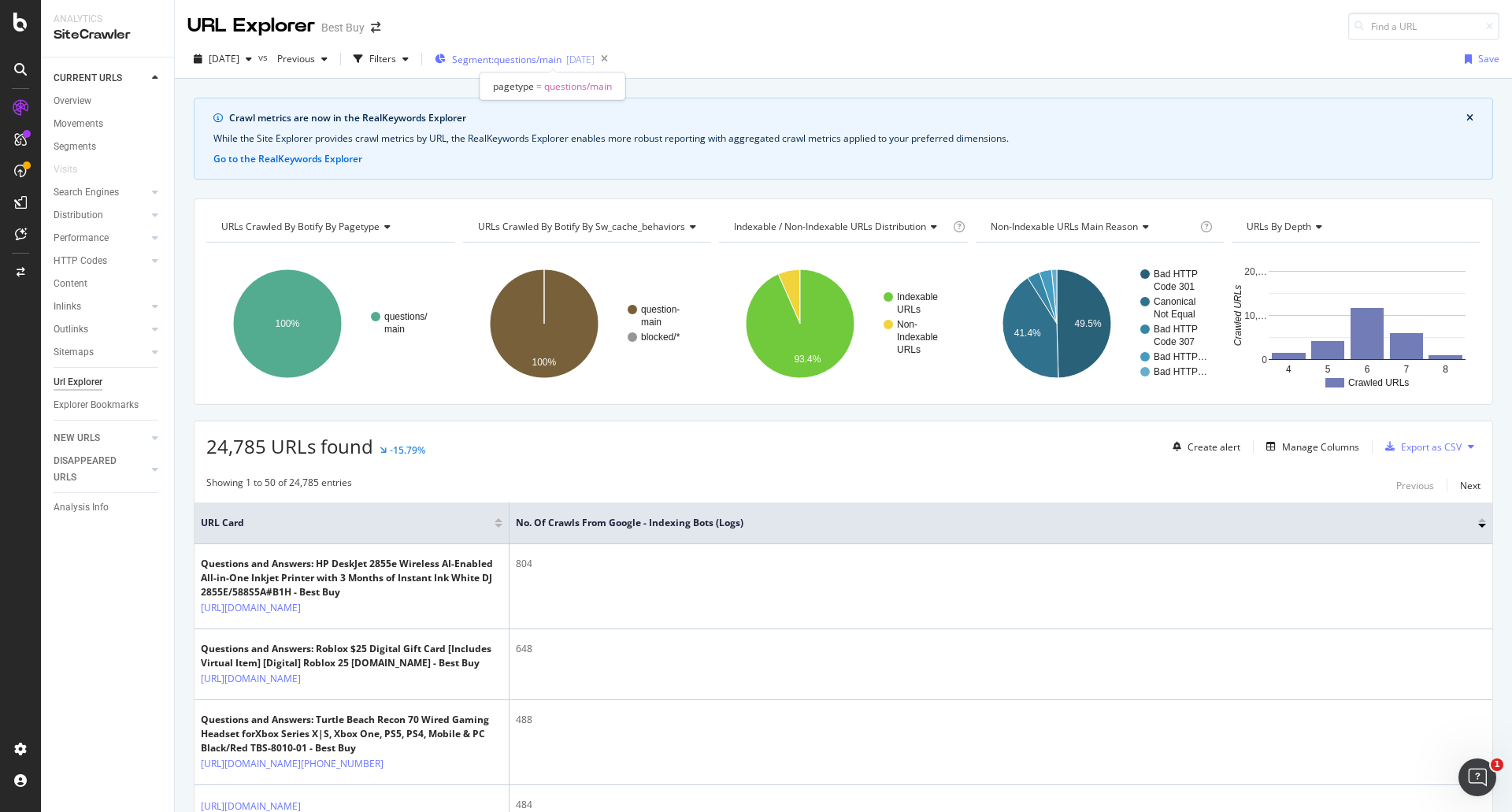
click at [560, 64] on span "Segment: questions/main" at bounding box center [506, 59] width 109 height 13
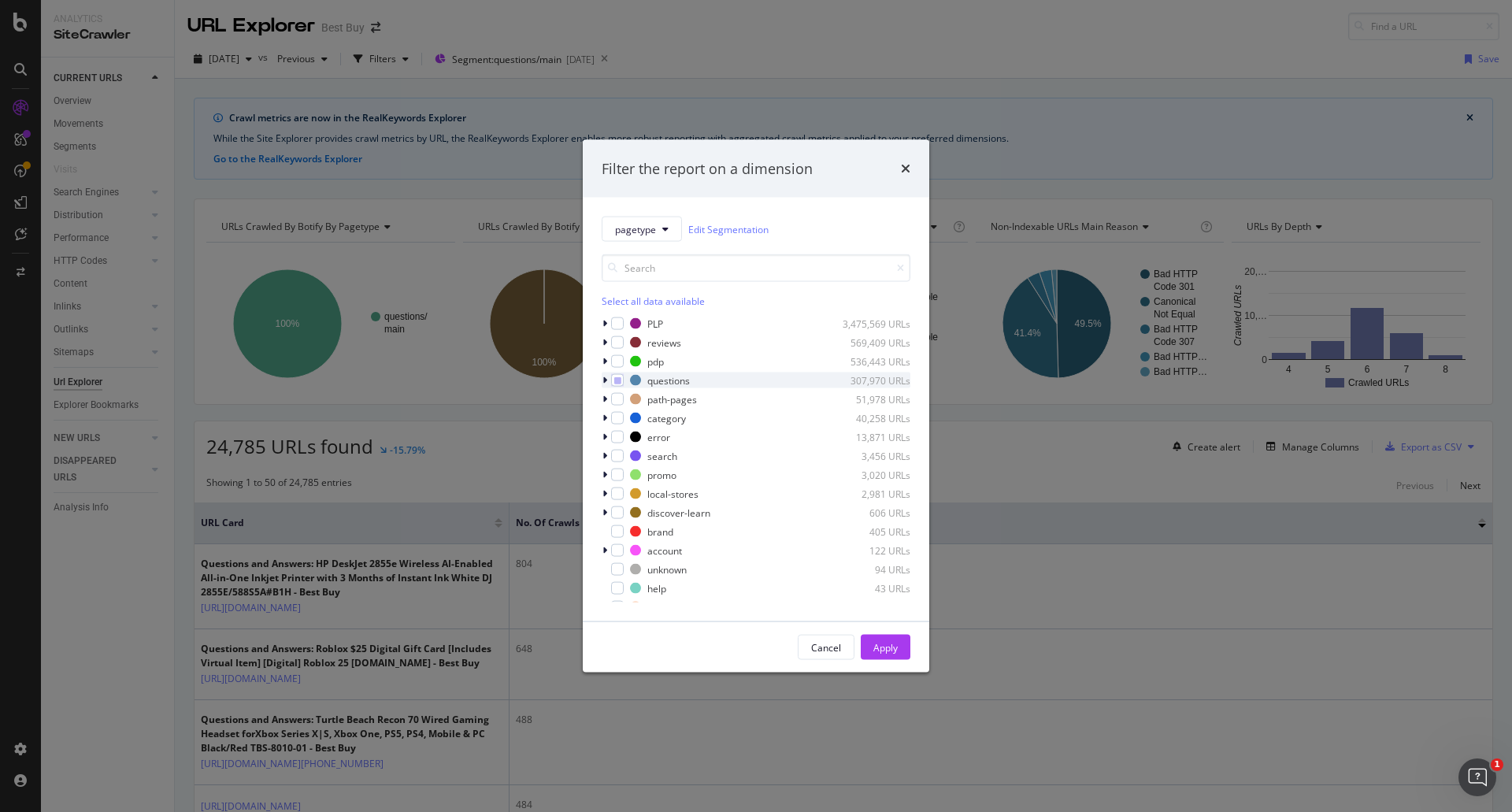
click at [603, 378] on icon "modal" at bounding box center [605, 379] width 5 height 9
click at [624, 424] on div "modal" at bounding box center [626, 418] width 12 height 12
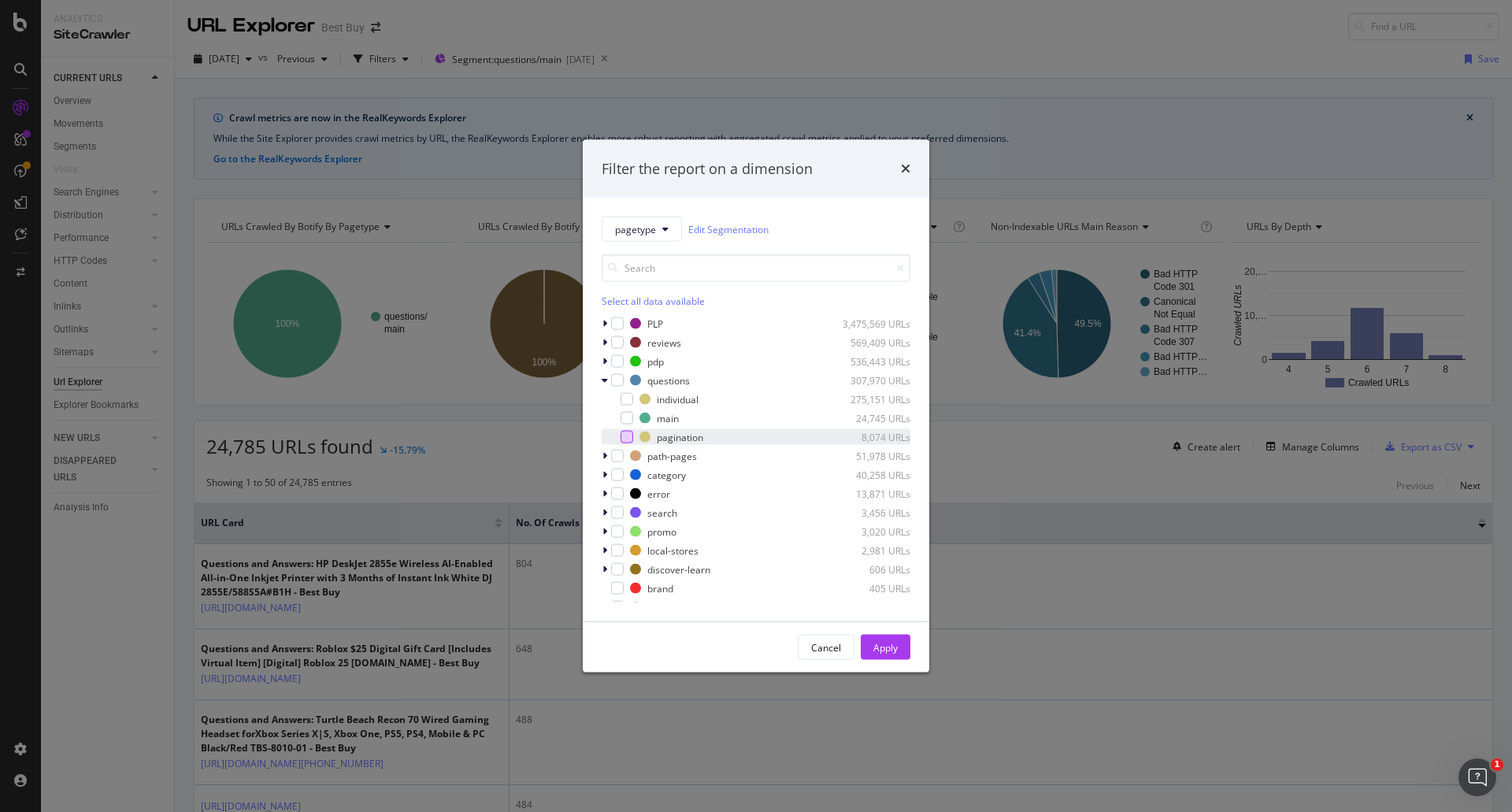
click at [626, 433] on div "modal" at bounding box center [626, 436] width 12 height 12
click at [894, 650] on div "Apply" at bounding box center [886, 647] width 25 height 13
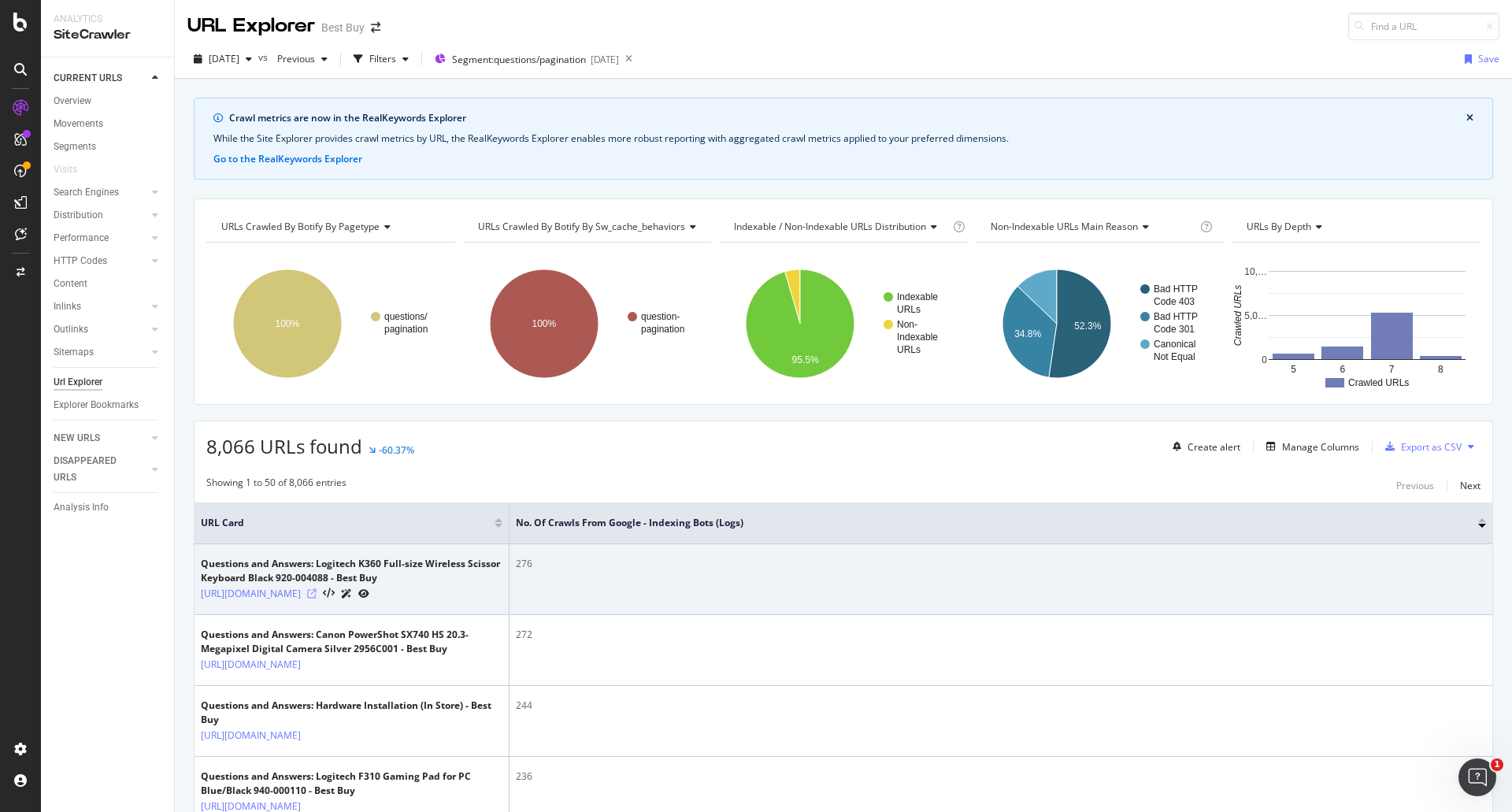
click at [317, 598] on icon at bounding box center [311, 593] width 9 height 9
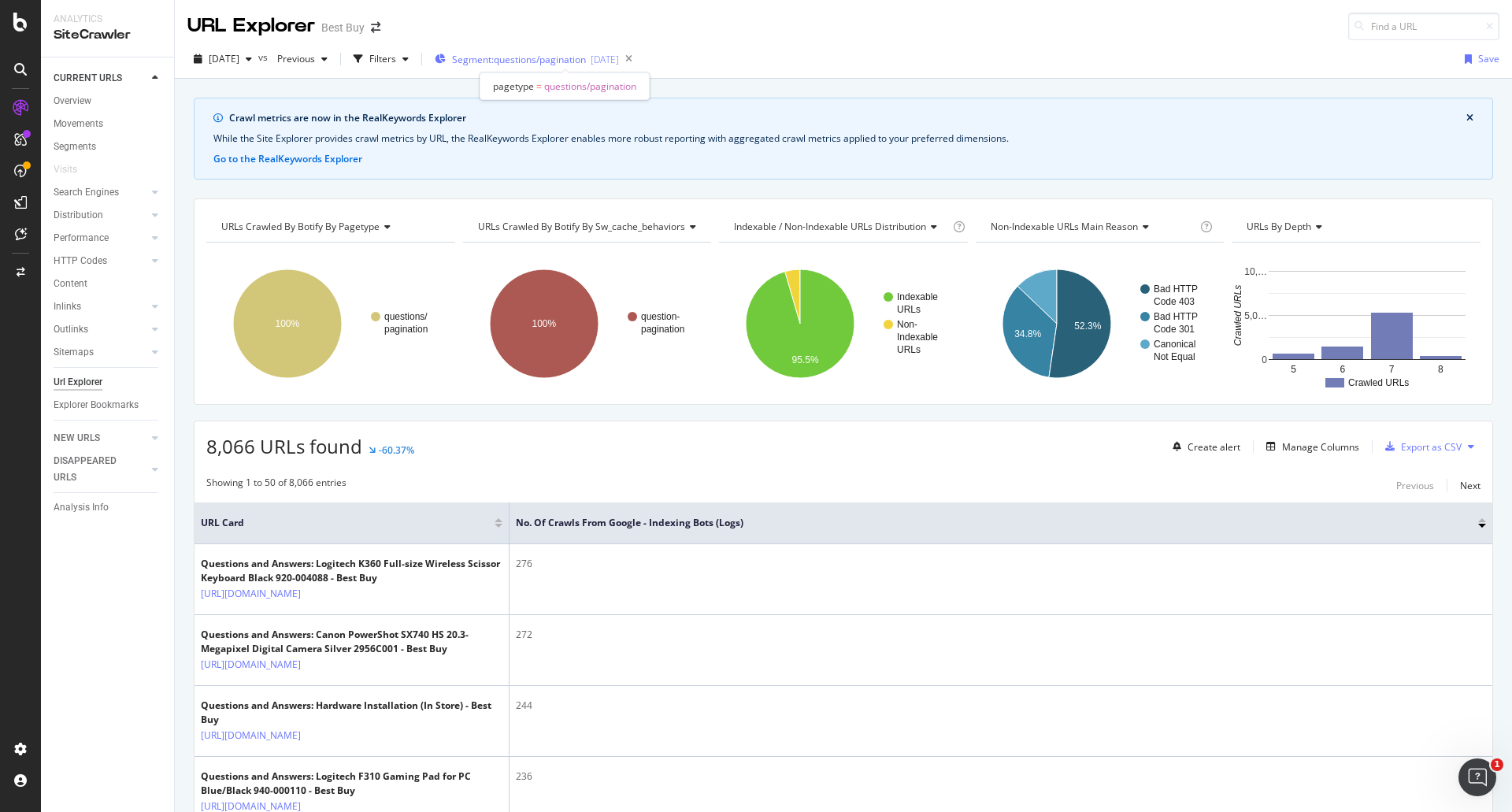
click at [510, 54] on span "Segment: questions/pagination" at bounding box center [519, 59] width 134 height 13
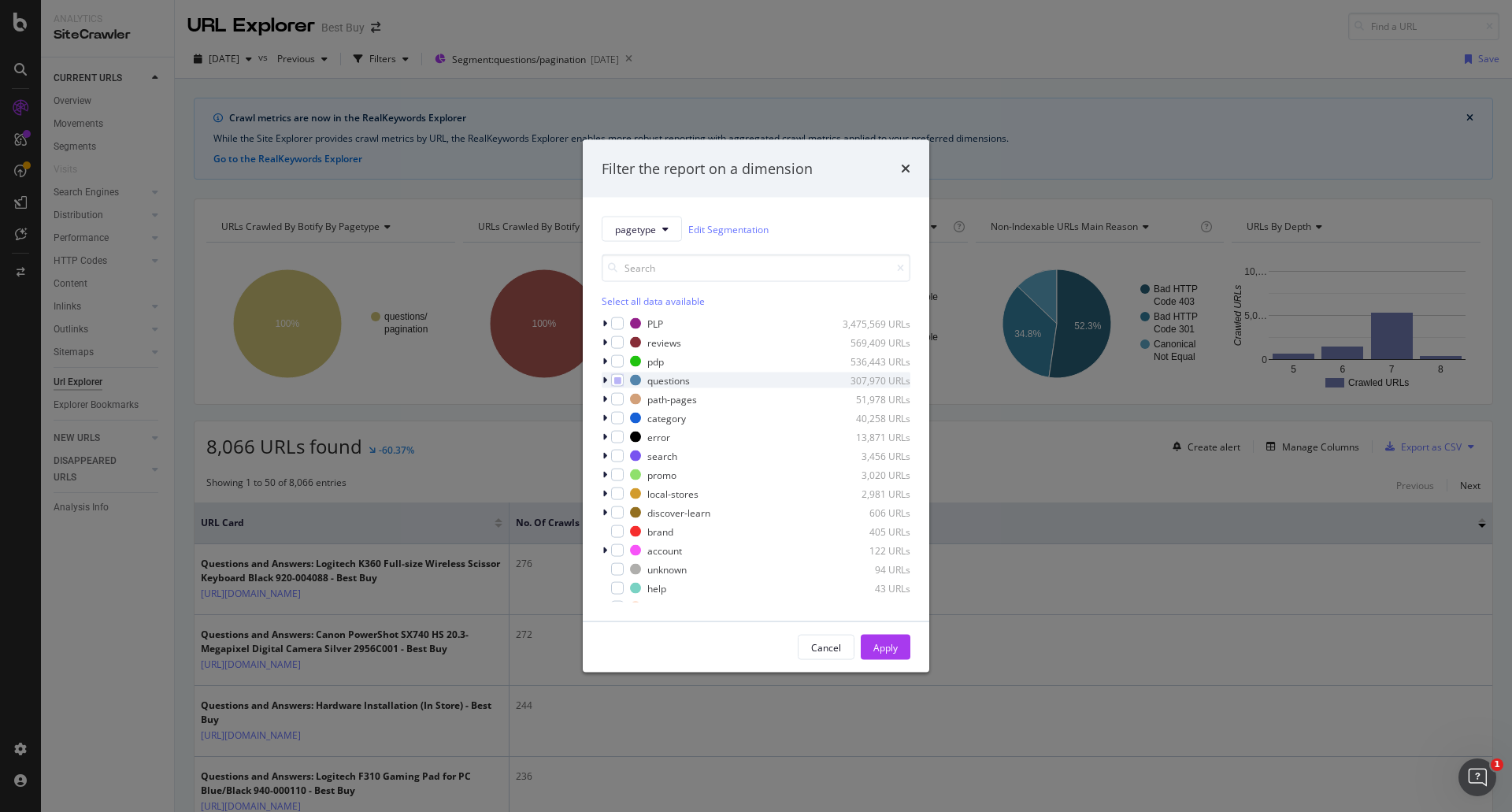
click at [605, 381] on icon "modal" at bounding box center [605, 379] width 5 height 9
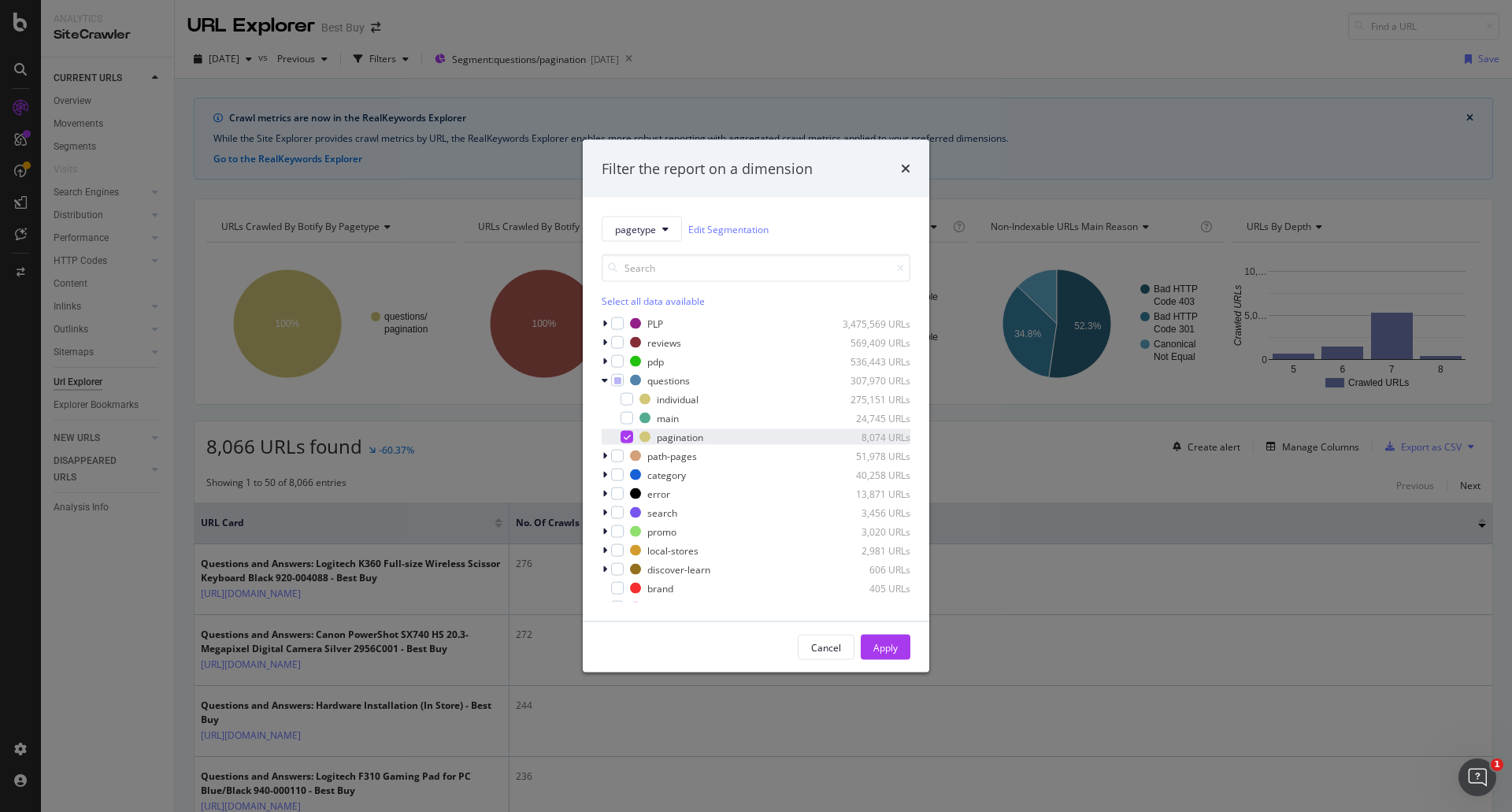
click at [624, 441] on div "modal" at bounding box center [626, 436] width 12 height 12
click at [602, 322] on div "modal" at bounding box center [606, 323] width 9 height 16
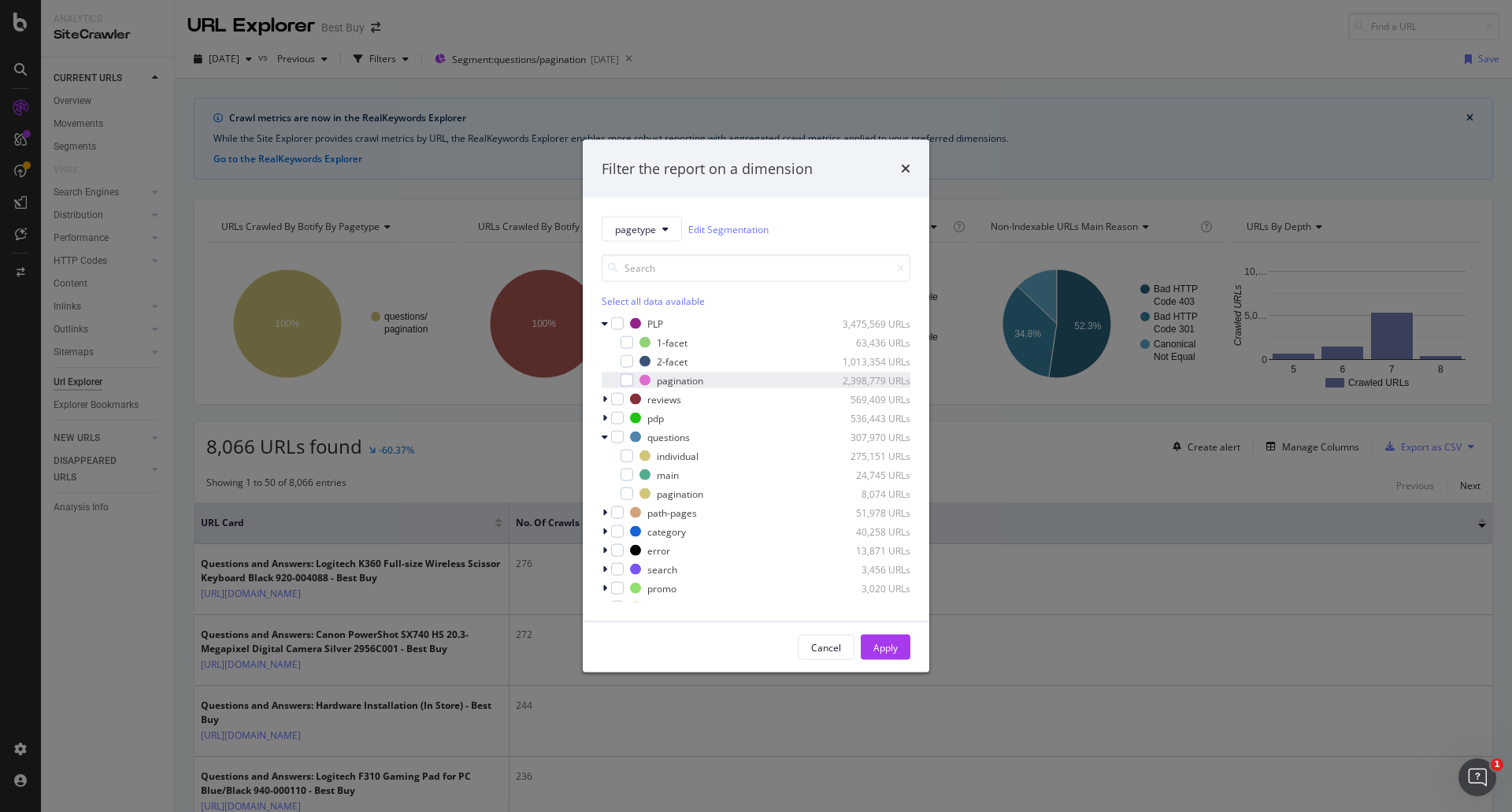
click at [620, 383] on div "modal" at bounding box center [616, 380] width 9 height 16
click at [896, 650] on div "Apply" at bounding box center [886, 647] width 25 height 13
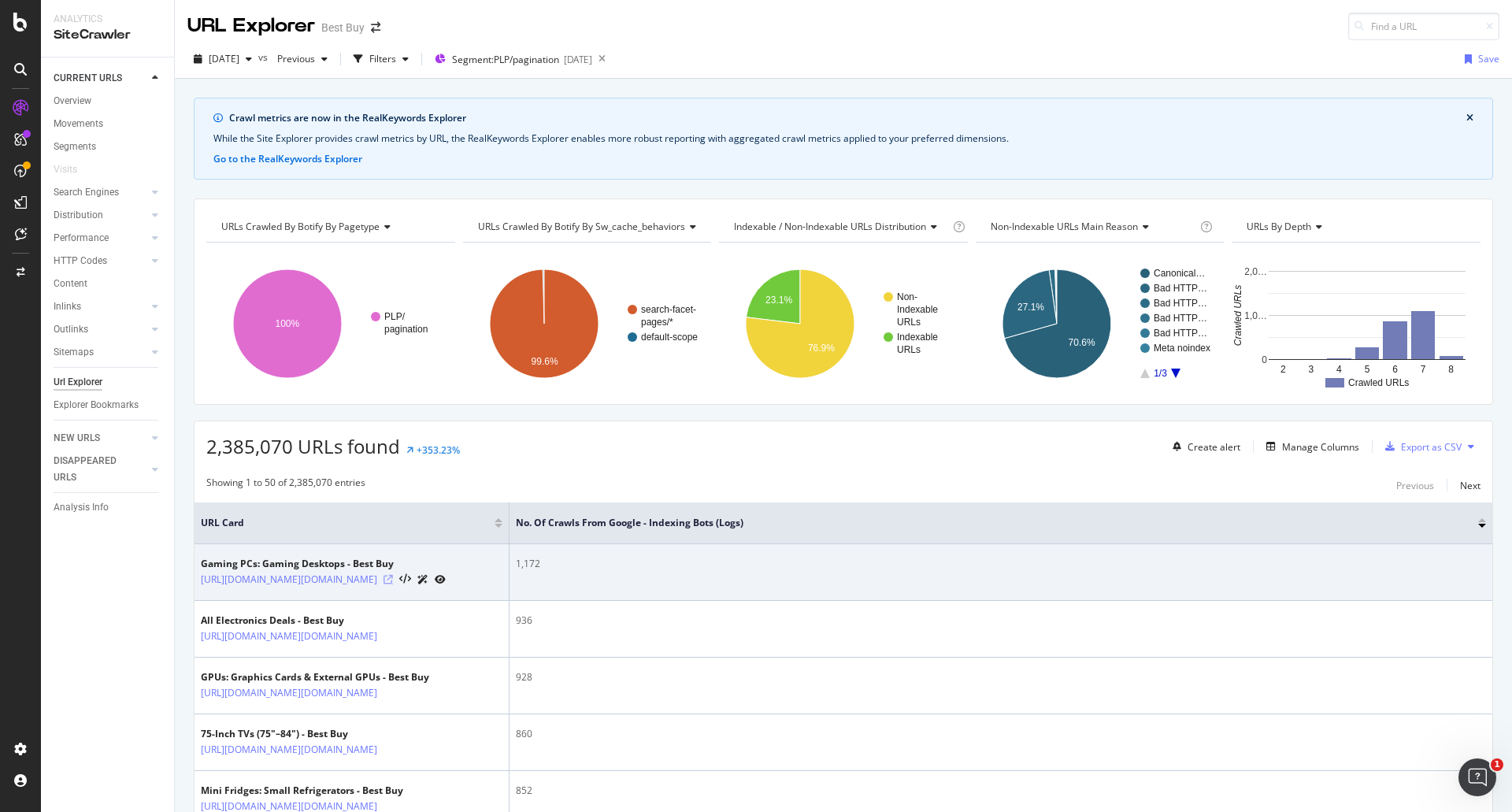
click at [393, 584] on icon at bounding box center [388, 579] width 9 height 9
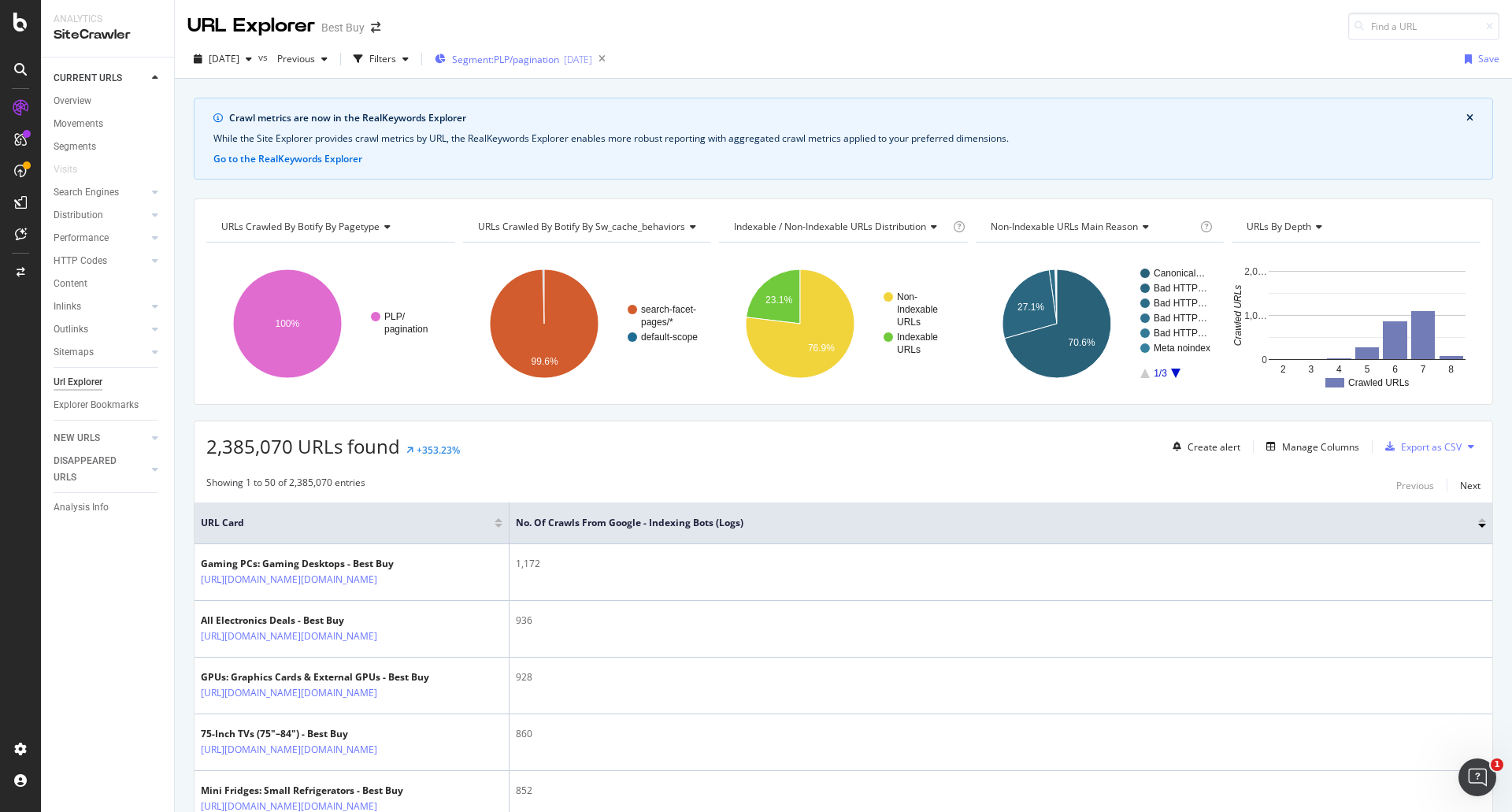
click at [517, 67] on div "Segment: PLP/pagination [DATE]" at bounding box center [513, 58] width 157 height 24
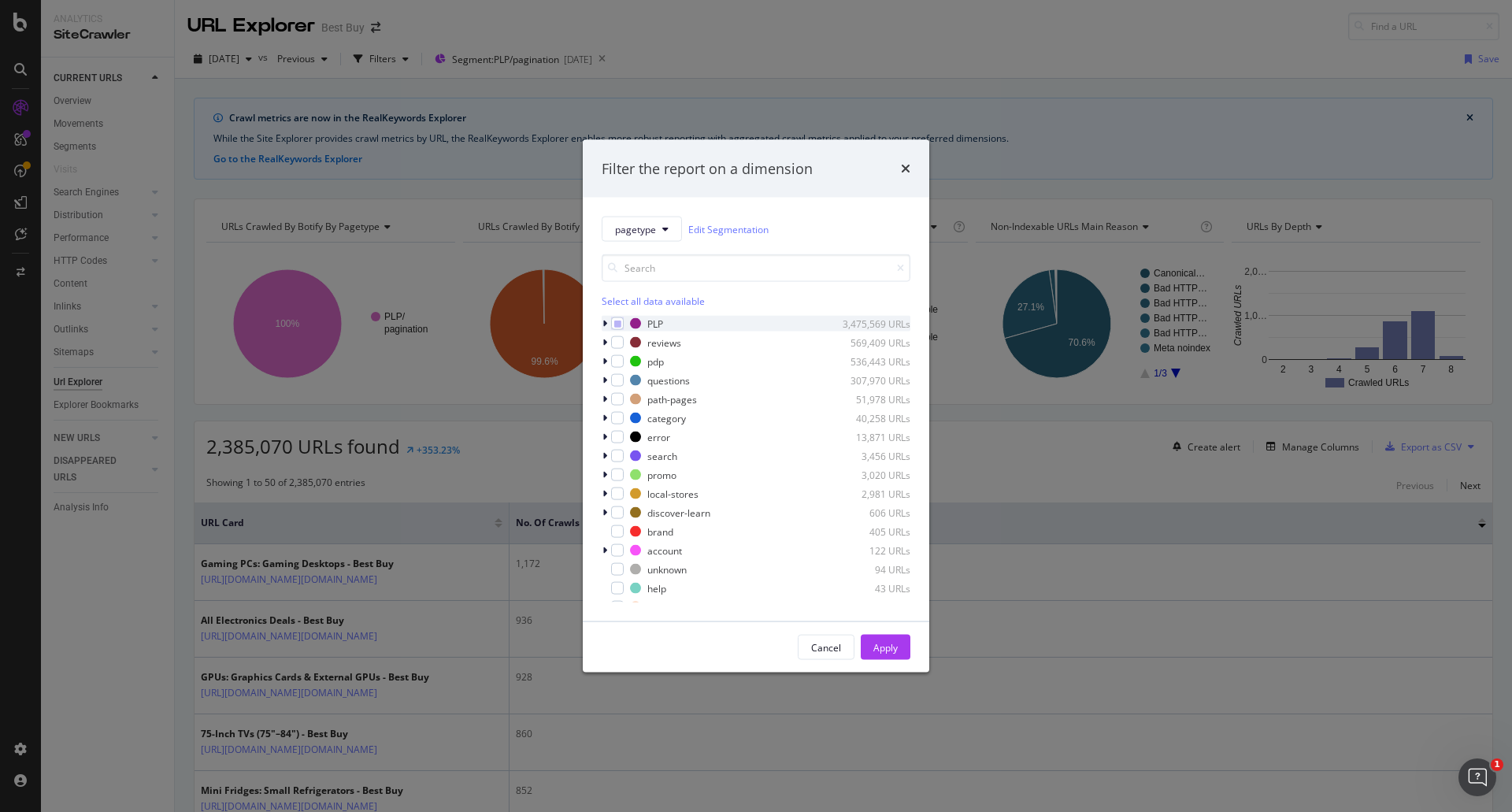
click at [608, 320] on div "modal" at bounding box center [606, 323] width 9 height 16
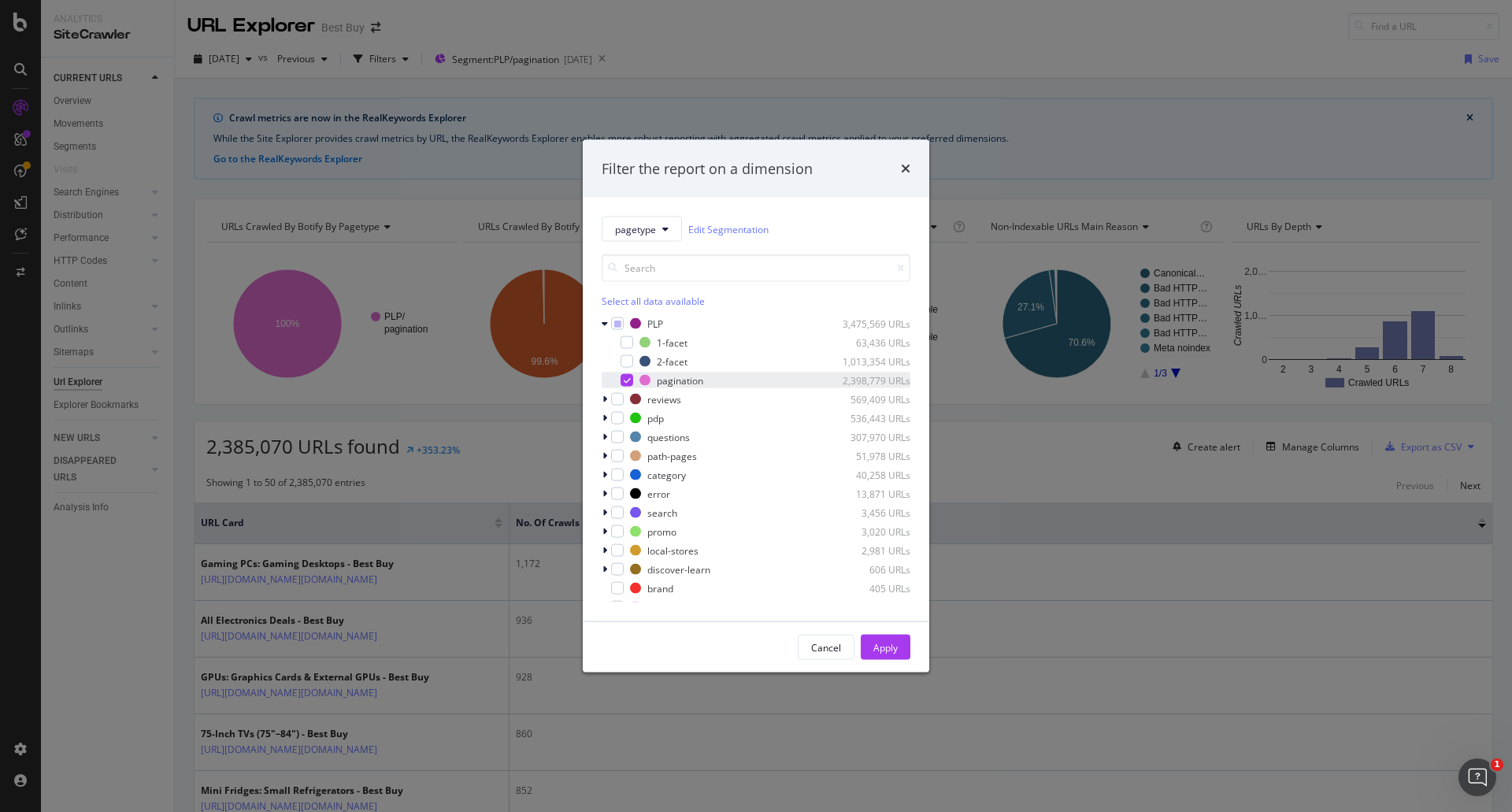
drag, startPoint x: 632, startPoint y: 376, endPoint x: 630, endPoint y: 386, distance: 10.2
click at [632, 376] on div "modal" at bounding box center [626, 380] width 12 height 12
click at [604, 398] on icon "modal" at bounding box center [605, 398] width 5 height 9
drag, startPoint x: 628, startPoint y: 419, endPoint x: 640, endPoint y: 430, distance: 16.3
click at [628, 419] on div "modal" at bounding box center [626, 418] width 12 height 12
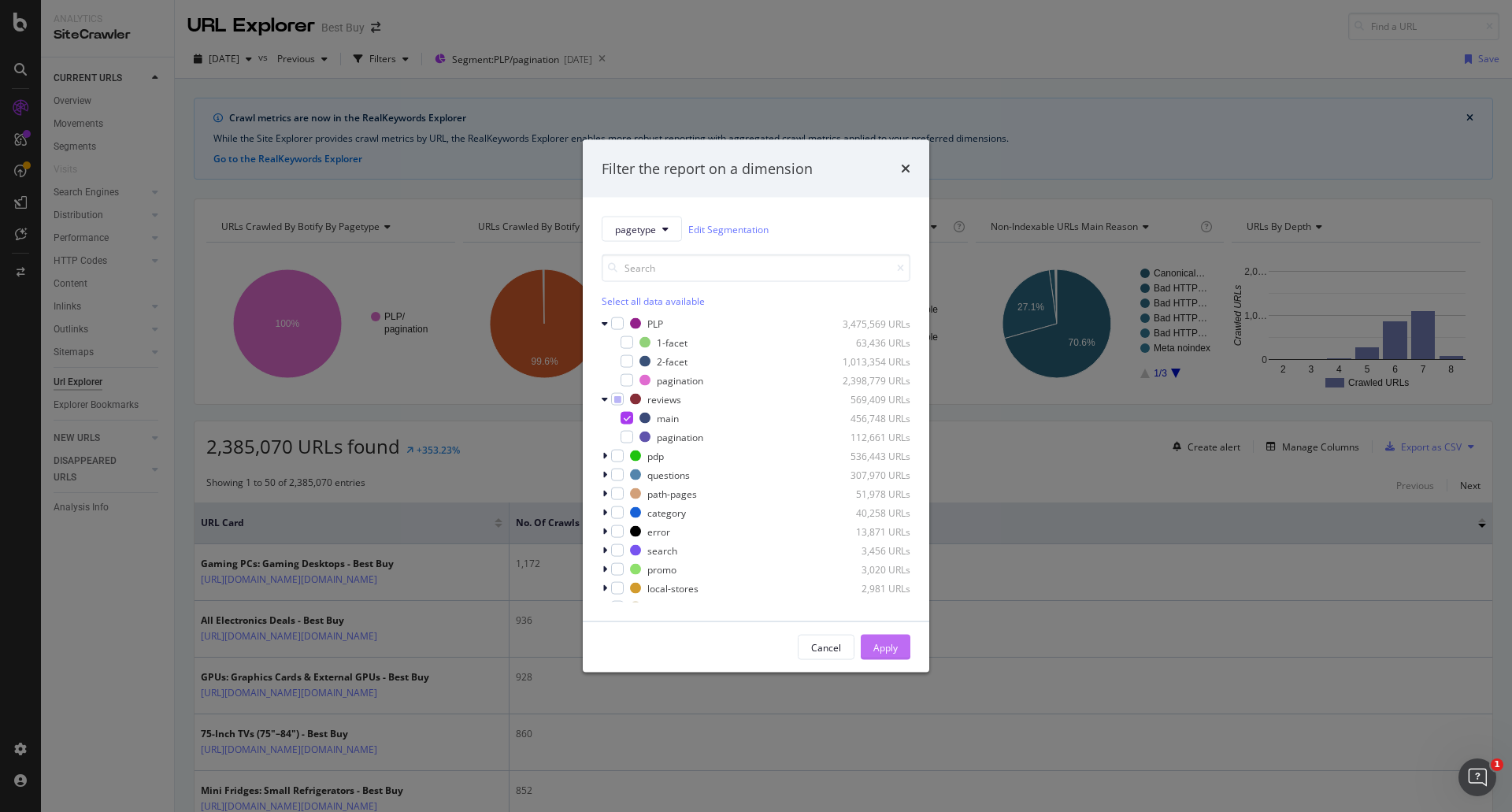
click at [885, 652] on div "Apply" at bounding box center [886, 647] width 25 height 13
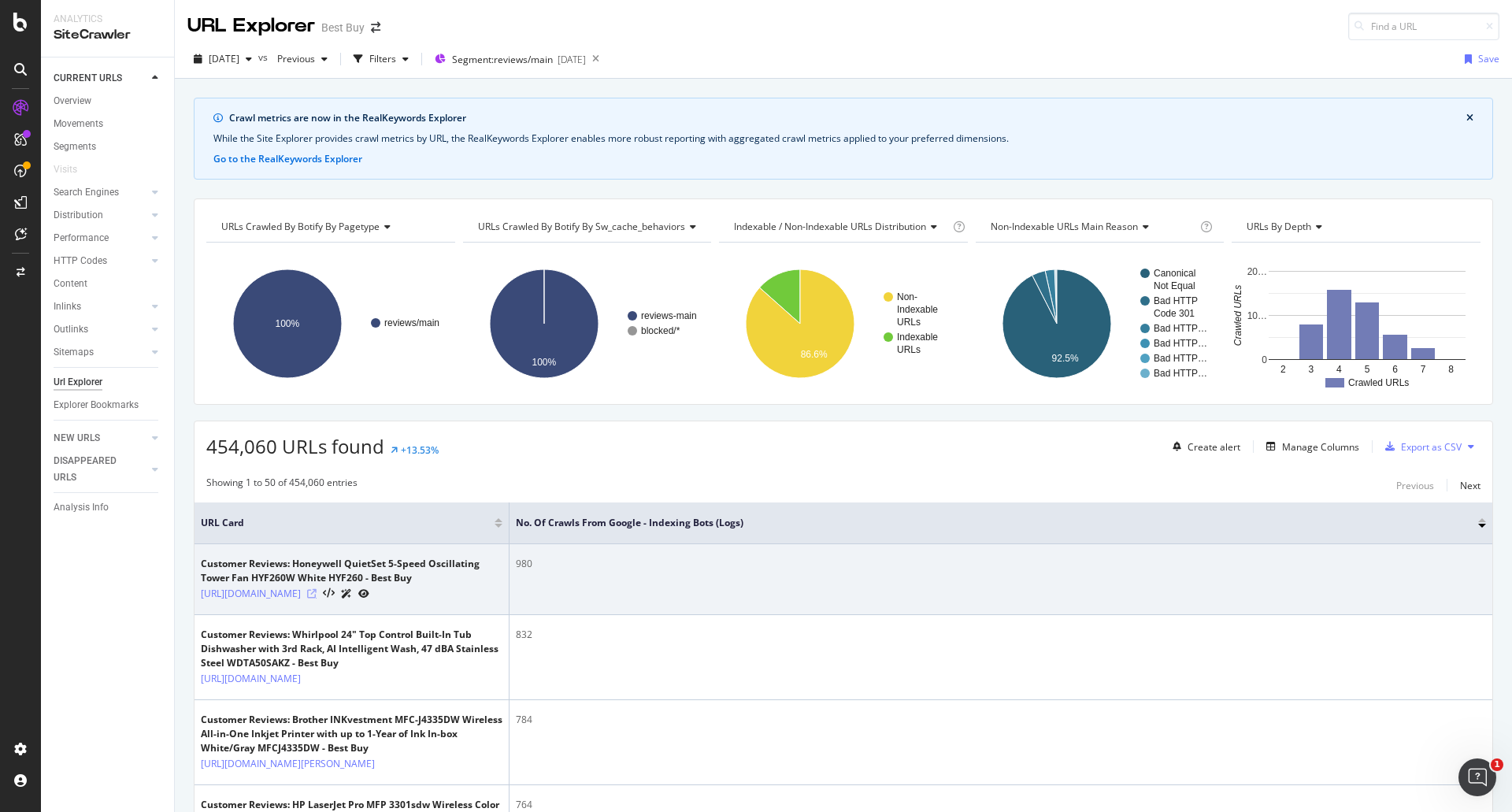
click at [317, 598] on icon at bounding box center [311, 593] width 9 height 9
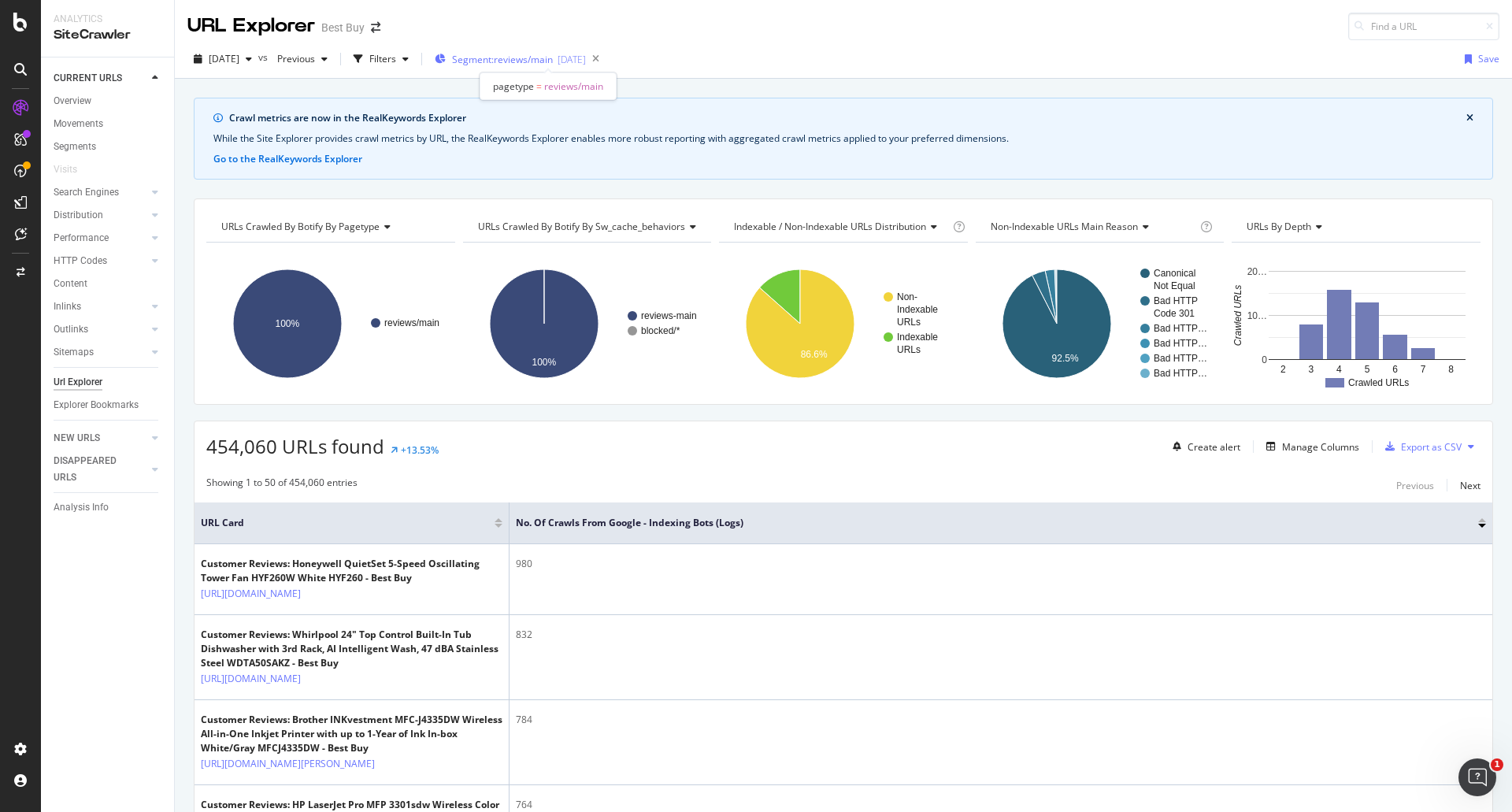
click at [514, 59] on span "Segment: reviews/main" at bounding box center [502, 59] width 100 height 13
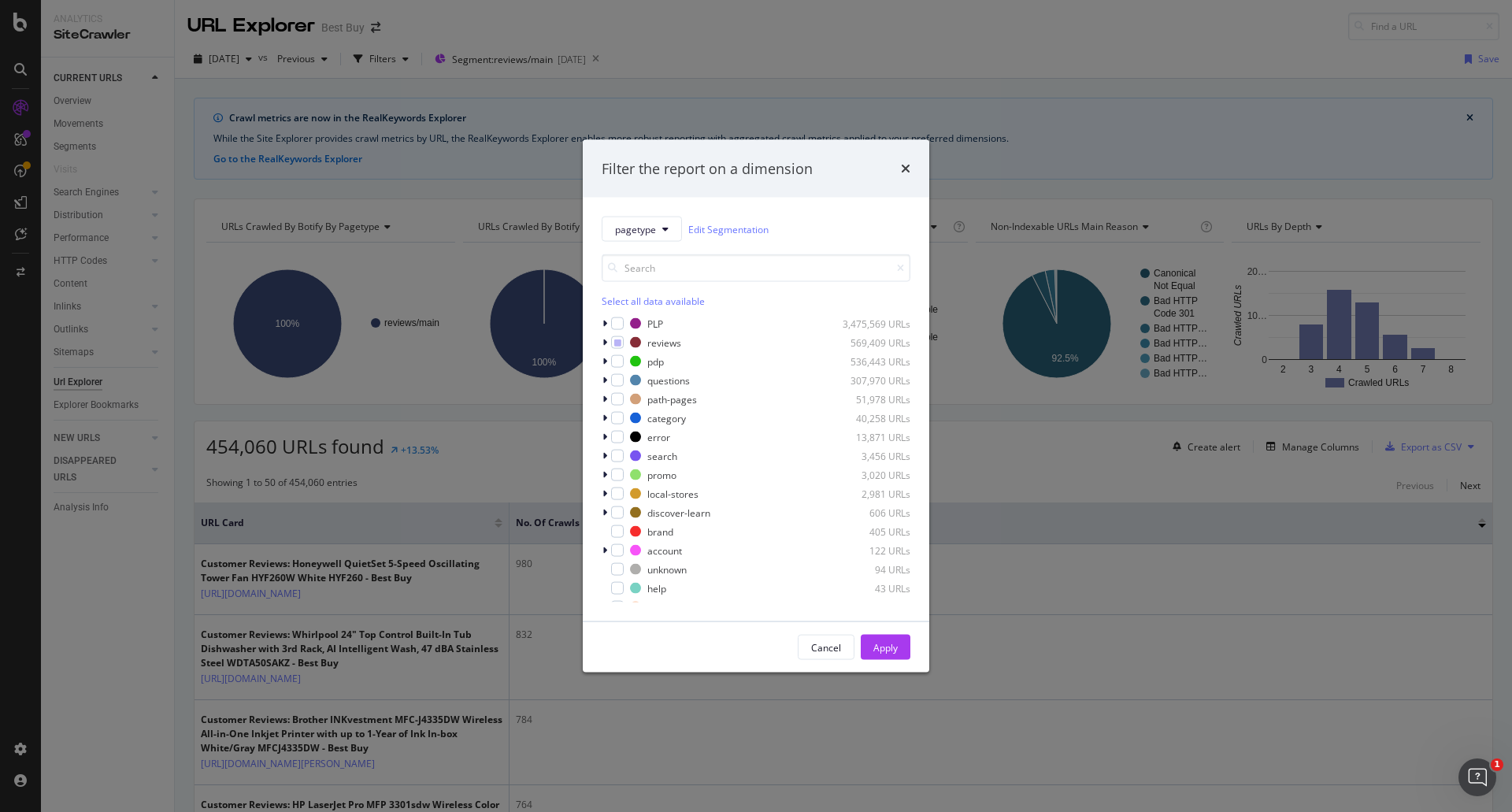
click at [596, 336] on div "pagetype Edit Segmentation Select all data available PLP 3,475,569 URLs reviews…" at bounding box center [756, 409] width 347 height 424
click at [605, 343] on icon "modal" at bounding box center [605, 342] width 5 height 9
click at [623, 378] on div "modal" at bounding box center [626, 380] width 12 height 12
click at [635, 352] on div "reviews 569,409 URLs main 456,748 URLs pagination 112,661 URLs" at bounding box center [756, 361] width 309 height 53
click at [630, 364] on icon "modal" at bounding box center [627, 361] width 7 height 8
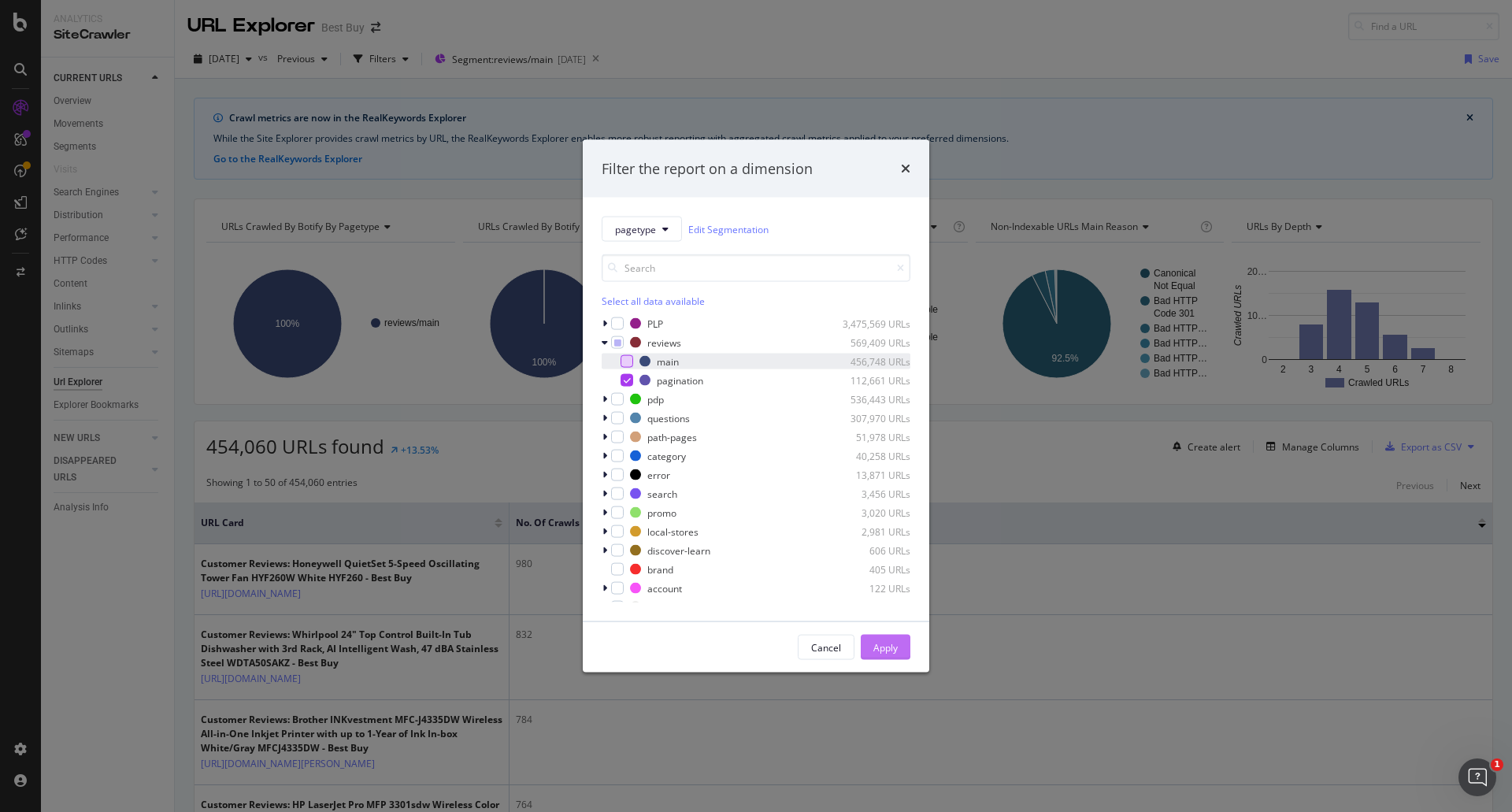
click at [874, 657] on div "Apply" at bounding box center [886, 647] width 25 height 24
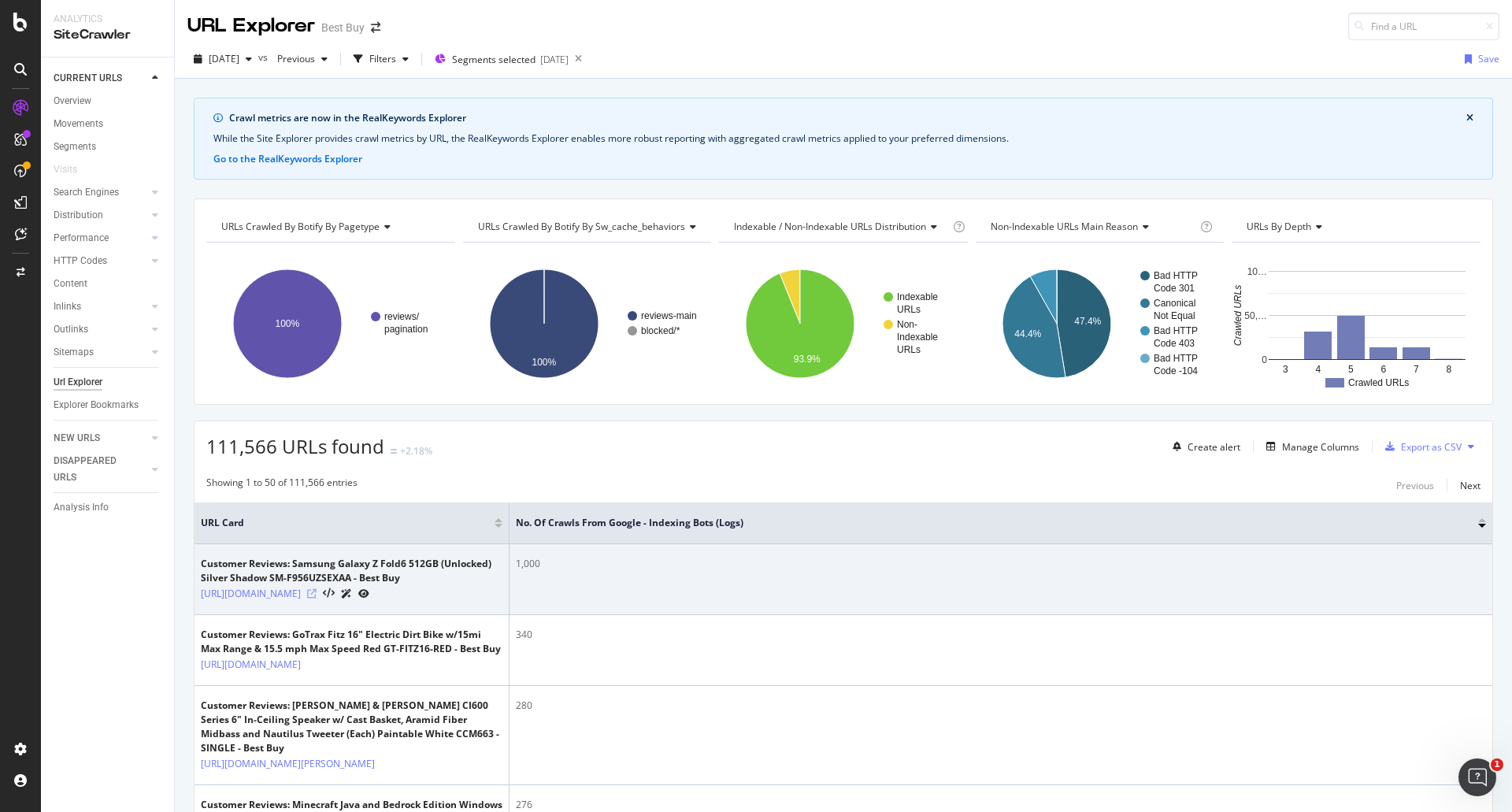
click at [317, 598] on icon at bounding box center [311, 593] width 9 height 9
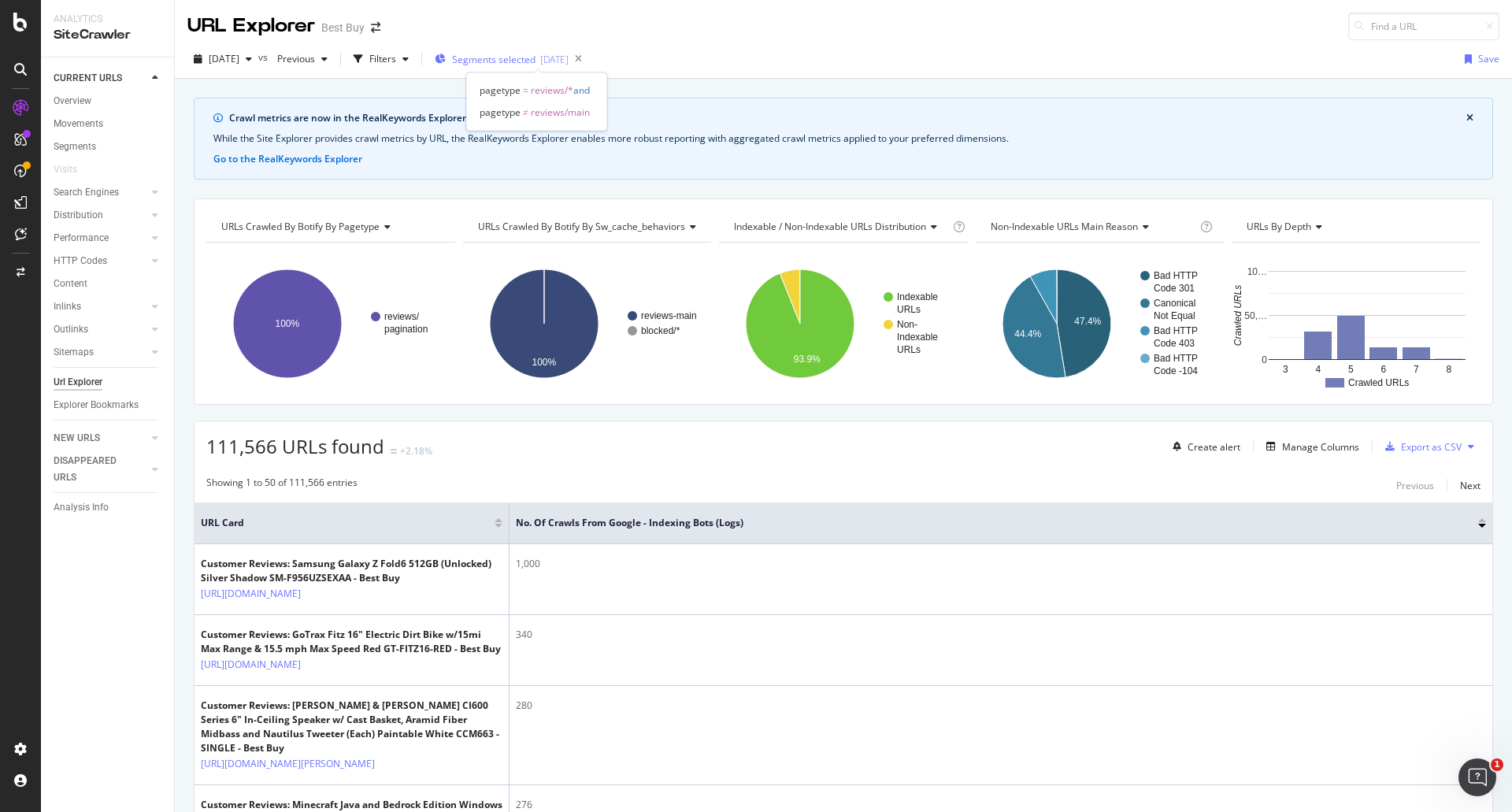
click at [536, 59] on span "Segments selected" at bounding box center [493, 59] width 83 height 13
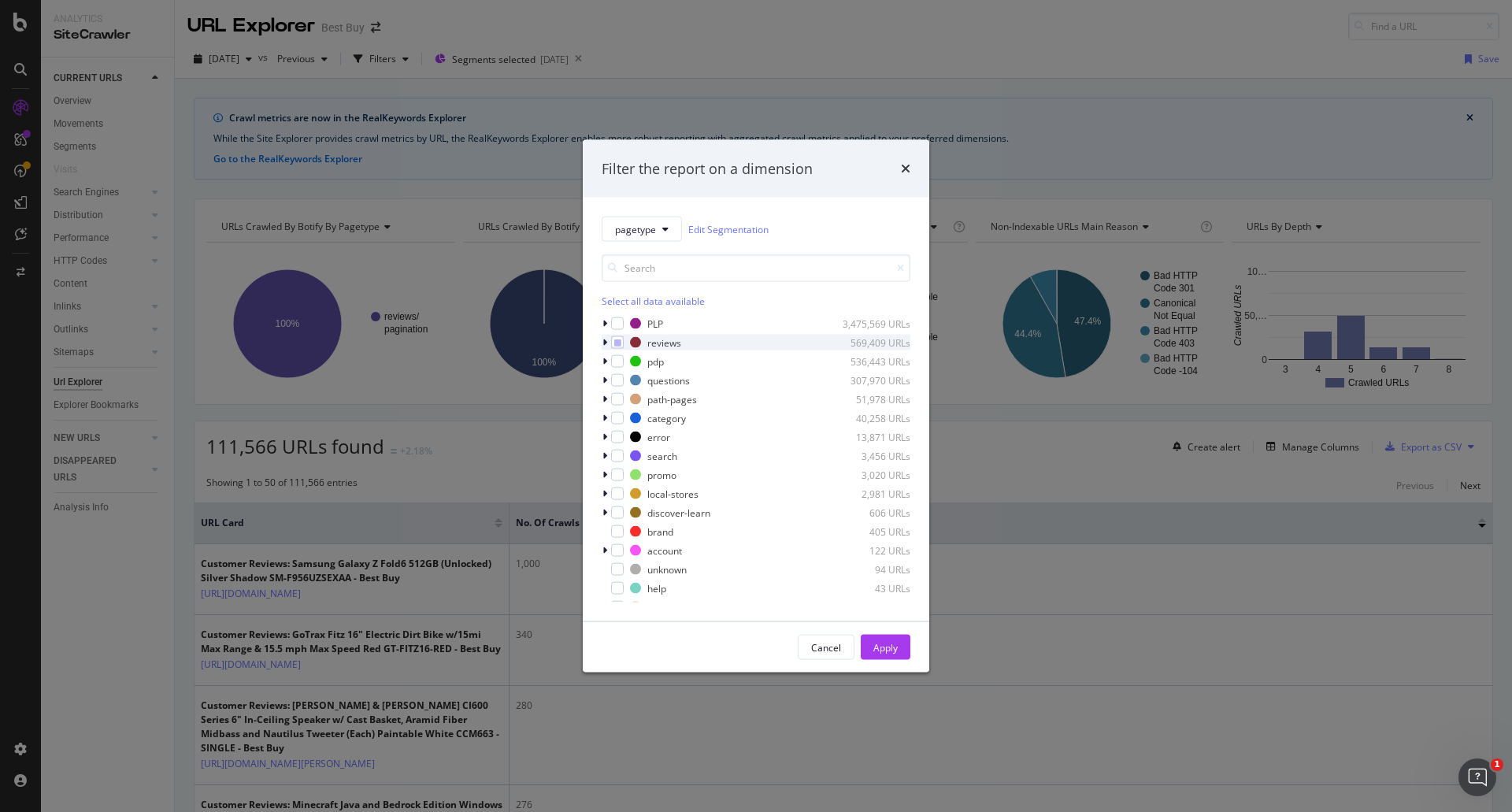
click at [602, 342] on icon "modal" at bounding box center [605, 342] width 5 height 9
click at [614, 346] on icon "modal" at bounding box center [617, 343] width 7 height 8
drag, startPoint x: 614, startPoint y: 346, endPoint x: 596, endPoint y: 398, distance: 55.0
click at [596, 398] on div "pagetype Edit Segmentation Select all data available PLP 3,475,569 URLs reviews…" at bounding box center [756, 409] width 347 height 424
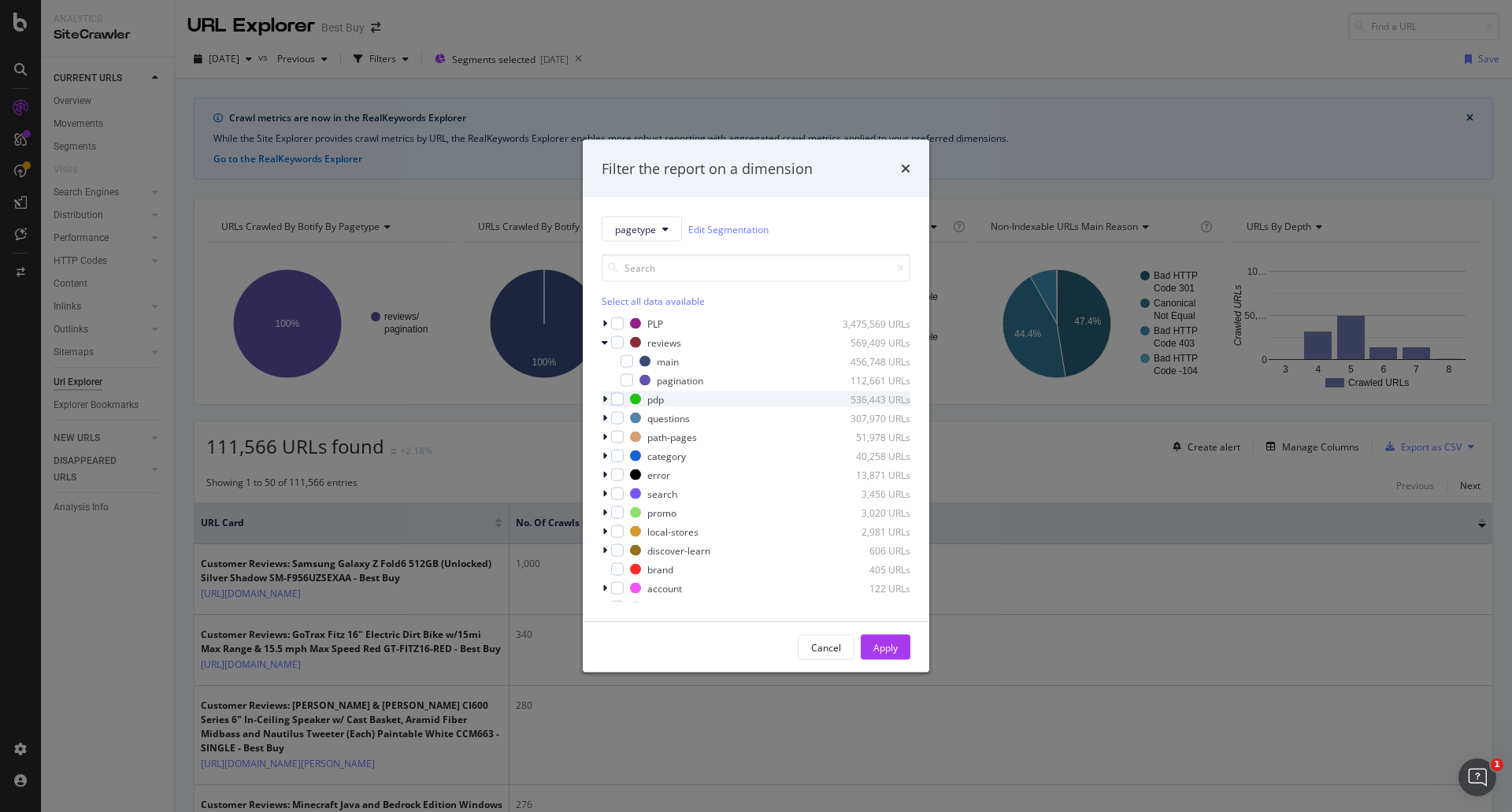
click at [607, 397] on icon "modal" at bounding box center [605, 398] width 5 height 9
click at [626, 415] on div "modal" at bounding box center [626, 418] width 12 height 12
drag, startPoint x: 902, startPoint y: 645, endPoint x: 1441, endPoint y: 667, distance: 539.4
click at [902, 645] on button "Apply" at bounding box center [886, 647] width 49 height 26
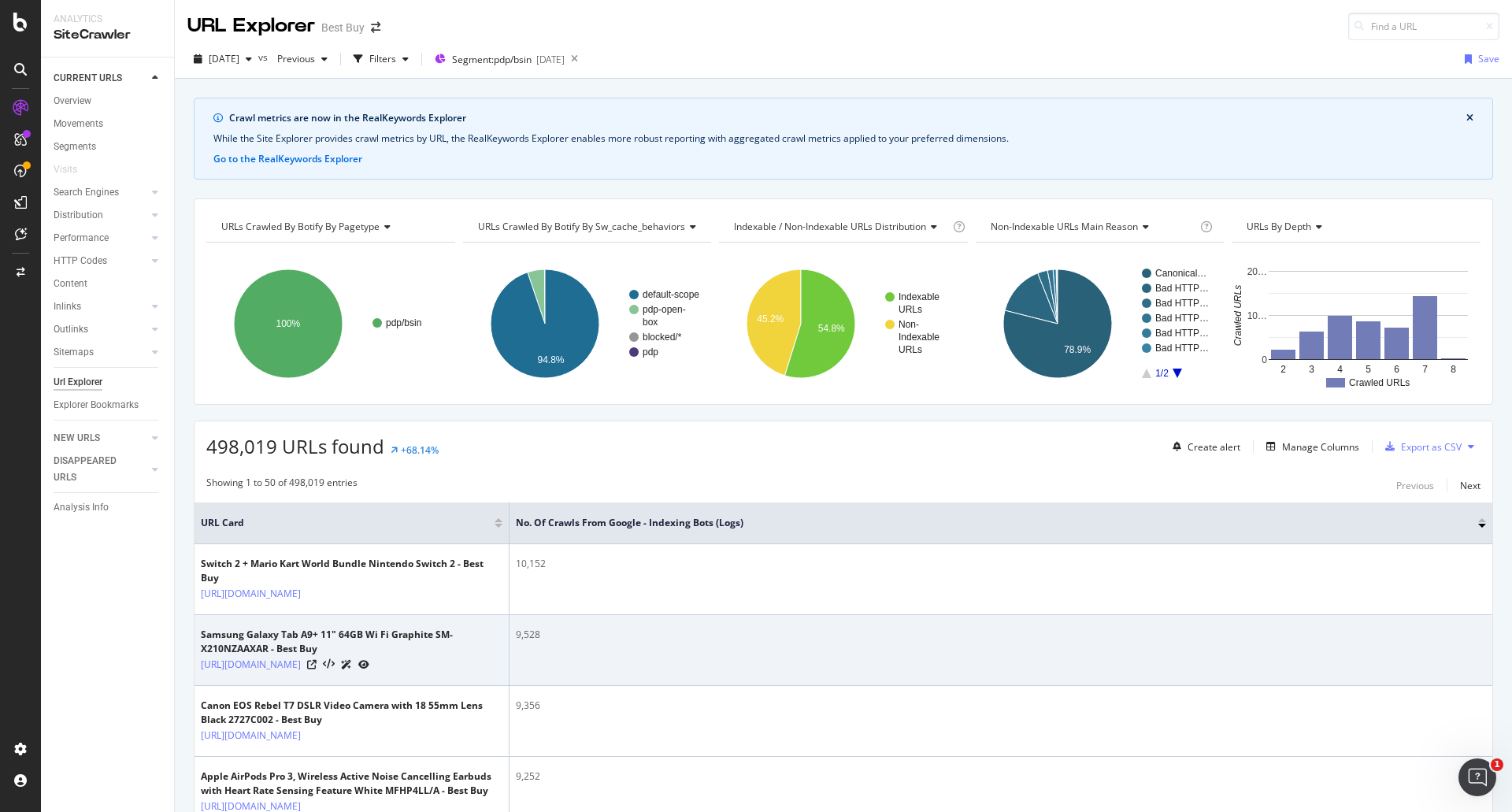
click at [440, 672] on div "[URL][DOMAIN_NAME]" at bounding box center [351, 664] width 302 height 16
click at [317, 669] on icon at bounding box center [311, 664] width 9 height 9
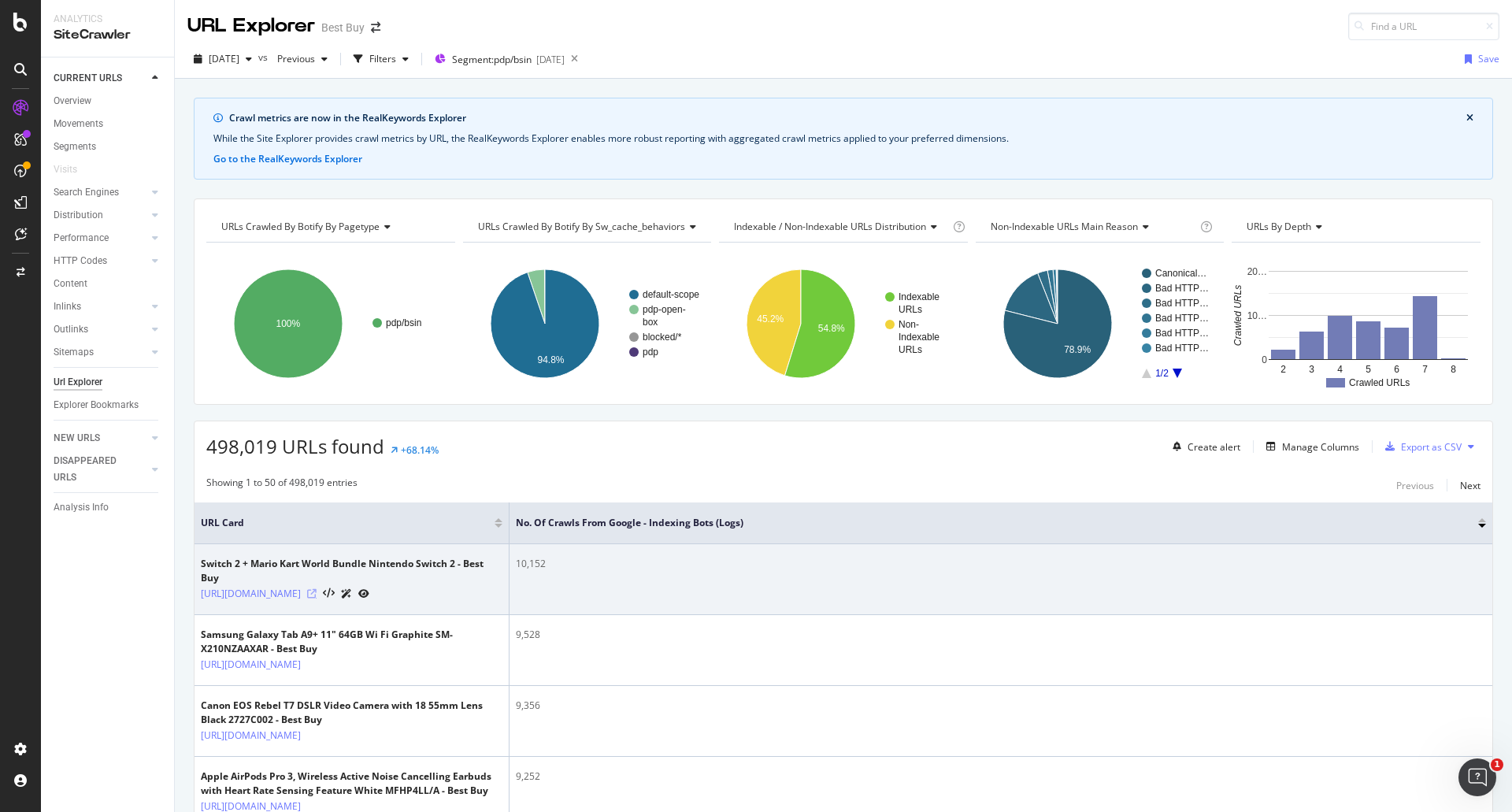
click at [317, 598] on icon at bounding box center [311, 593] width 9 height 9
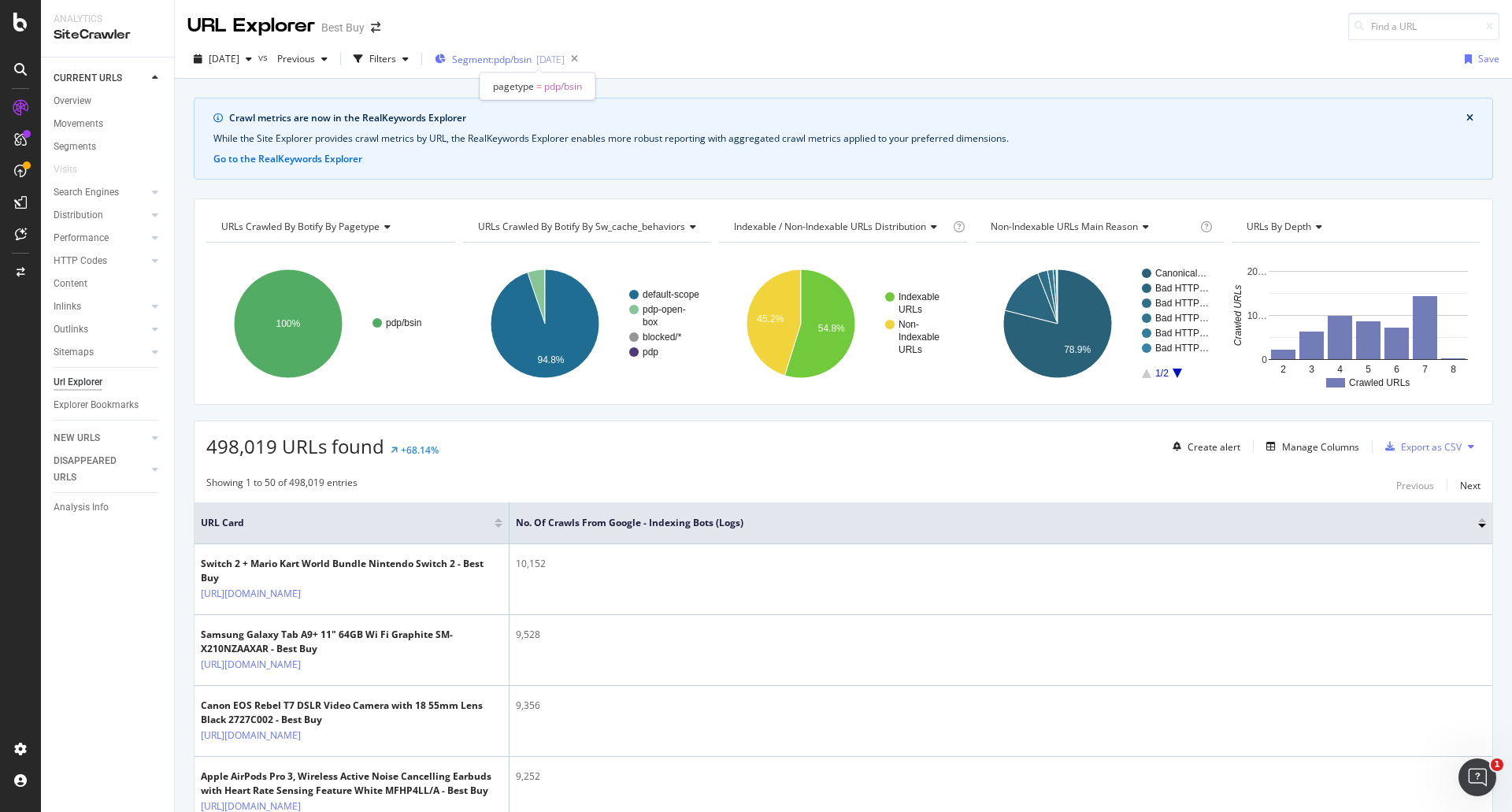
click at [505, 65] on span "Segment: pdp/bsin" at bounding box center [491, 59] width 80 height 13
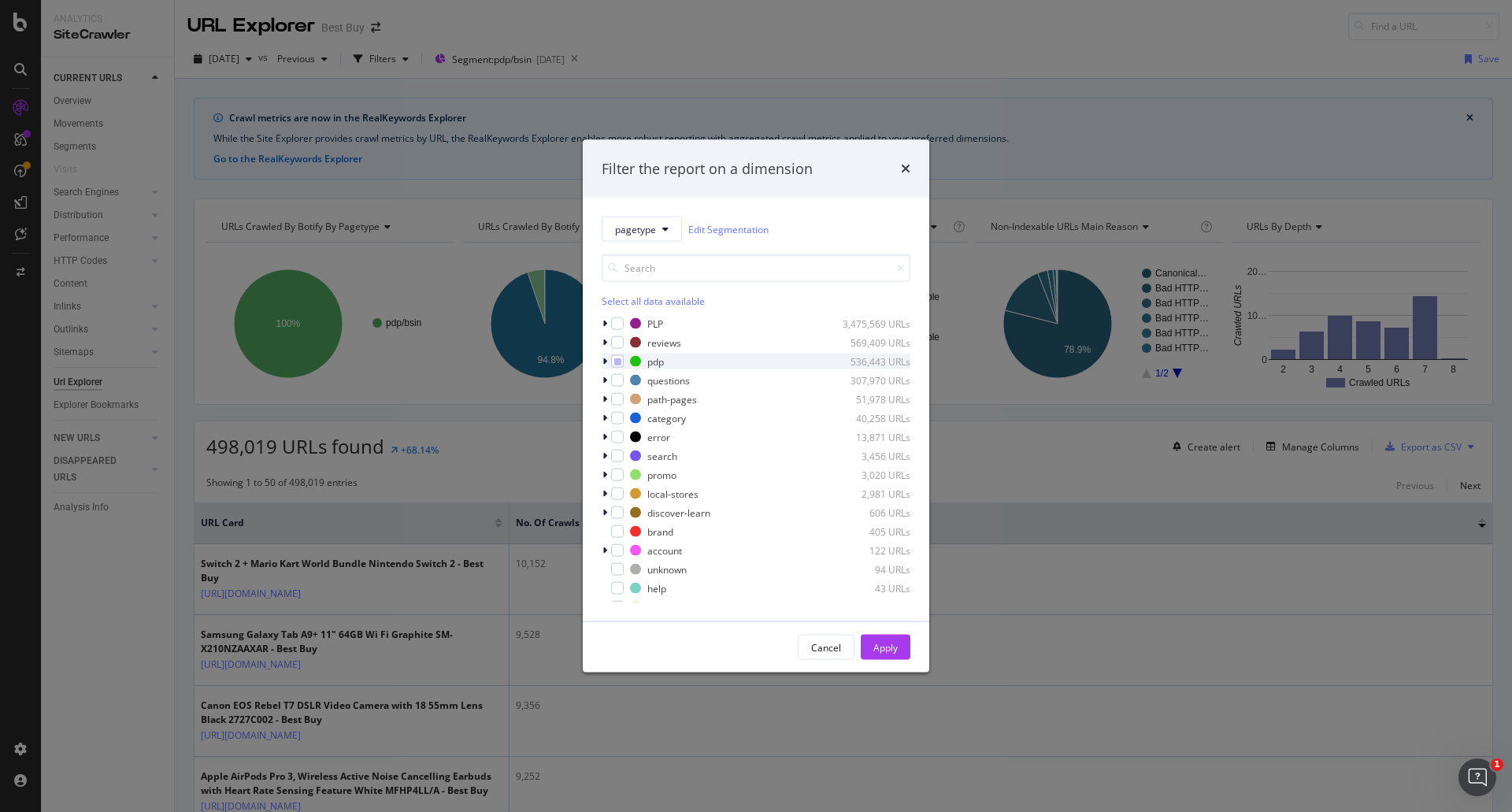
click at [602, 359] on div "pagetype Edit Segmentation Select all data available PLP 3,475,569 URLs reviews…" at bounding box center [756, 409] width 347 height 424
click at [605, 361] on icon "modal" at bounding box center [605, 361] width 5 height 9
drag, startPoint x: 625, startPoint y: 379, endPoint x: 632, endPoint y: 421, distance: 42.6
click at [626, 379] on icon "modal" at bounding box center [627, 380] width 7 height 8
click at [631, 396] on div "modal" at bounding box center [626, 399] width 12 height 12
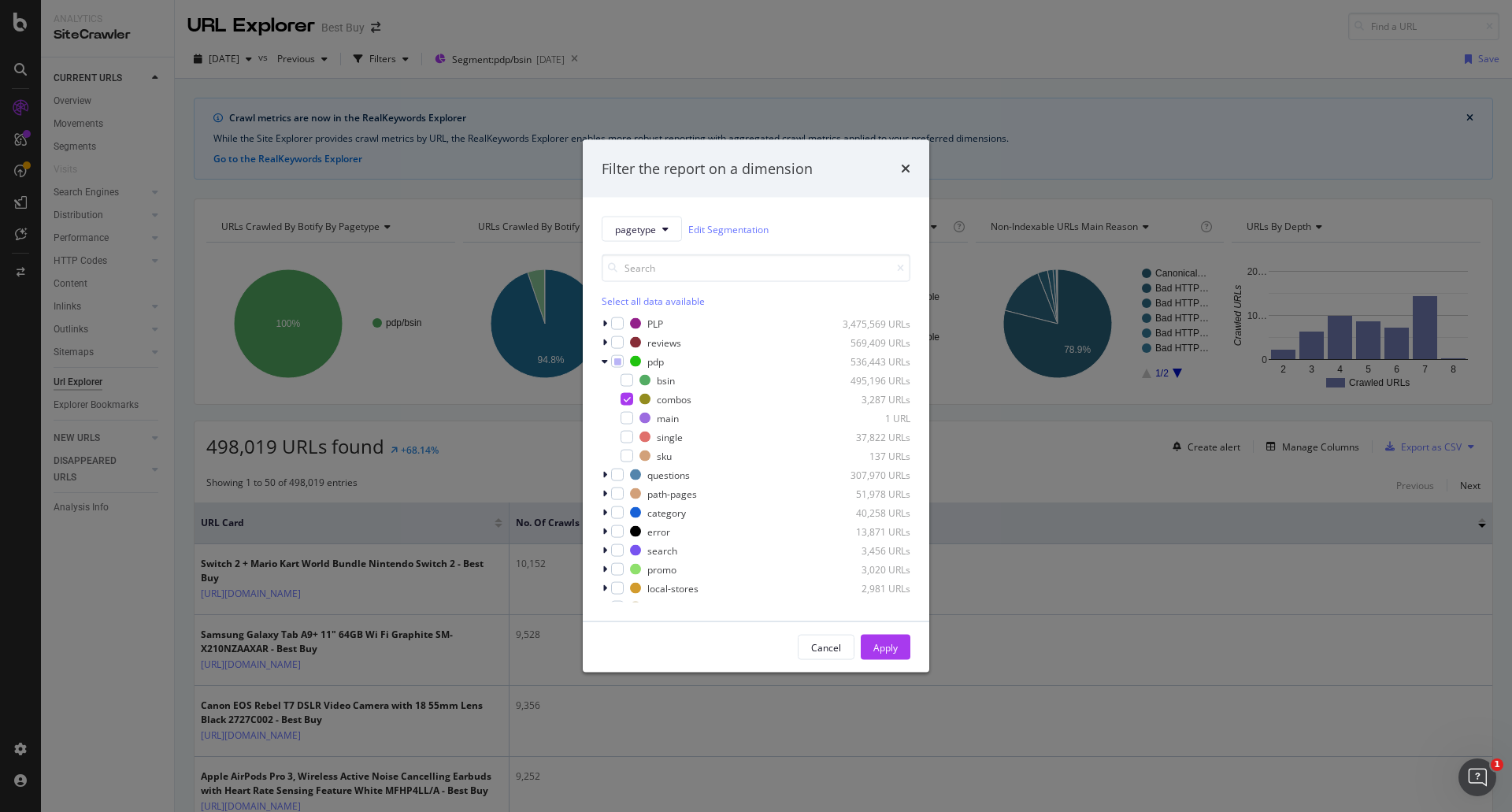
click at [901, 635] on button "Apply" at bounding box center [886, 647] width 49 height 26
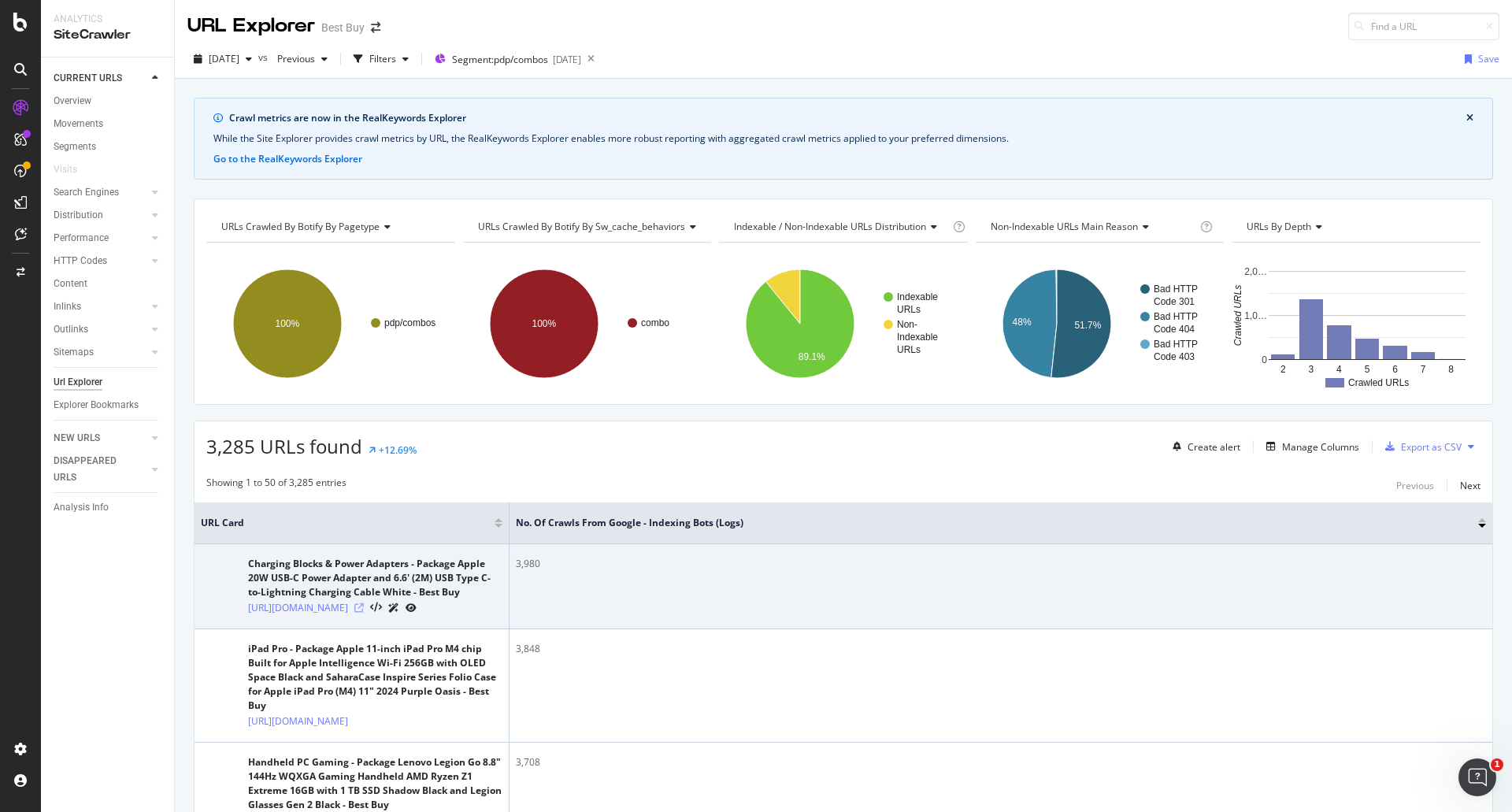
click at [364, 613] on icon at bounding box center [359, 607] width 9 height 9
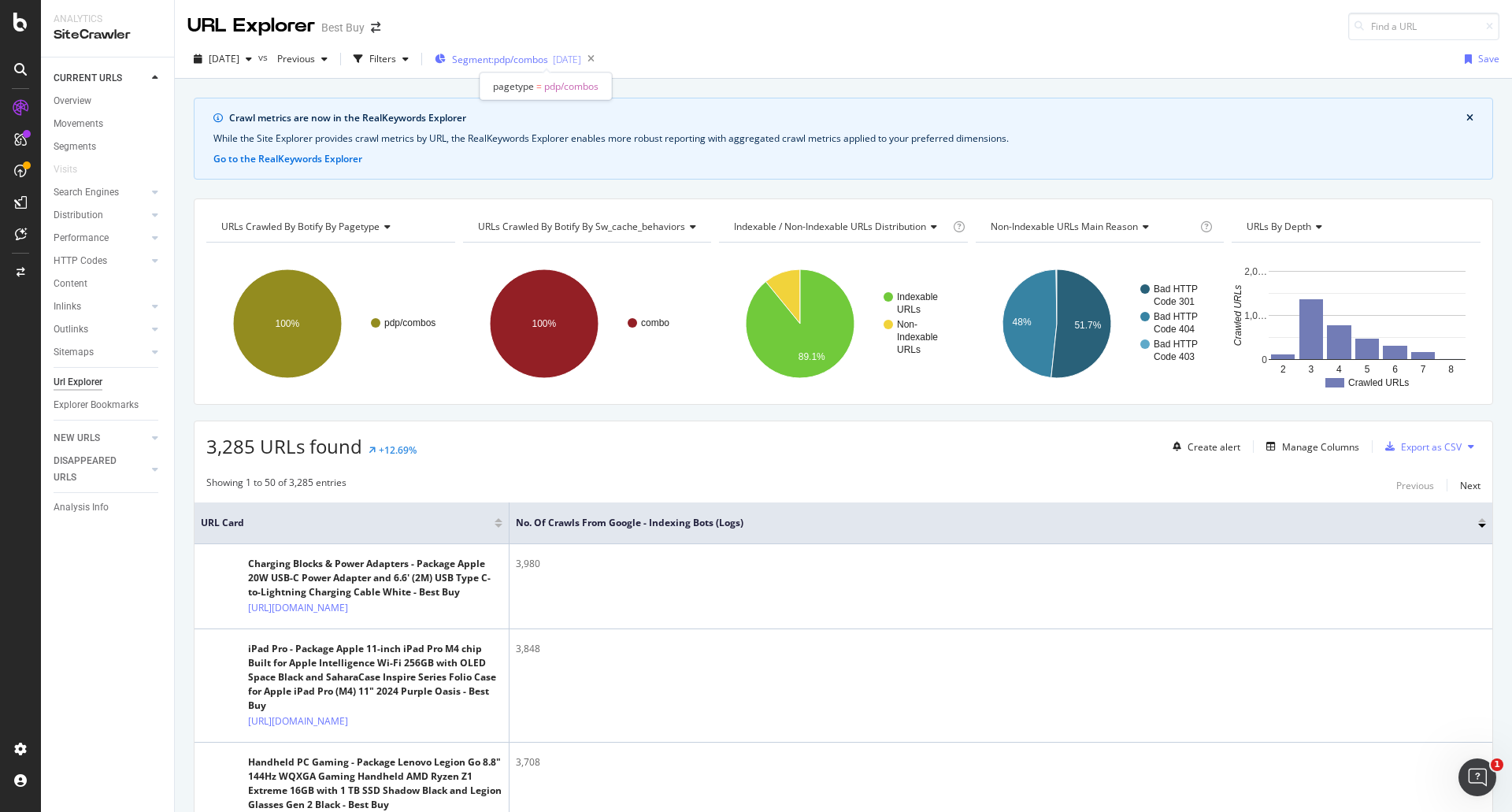
click at [548, 55] on span "Segment: pdp/combos" at bounding box center [500, 59] width 96 height 13
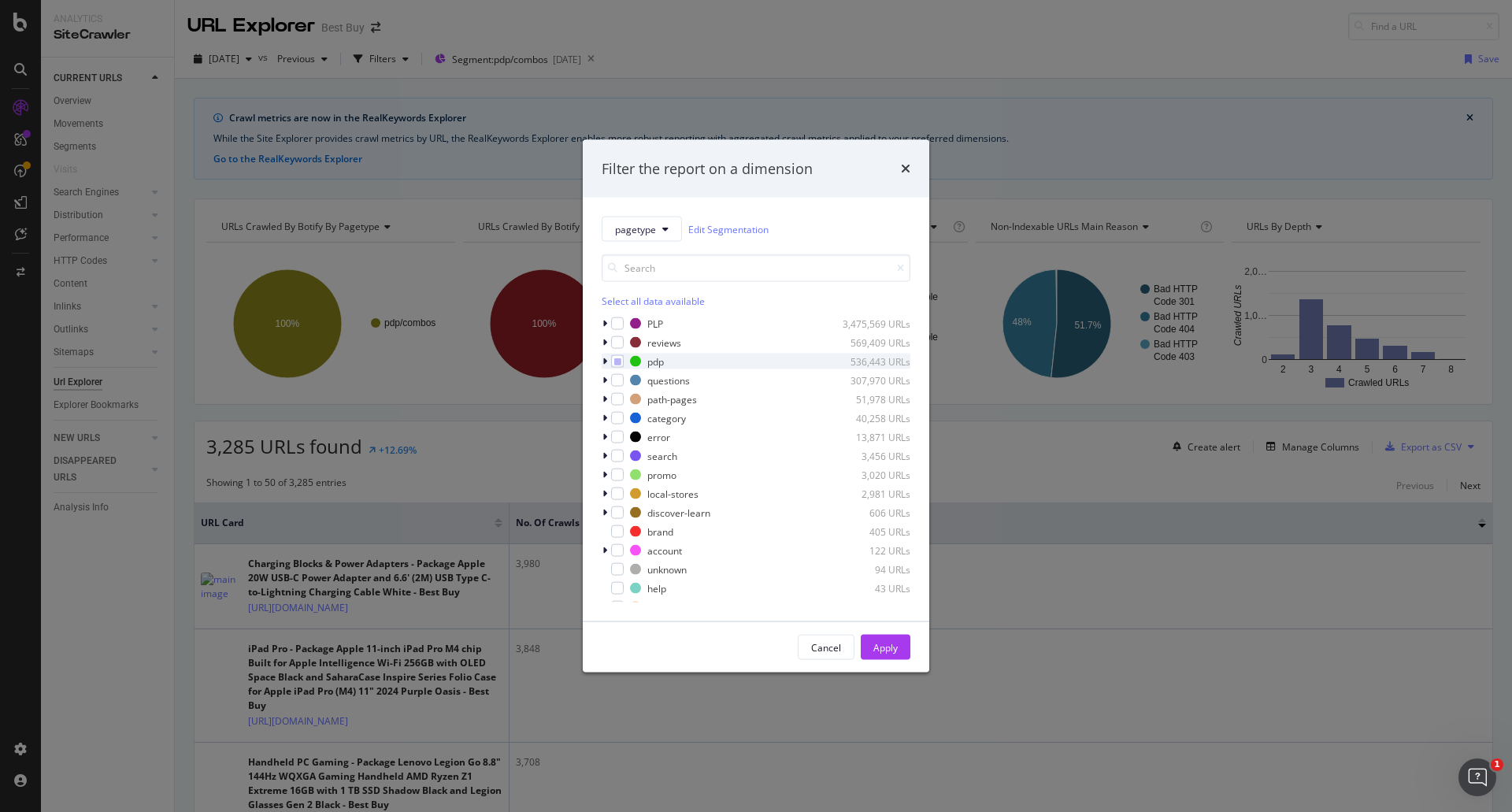
click at [602, 365] on icon "modal" at bounding box center [605, 361] width 5 height 9
click at [624, 401] on icon "modal" at bounding box center [627, 399] width 7 height 8
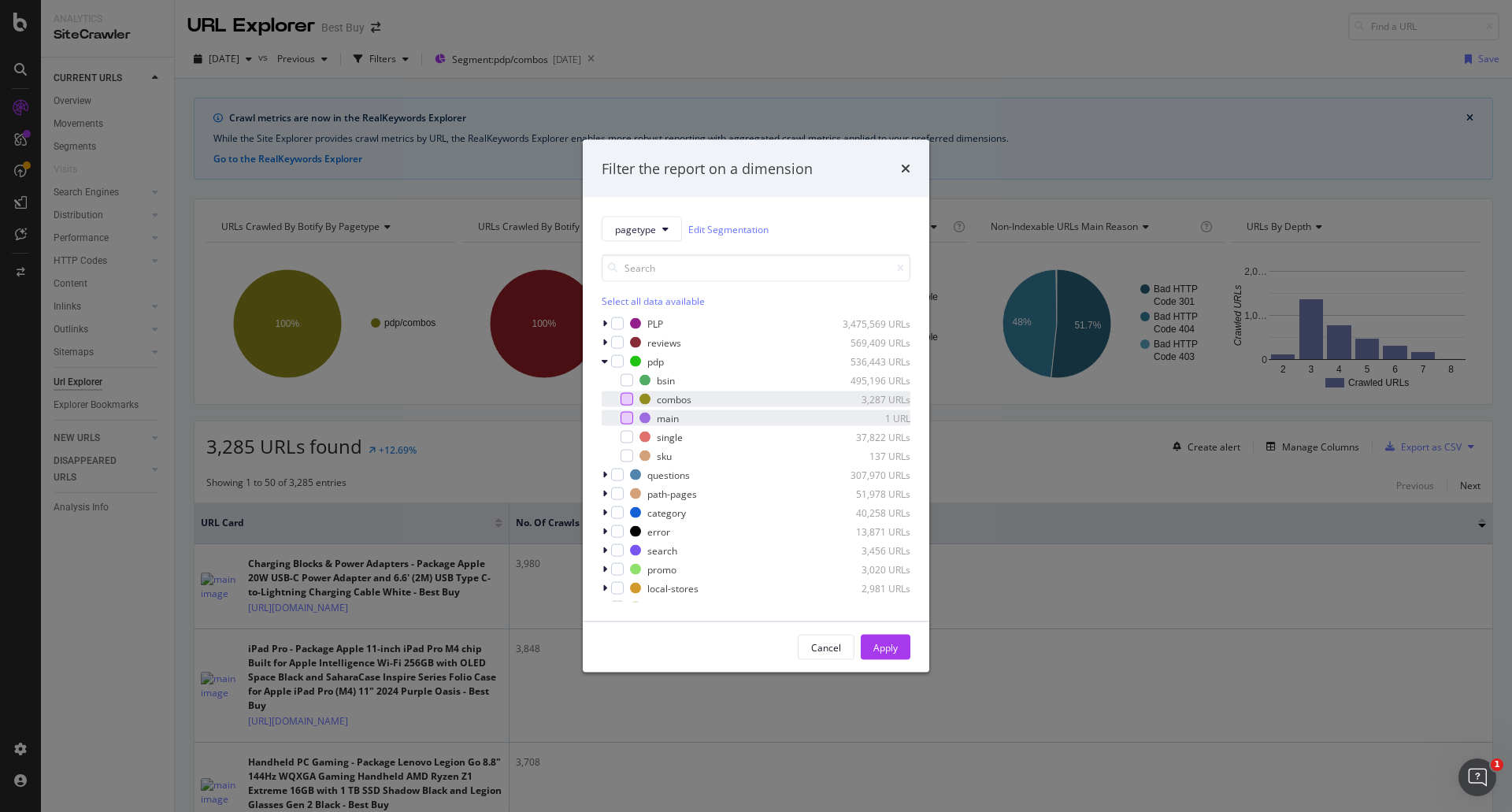
click at [627, 415] on div "modal" at bounding box center [626, 418] width 12 height 12
click at [874, 637] on div "Apply" at bounding box center [886, 647] width 25 height 24
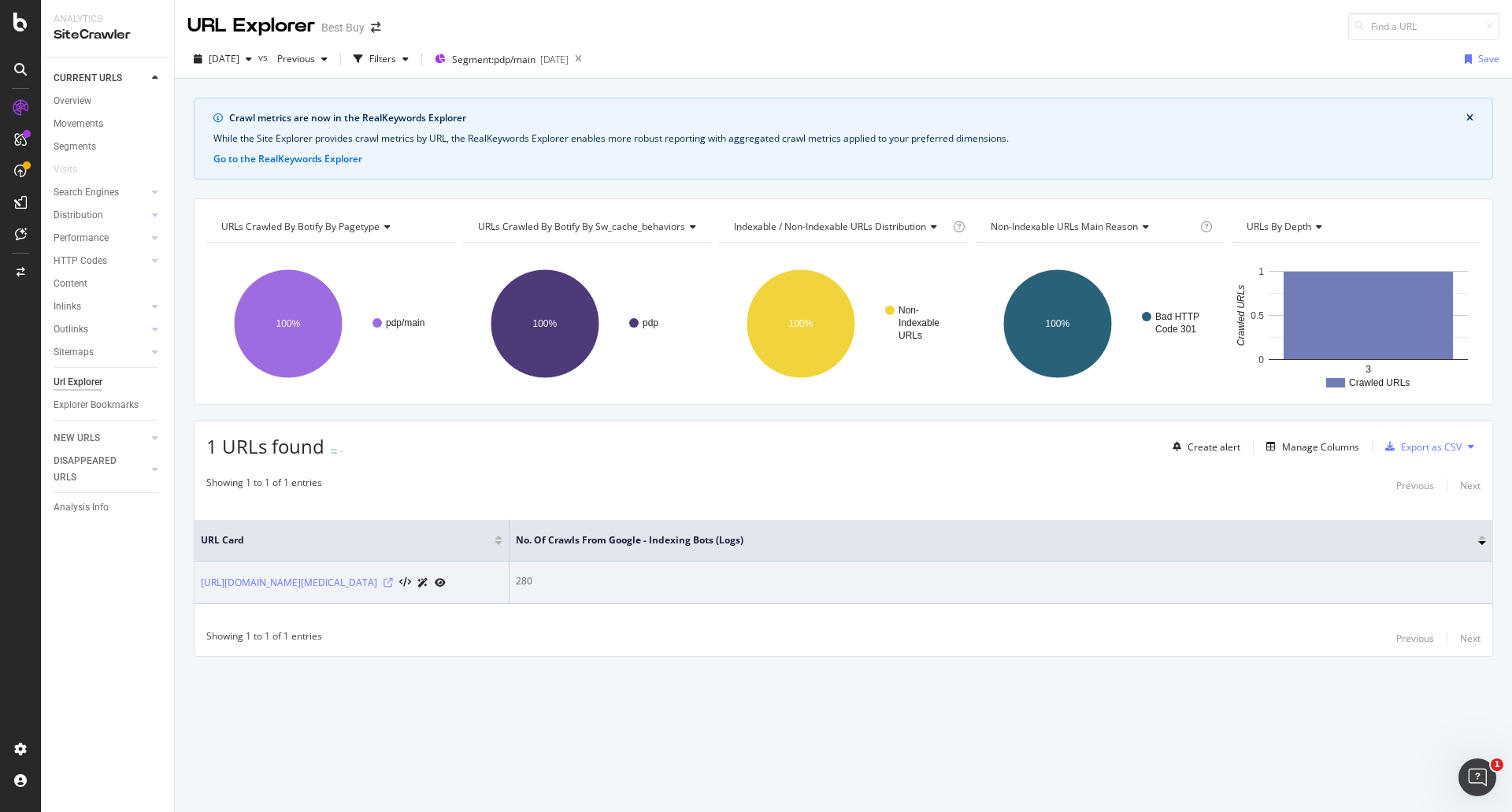
click at [393, 581] on icon at bounding box center [388, 582] width 9 height 9
click at [393, 583] on icon at bounding box center [388, 582] width 9 height 9
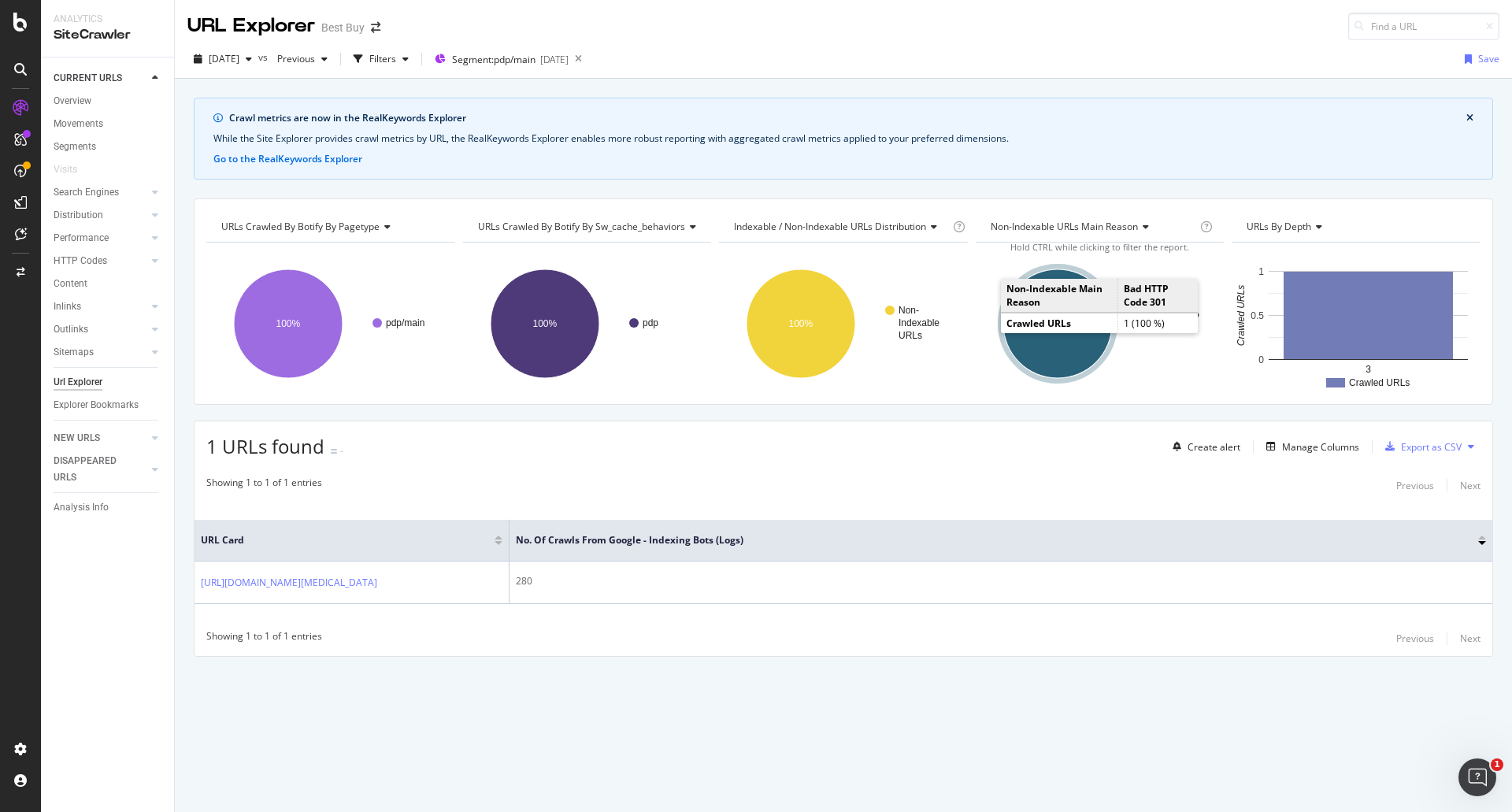
drag, startPoint x: 293, startPoint y: 577, endPoint x: 942, endPoint y: 735, distance: 668.0
click at [942, 735] on div "Crawl metrics are now in the RealKeywords Explorer While the Site Explorer prov…" at bounding box center [843, 445] width 1338 height 733
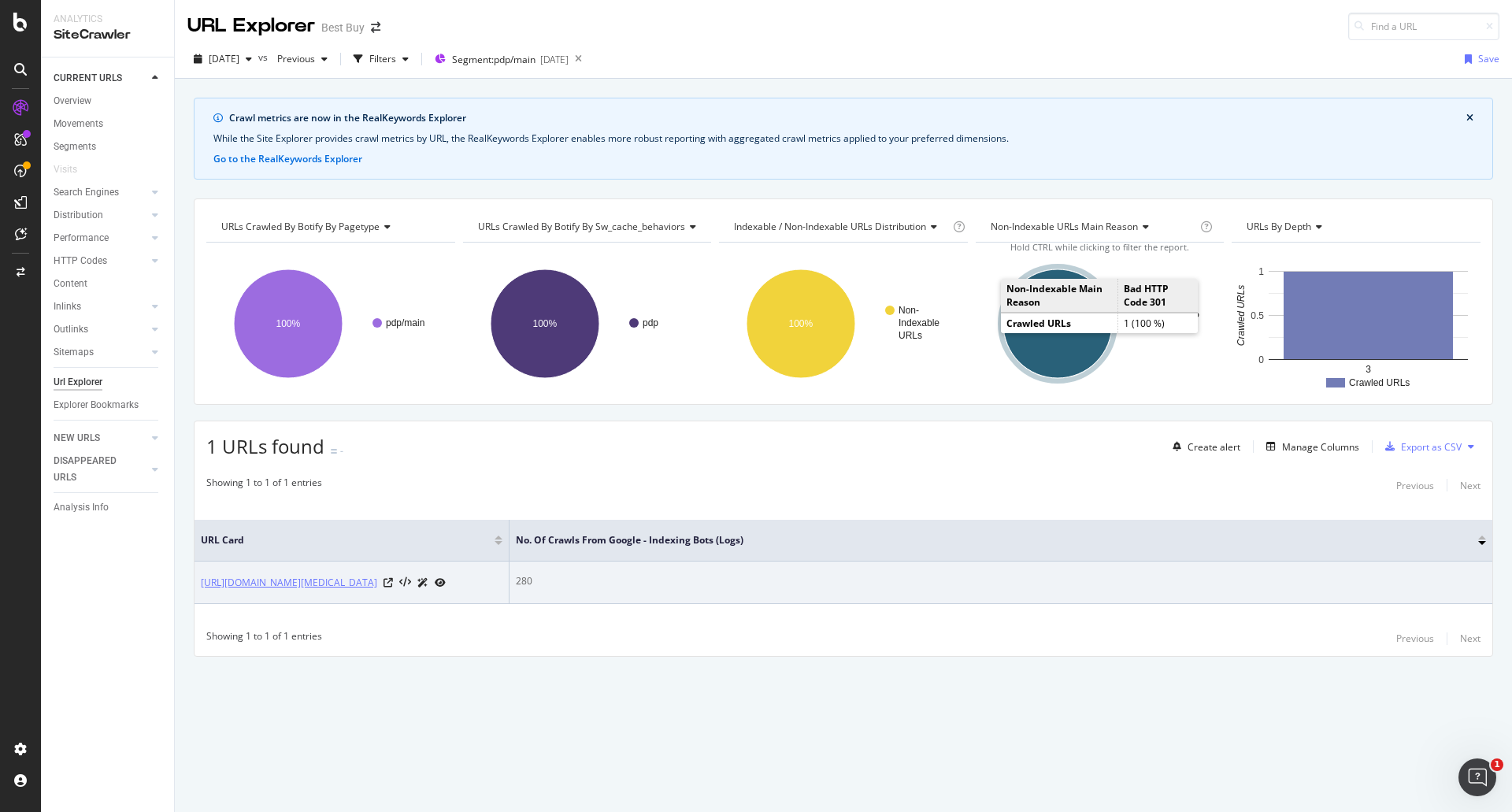
drag, startPoint x: 357, startPoint y: 609, endPoint x: 202, endPoint y: 567, distance: 160.6
click at [202, 567] on td "[URL][DOMAIN_NAME][MEDICAL_DATA]" at bounding box center [351, 582] width 315 height 43
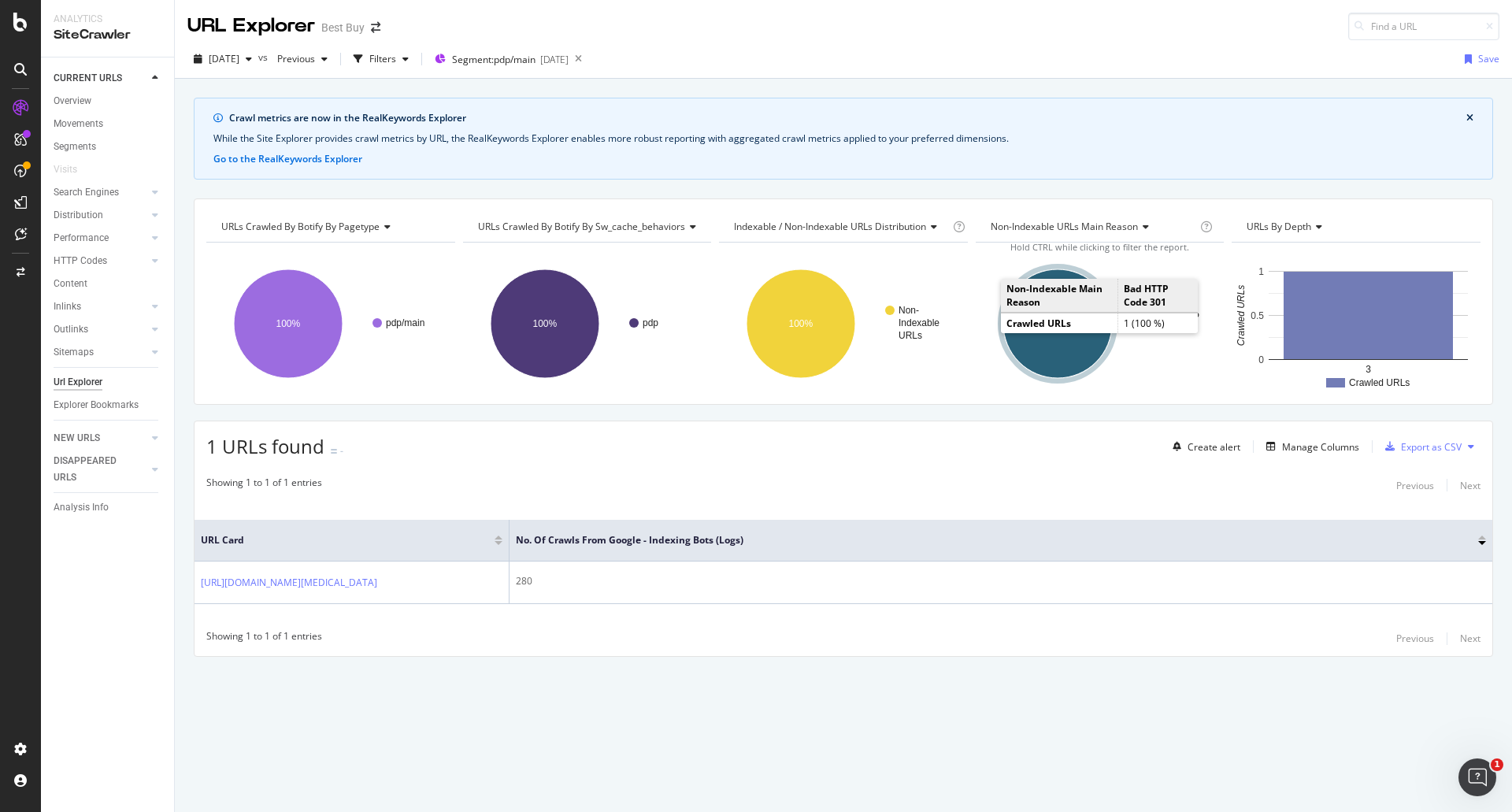
copy link "[URL][DOMAIN_NAME][MEDICAL_DATA]"
click at [522, 60] on span "Segment: pdp/main" at bounding box center [493, 59] width 83 height 13
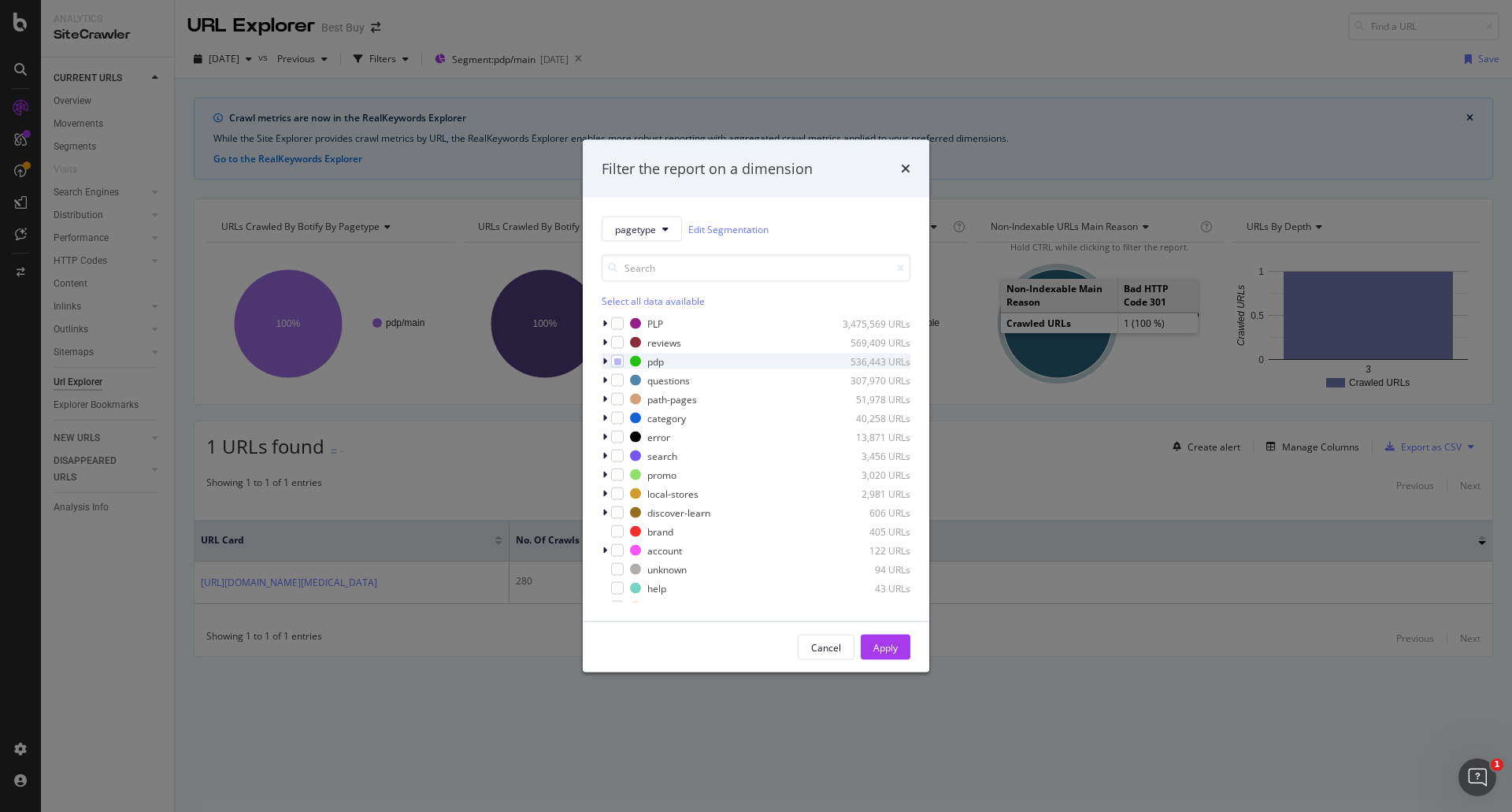
click at [606, 365] on icon "modal" at bounding box center [605, 361] width 5 height 9
click at [624, 418] on icon "modal" at bounding box center [627, 418] width 7 height 8
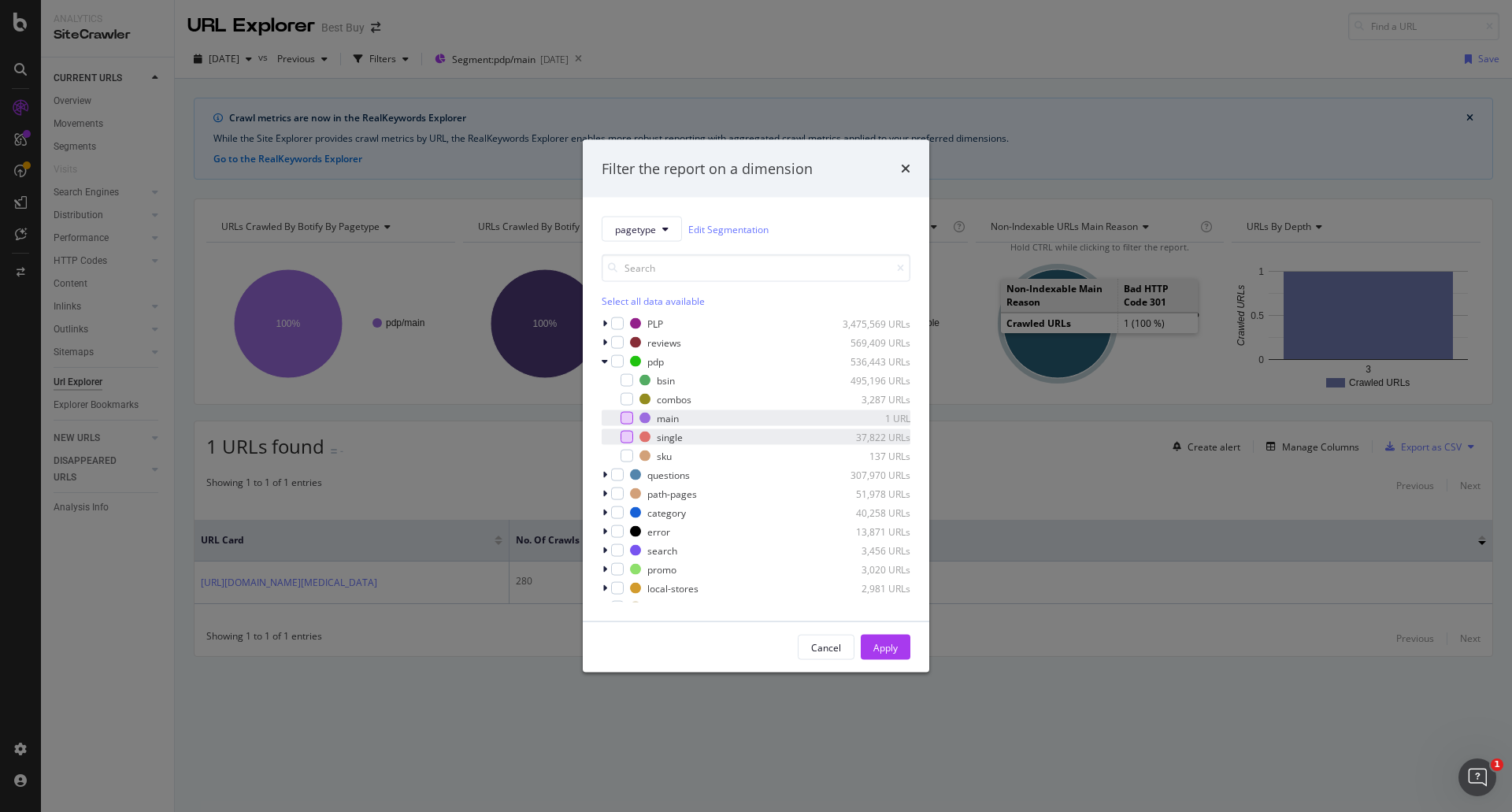
click at [626, 441] on div "modal" at bounding box center [626, 436] width 12 height 12
click at [884, 644] on div "Apply" at bounding box center [886, 647] width 25 height 13
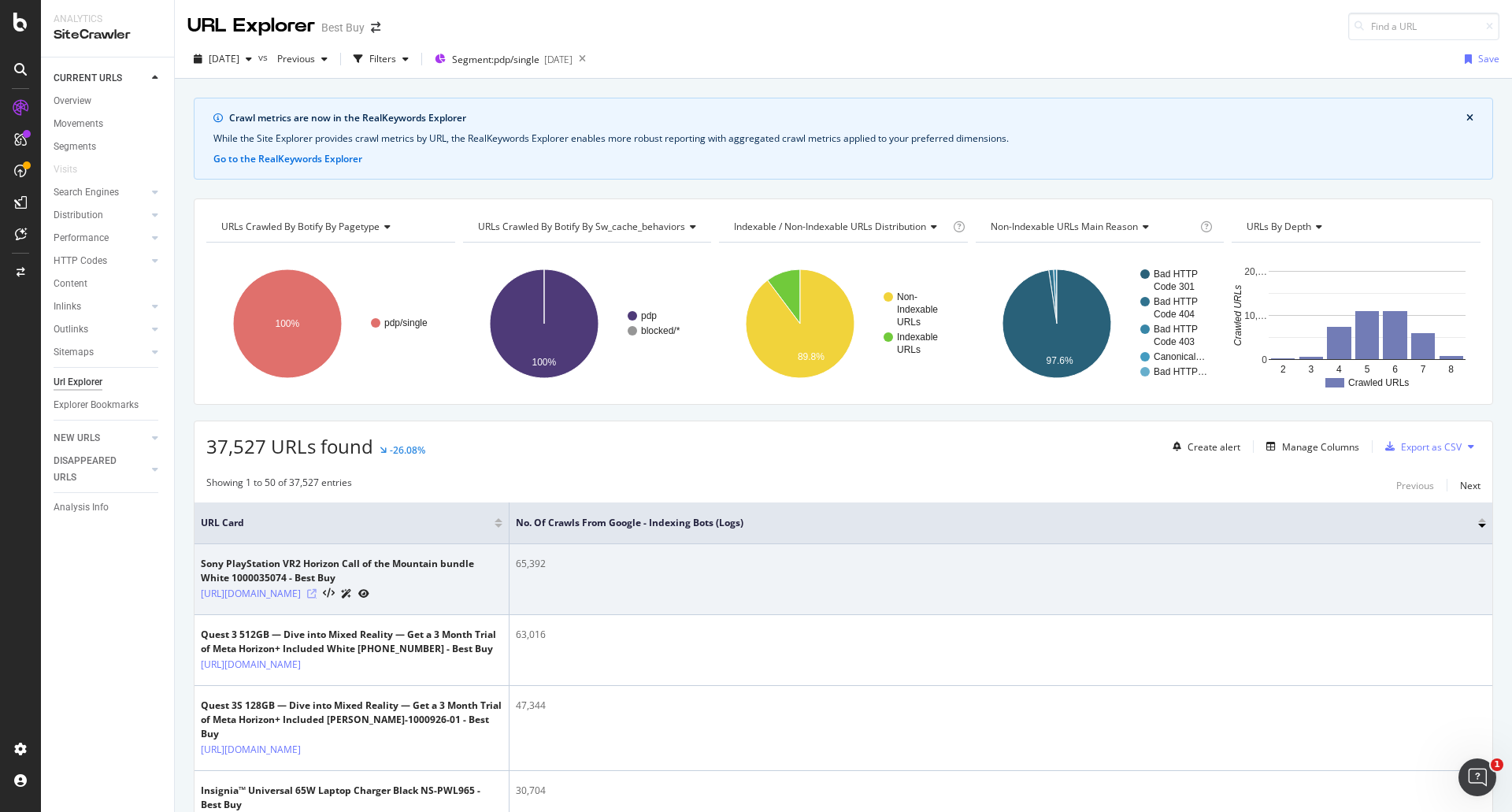
click at [317, 598] on icon at bounding box center [311, 593] width 9 height 9
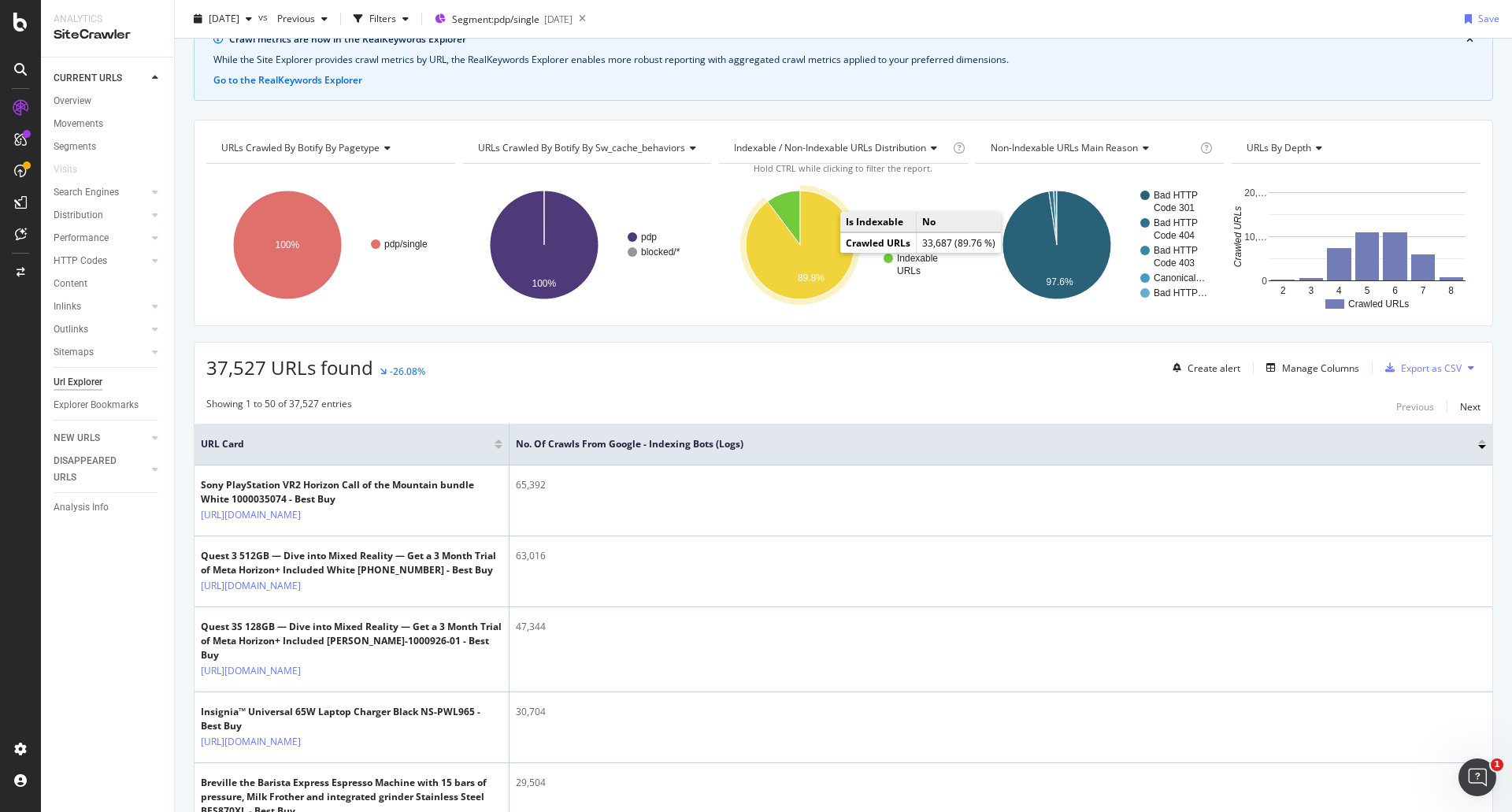
click at [827, 264] on icon "A chart." at bounding box center [800, 245] width 109 height 109
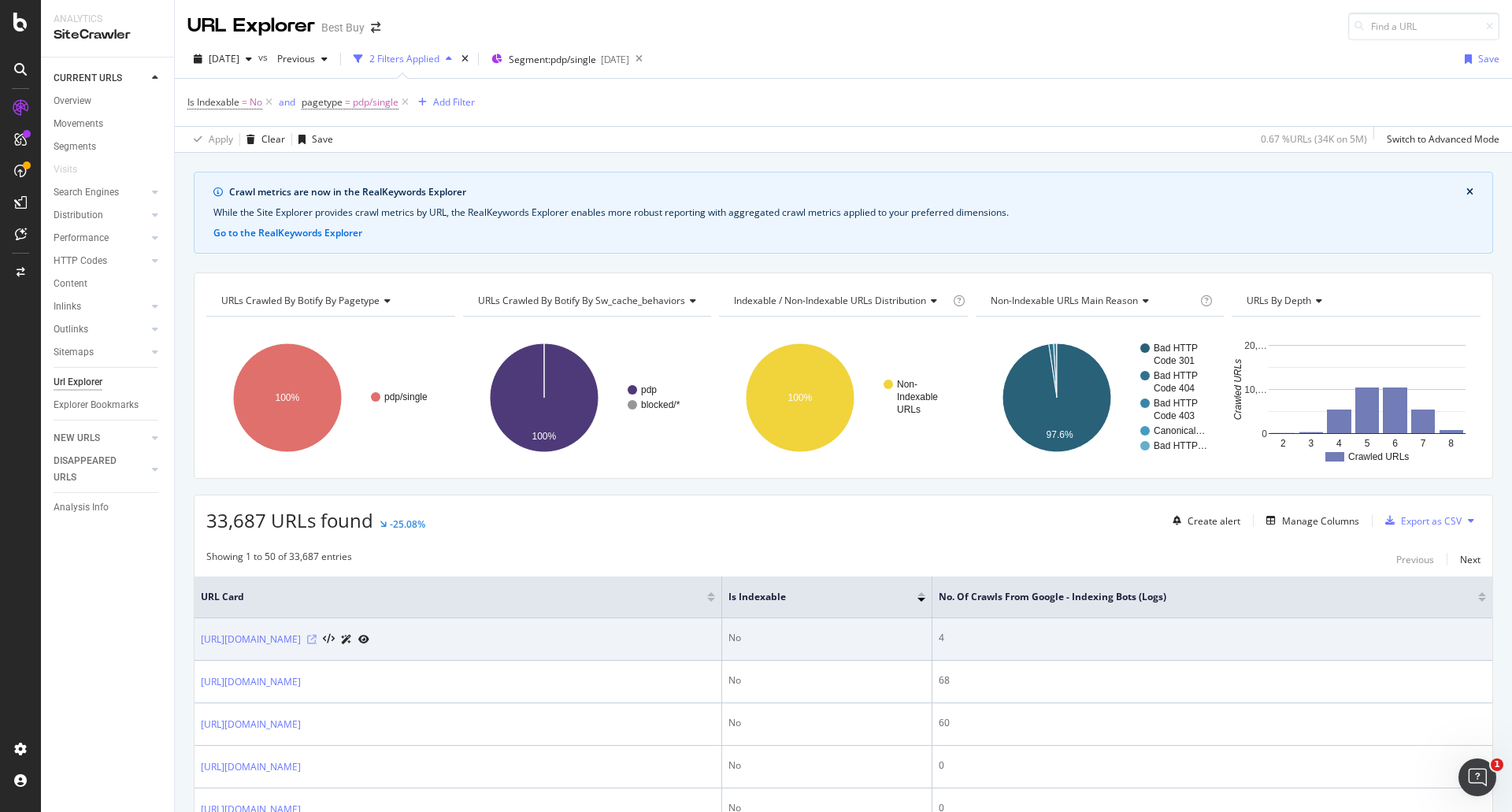
click at [317, 644] on icon at bounding box center [311, 638] width 9 height 9
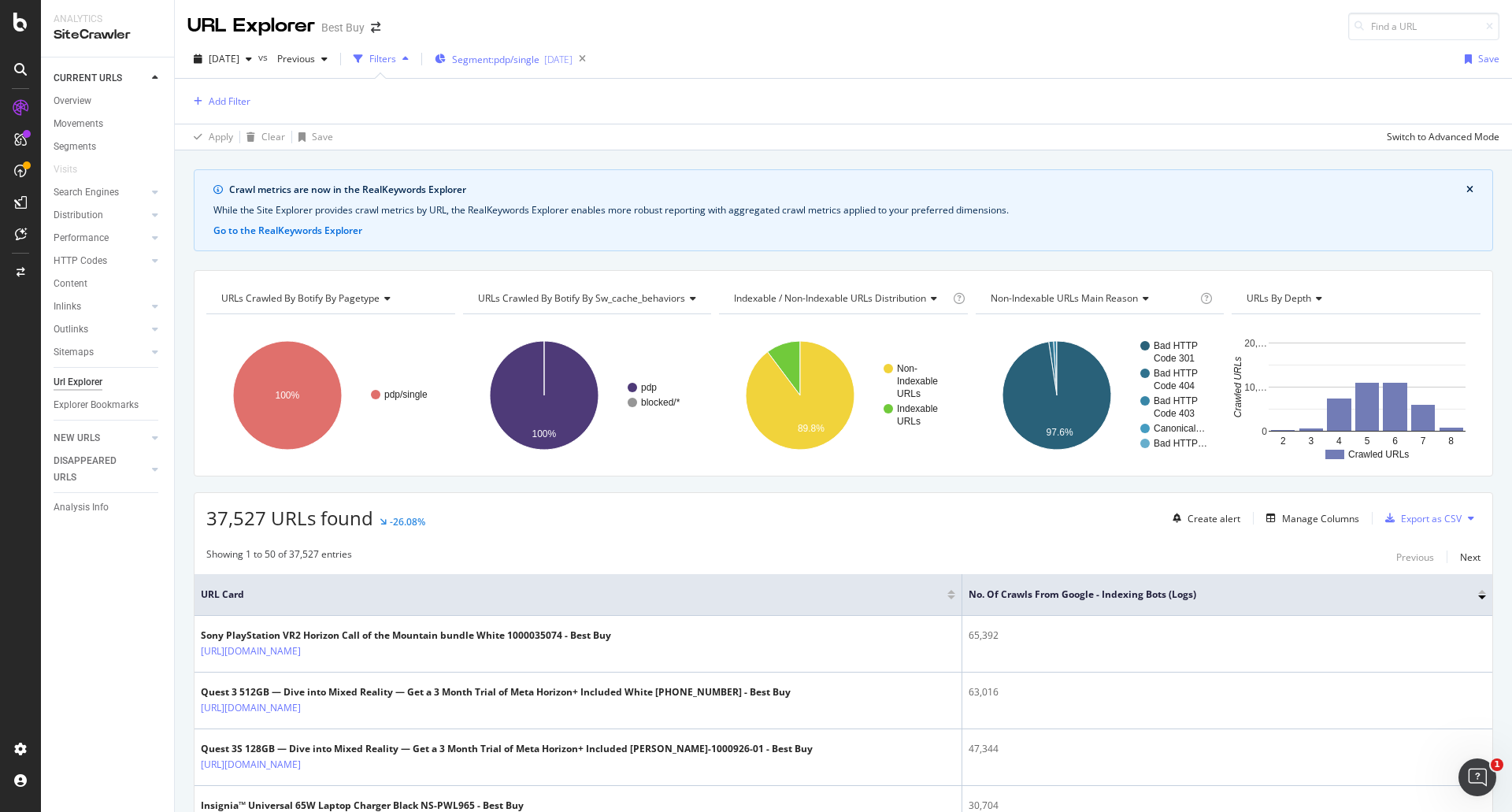
click at [573, 50] on div "Segment: pdp/single [DATE]" at bounding box center [503, 58] width 137 height 24
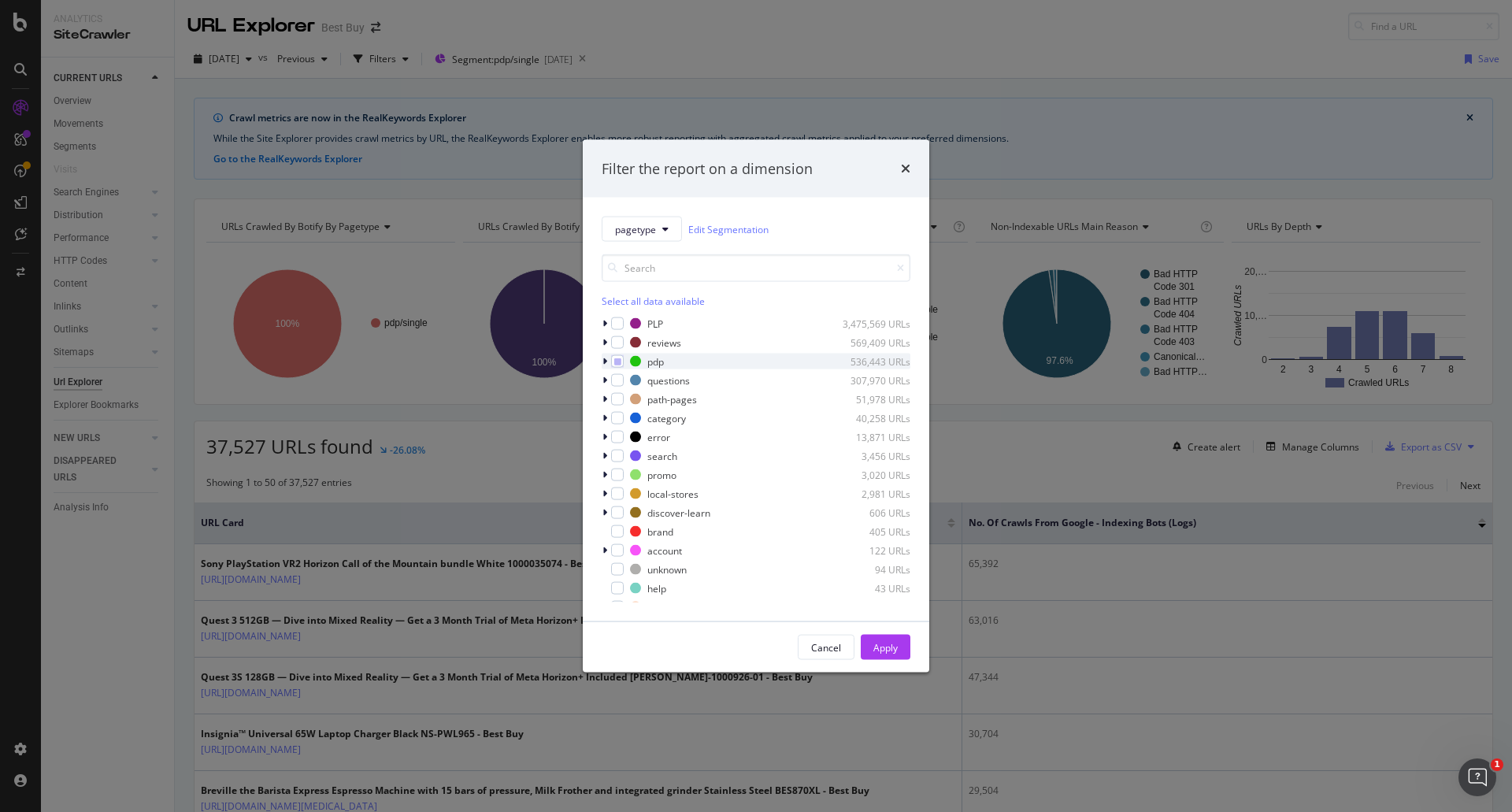
click at [608, 360] on div "modal" at bounding box center [606, 361] width 9 height 16
click at [629, 443] on div "modal" at bounding box center [626, 436] width 12 height 12
click at [630, 458] on div "modal" at bounding box center [626, 455] width 12 height 12
drag, startPoint x: 886, startPoint y: 652, endPoint x: 897, endPoint y: 640, distance: 16.3
click at [886, 652] on div "Apply" at bounding box center [886, 647] width 25 height 13
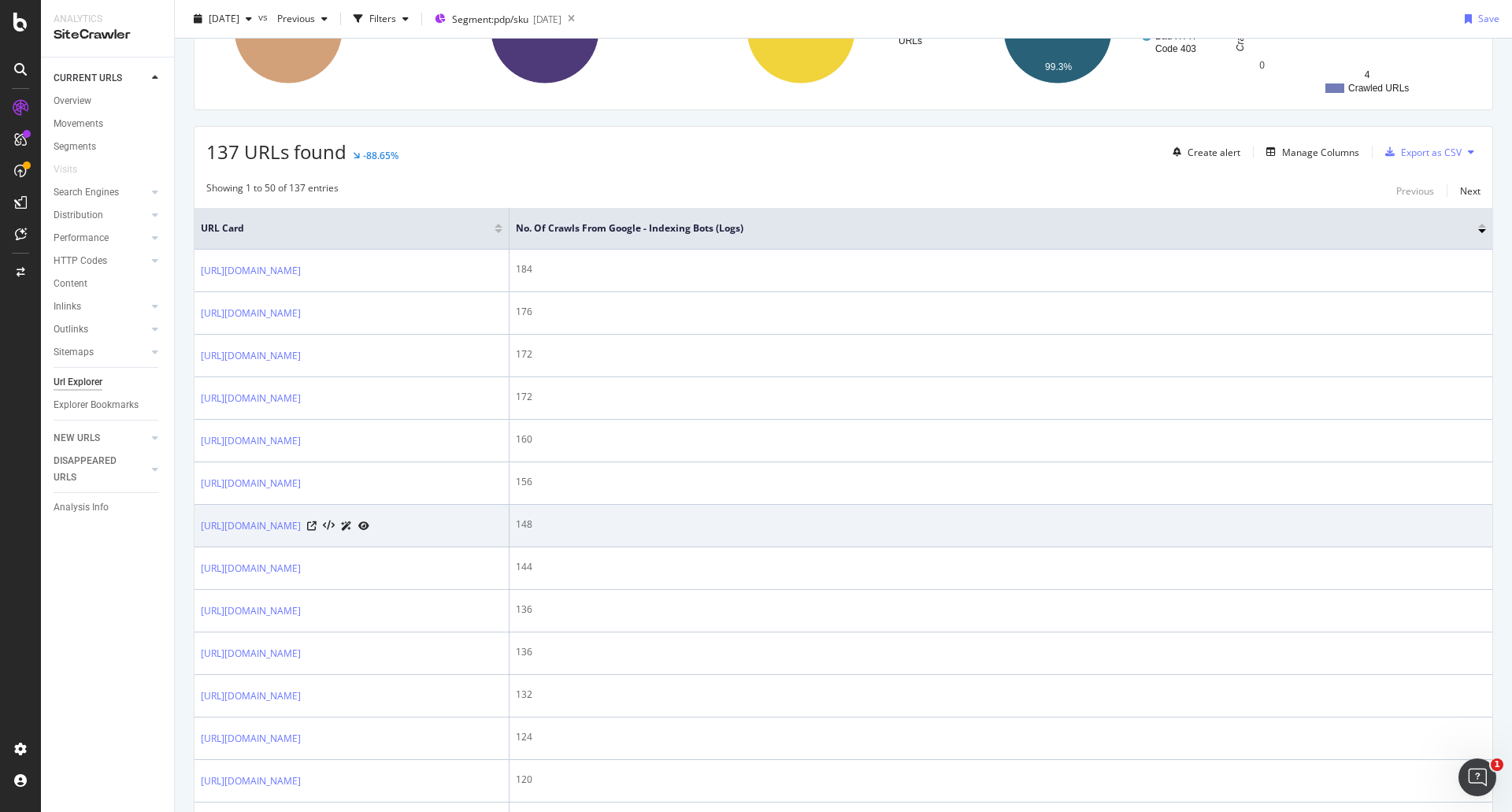
scroll to position [315, 0]
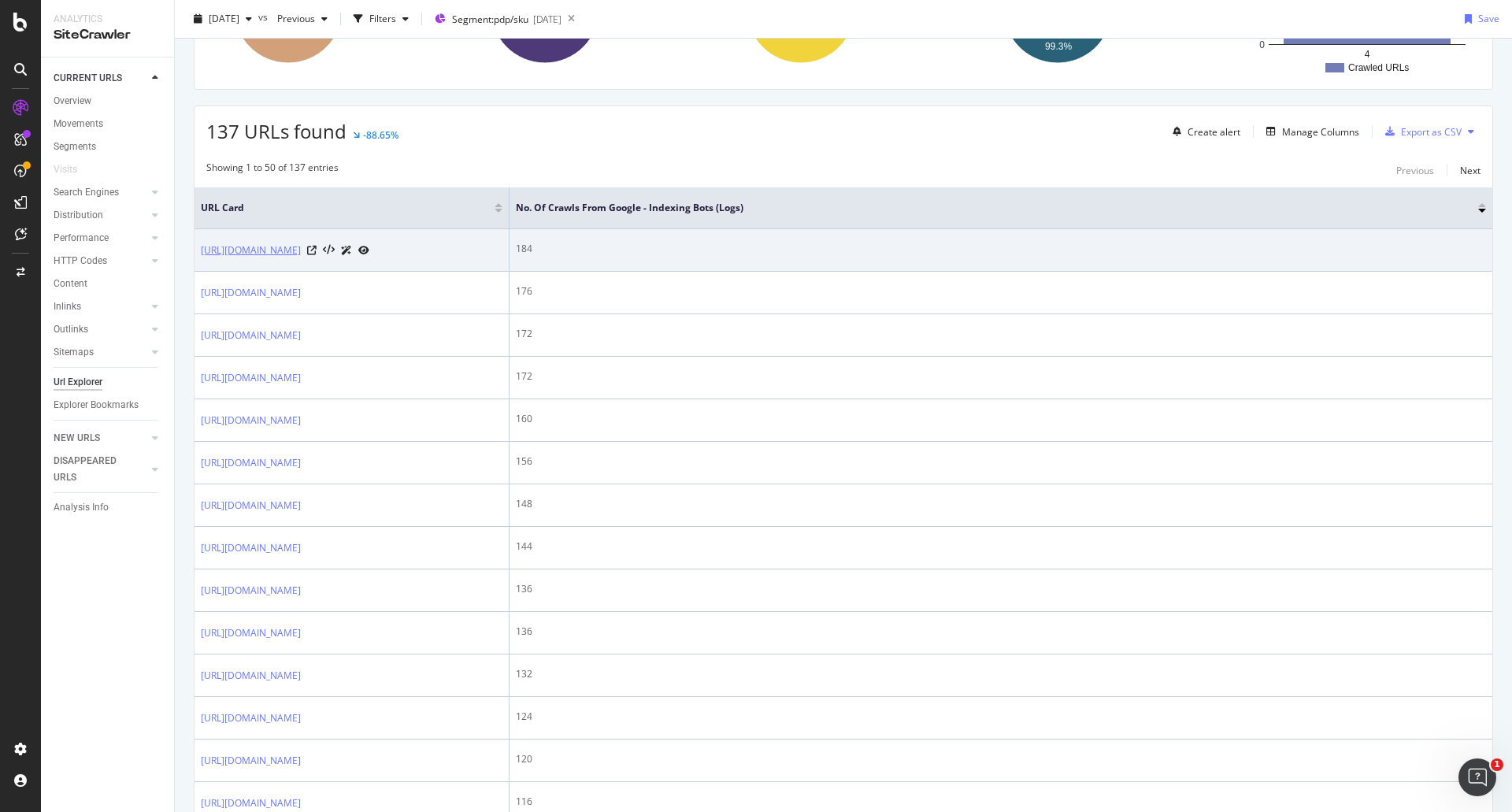
drag, startPoint x: 196, startPoint y: 244, endPoint x: 246, endPoint y: 262, distance: 53.1
click at [246, 262] on td "[URL][DOMAIN_NAME]" at bounding box center [351, 250] width 315 height 43
copy link "[URL][DOMAIN_NAME]"
click at [317, 255] on icon at bounding box center [311, 250] width 9 height 9
